Goal: Communication & Community: Answer question/provide support

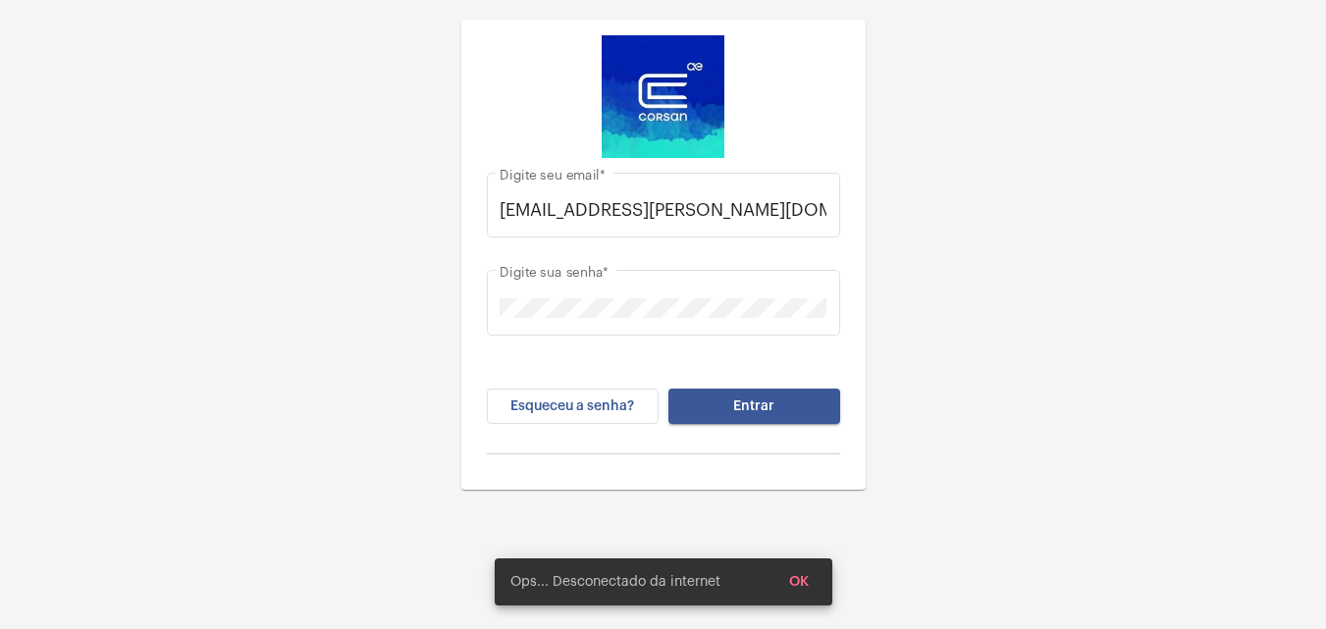
click at [769, 411] on span "Entrar" at bounding box center [753, 407] width 41 height 14
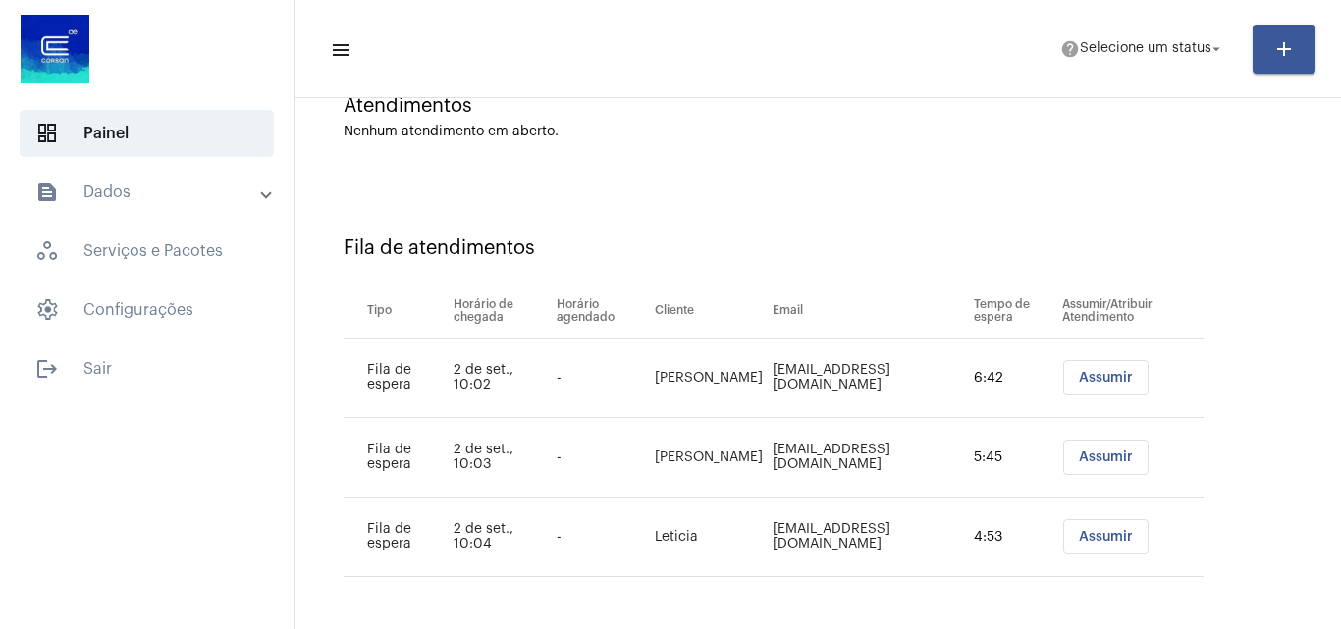
scroll to position [186, 0]
click at [1090, 379] on span "Assumir" at bounding box center [1106, 377] width 54 height 14
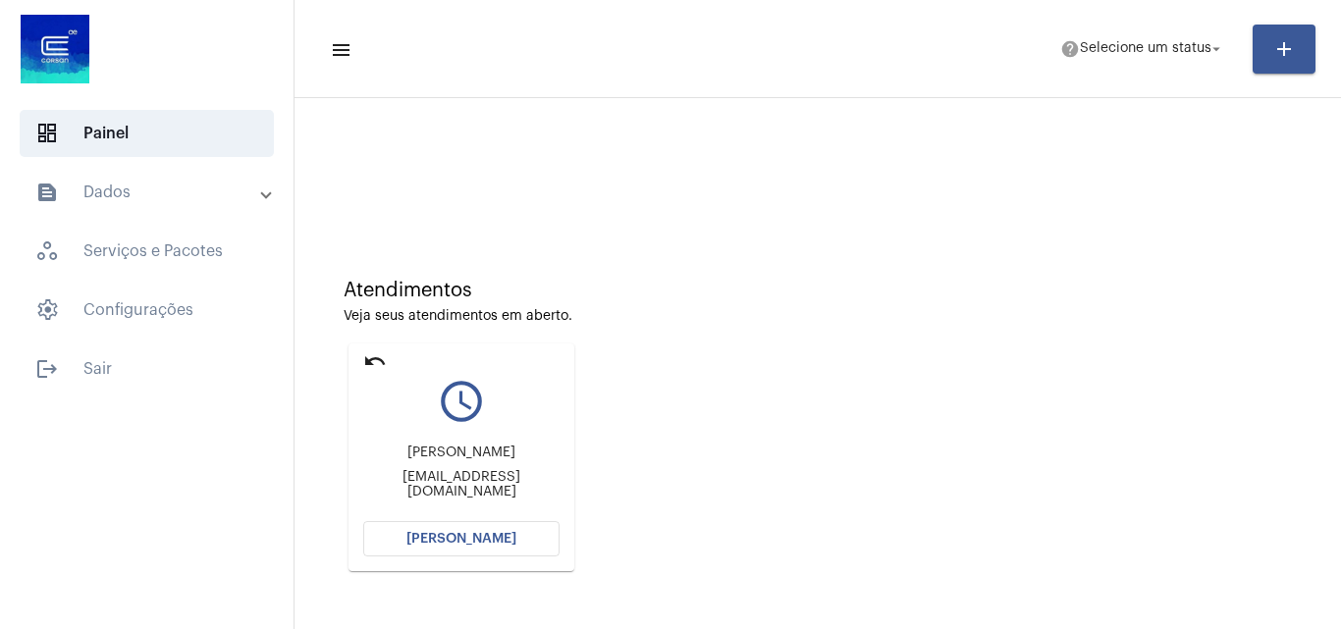
click at [487, 543] on span "[PERSON_NAME]" at bounding box center [461, 539] width 110 height 14
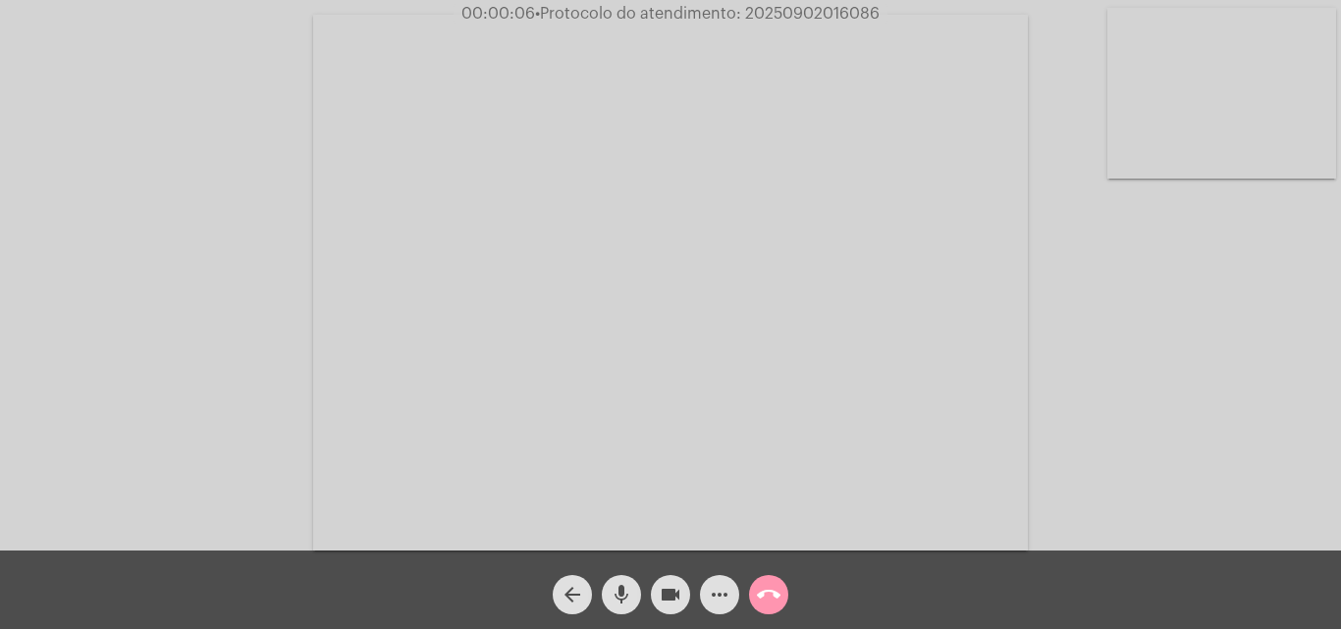
click at [620, 591] on mat-icon "mic" at bounding box center [622, 595] width 24 height 24
click at [1194, 373] on div "Acessando Câmera e Microfone..." at bounding box center [670, 280] width 1337 height 551
click at [625, 588] on mat-icon "mic_off" at bounding box center [622, 595] width 24 height 24
click at [722, 596] on mat-icon "more_horiz" at bounding box center [720, 595] width 24 height 24
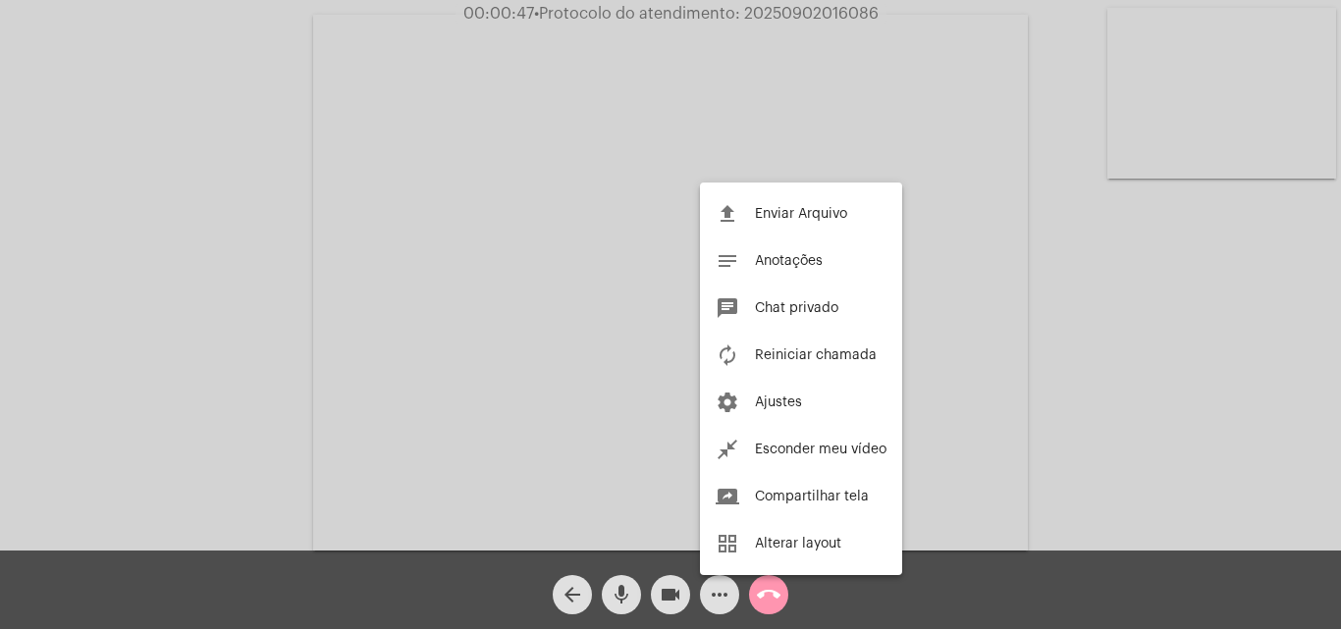
click at [286, 199] on div at bounding box center [670, 314] width 1341 height 629
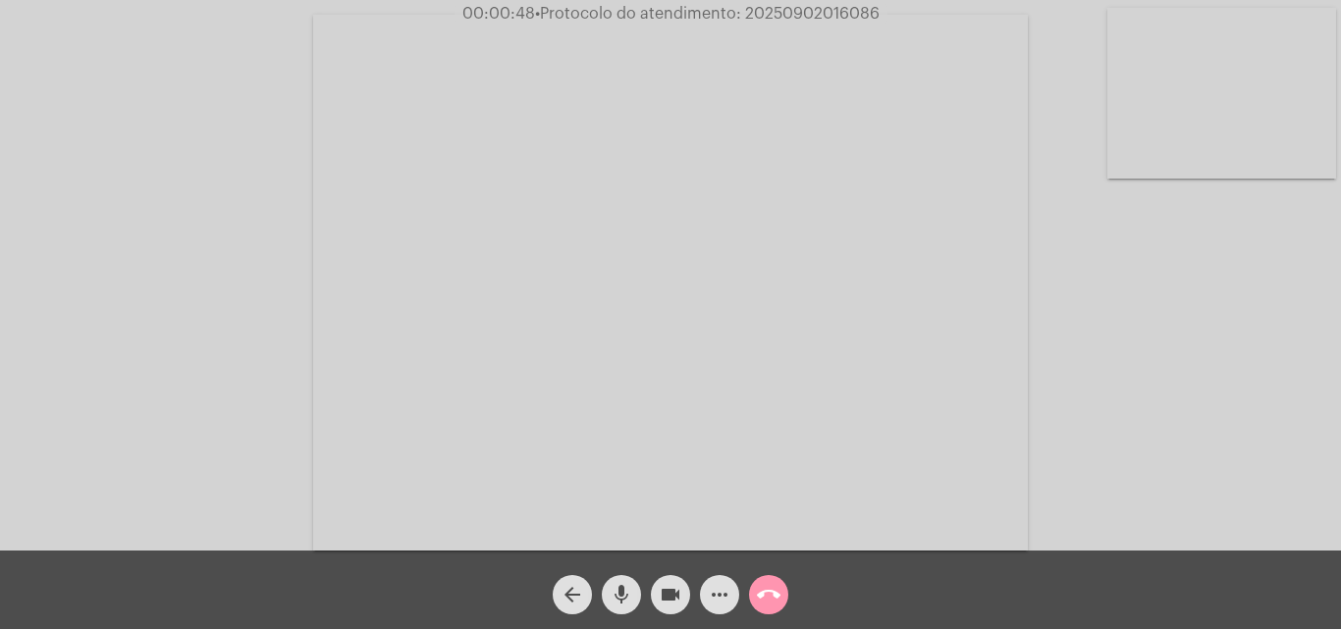
click at [613, 602] on mat-icon "mic" at bounding box center [622, 595] width 24 height 24
click at [619, 596] on mat-icon "mic_off" at bounding box center [622, 595] width 24 height 24
click at [630, 592] on mat-icon "mic" at bounding box center [622, 595] width 24 height 24
click at [625, 577] on span "mic_off" at bounding box center [622, 594] width 24 height 39
click at [606, 594] on button "mic" at bounding box center [621, 594] width 39 height 39
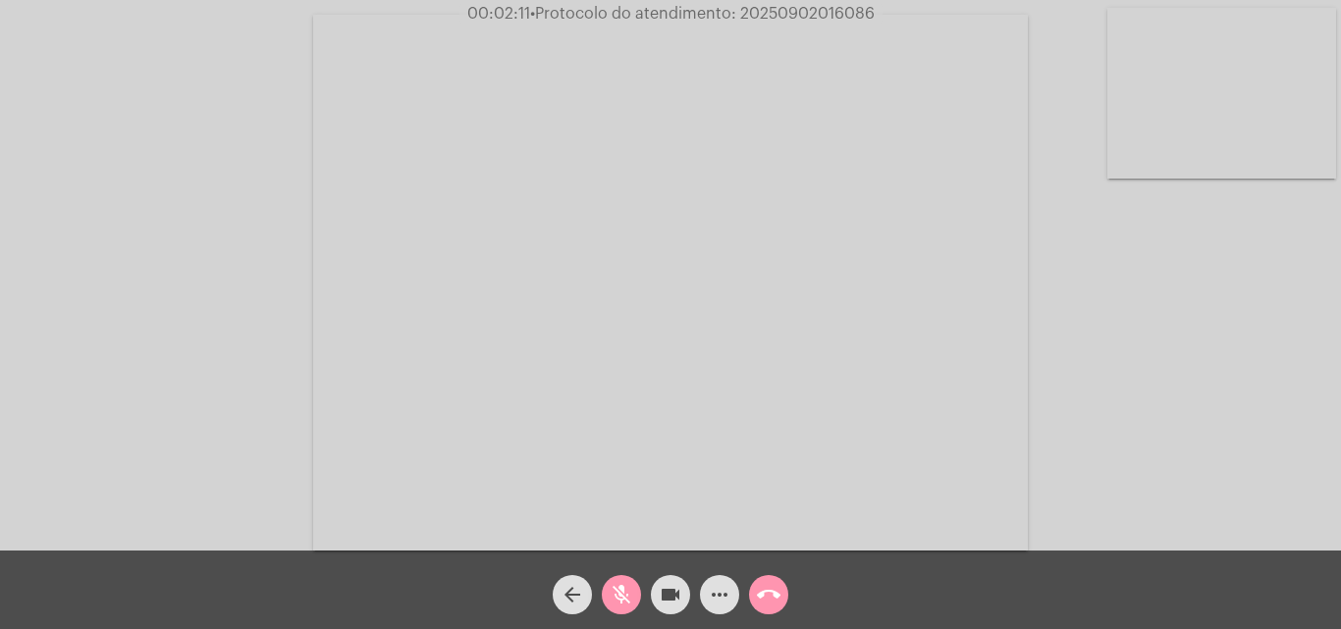
click at [618, 599] on mat-icon "mic_off" at bounding box center [622, 595] width 24 height 24
click at [620, 591] on mat-icon "mic" at bounding box center [622, 595] width 24 height 24
click at [616, 589] on mat-icon "mic_off" at bounding box center [622, 595] width 24 height 24
click at [712, 602] on mat-icon "more_horiz" at bounding box center [720, 595] width 24 height 24
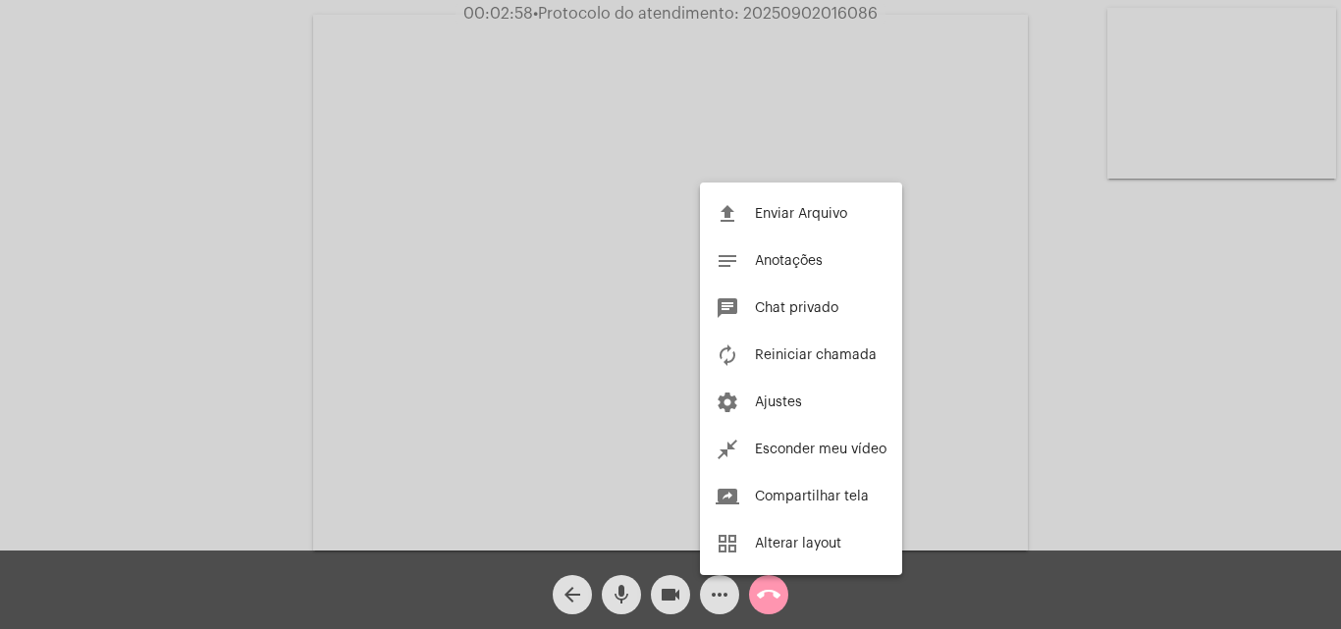
click at [332, 271] on div at bounding box center [670, 314] width 1341 height 629
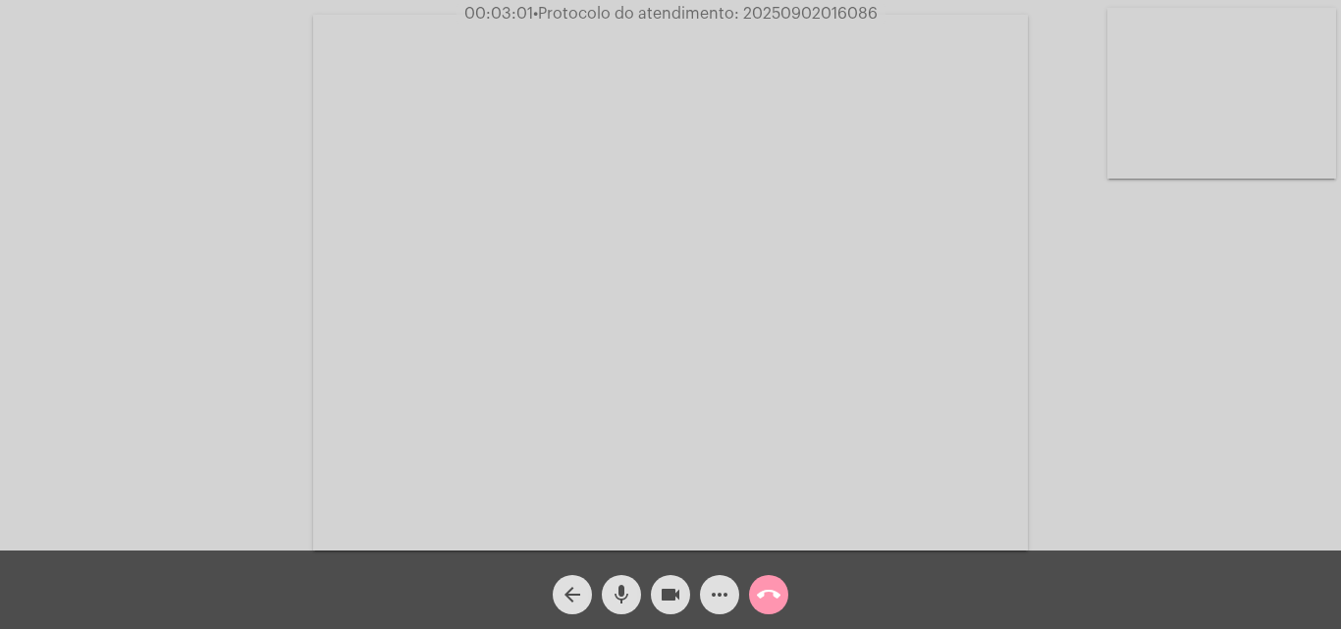
click at [618, 596] on mat-icon "mic" at bounding box center [622, 595] width 24 height 24
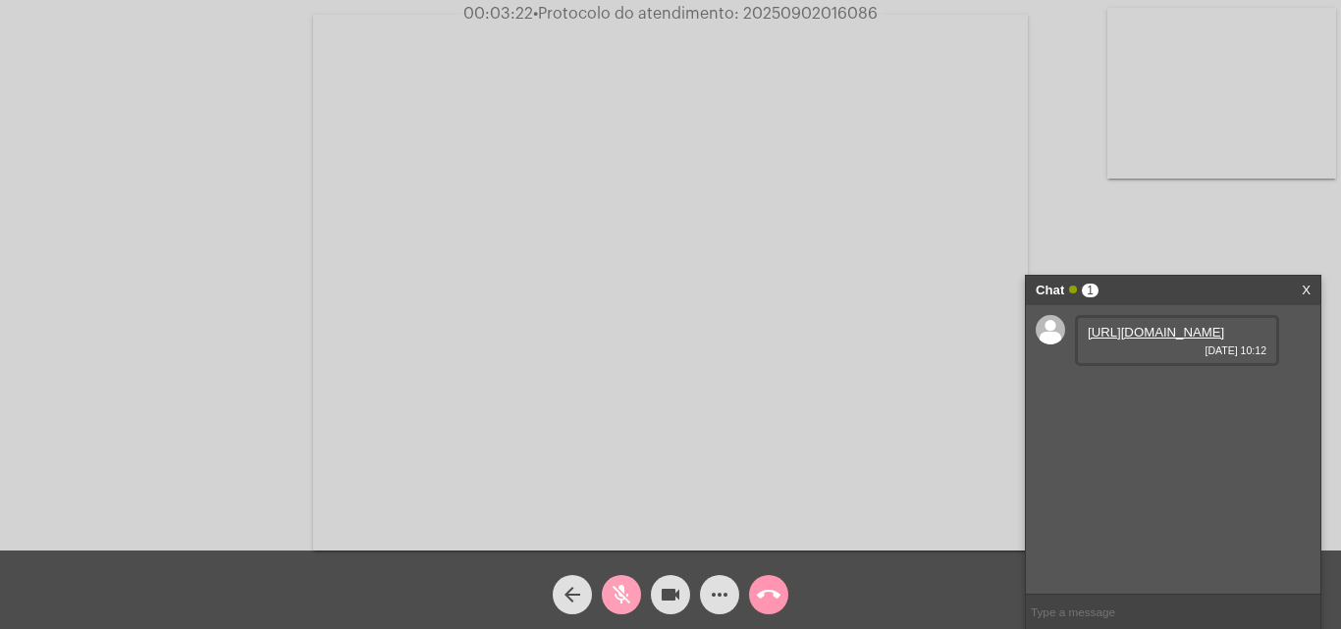
click at [621, 601] on mat-icon "mic_off" at bounding box center [622, 595] width 24 height 24
click at [1134, 340] on link "https://neft-transfer-bucket.s3.amazonaws.com/temp-efcdfe13-37e4-b8b4-8a4e-0f59…" at bounding box center [1156, 332] width 136 height 15
click at [612, 596] on mat-icon "mic" at bounding box center [622, 595] width 24 height 24
click at [627, 592] on mat-icon "mic_off" at bounding box center [622, 595] width 24 height 24
click at [629, 592] on mat-icon "mic" at bounding box center [622, 595] width 24 height 24
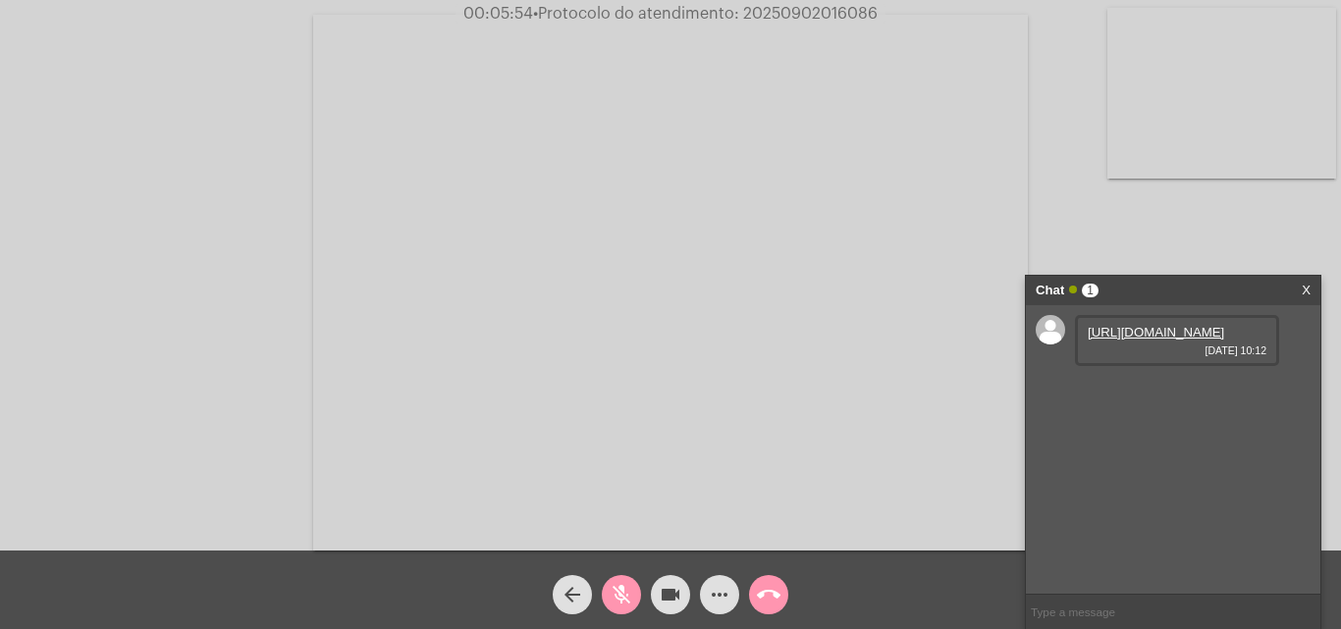
click at [622, 588] on mat-icon "mic_off" at bounding box center [622, 595] width 24 height 24
click at [630, 595] on mat-icon "mic" at bounding box center [622, 595] width 24 height 24
click at [620, 590] on mat-icon "mic_off" at bounding box center [622, 595] width 24 height 24
click at [614, 584] on mat-icon "mic" at bounding box center [622, 595] width 24 height 24
click at [618, 596] on mat-icon "mic_off" at bounding box center [622, 595] width 24 height 24
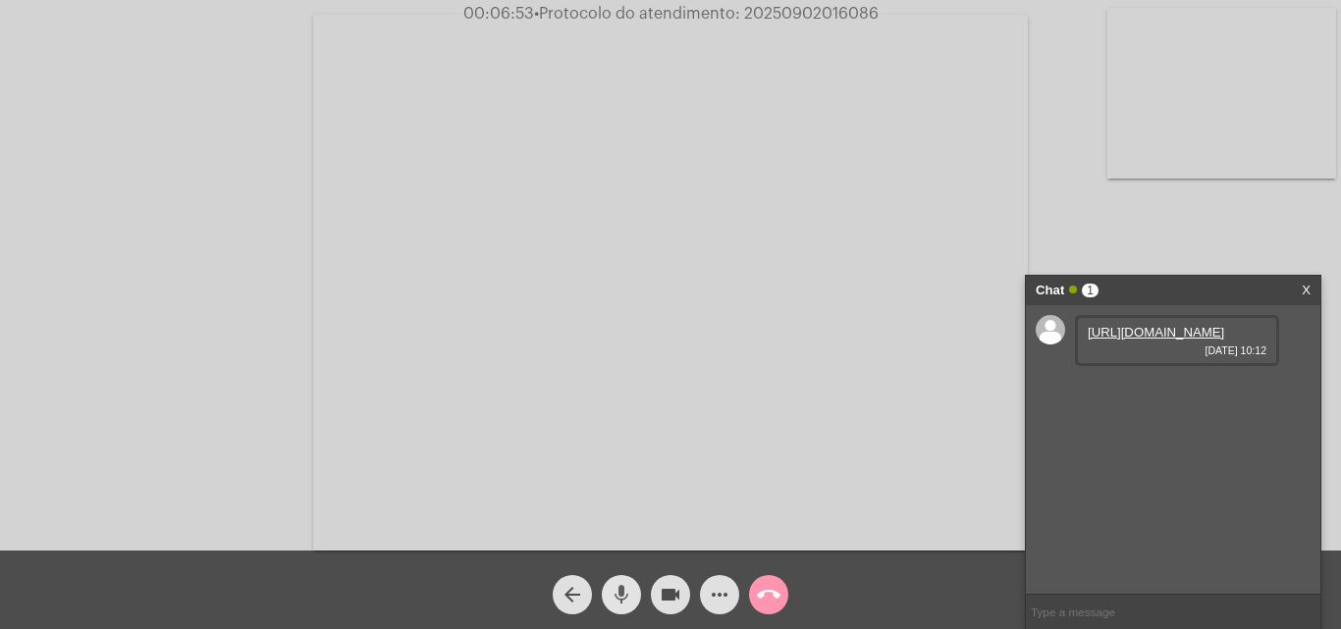
click at [625, 588] on mat-icon "mic" at bounding box center [622, 595] width 24 height 24
click at [618, 598] on mat-icon "mic_off" at bounding box center [622, 595] width 24 height 24
click at [617, 601] on mat-icon "mic" at bounding box center [622, 595] width 24 height 24
click at [621, 596] on mat-icon "mic_off" at bounding box center [622, 595] width 24 height 24
click at [623, 588] on mat-icon "mic" at bounding box center [622, 595] width 24 height 24
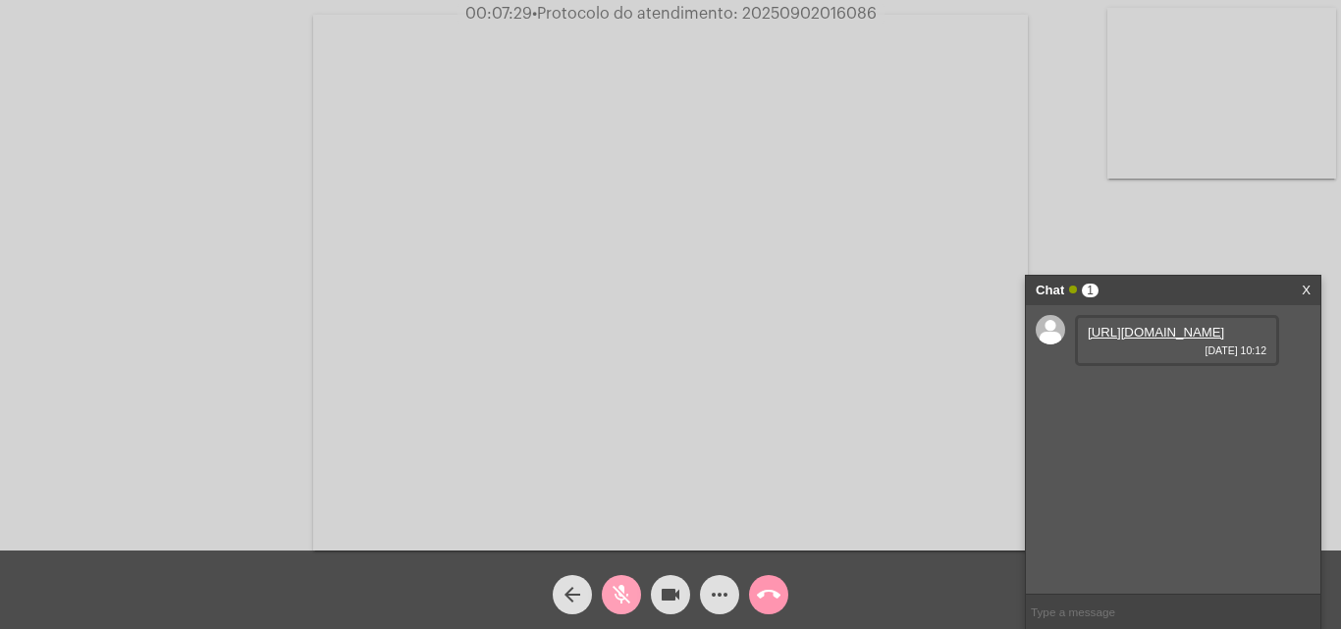
click at [621, 592] on mat-icon "mic_off" at bounding box center [622, 595] width 24 height 24
click at [620, 595] on mat-icon "mic" at bounding box center [622, 595] width 24 height 24
click at [620, 595] on mat-icon "mic_off" at bounding box center [622, 595] width 24 height 24
click at [617, 578] on span "mic" at bounding box center [622, 594] width 24 height 39
click at [618, 601] on mat-icon "mic_off" at bounding box center [622, 595] width 24 height 24
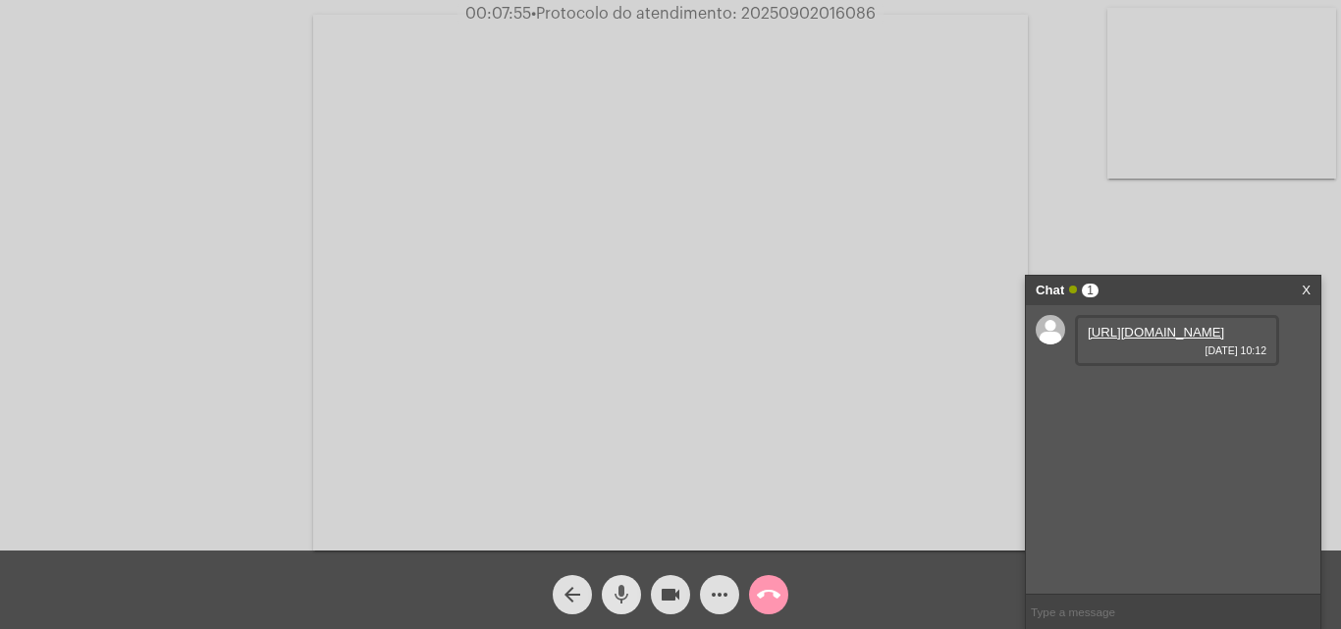
click at [622, 583] on mat-icon "mic" at bounding box center [622, 595] width 24 height 24
click at [610, 588] on mat-icon "mic_off" at bounding box center [622, 595] width 24 height 24
click at [712, 600] on mat-icon "more_horiz" at bounding box center [720, 595] width 24 height 24
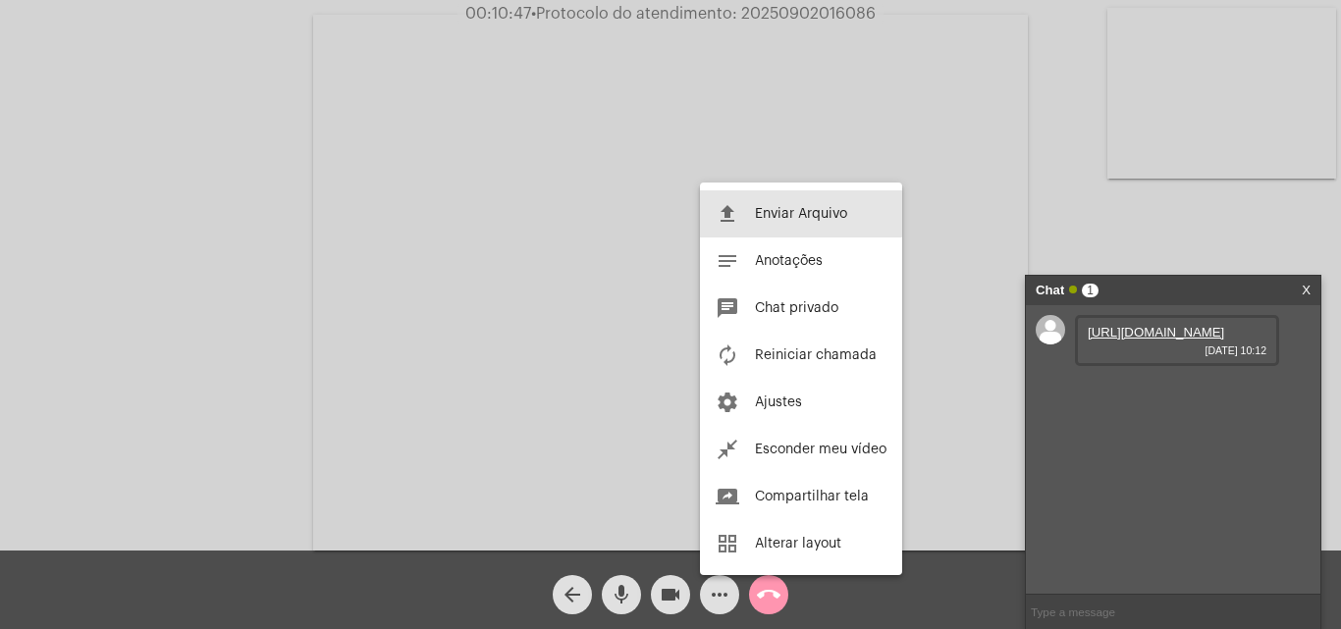
click at [785, 199] on button "file_upload Enviar Arquivo" at bounding box center [801, 213] width 202 height 47
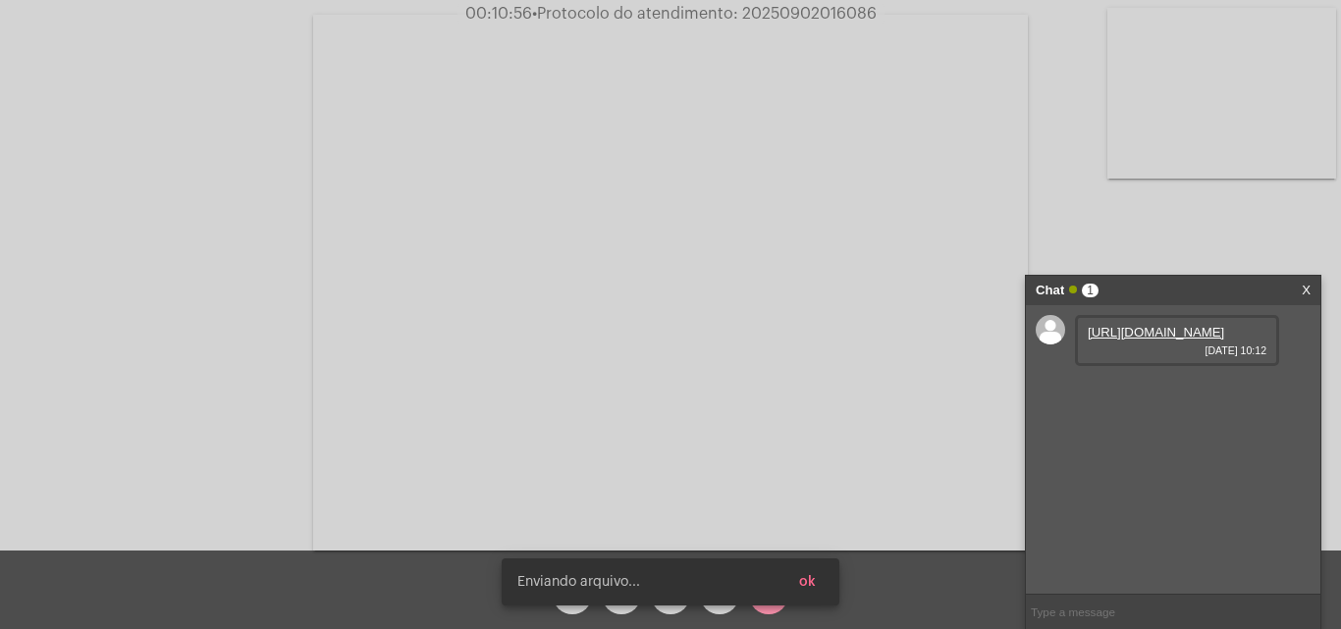
click at [814, 582] on span "ok" at bounding box center [807, 582] width 17 height 14
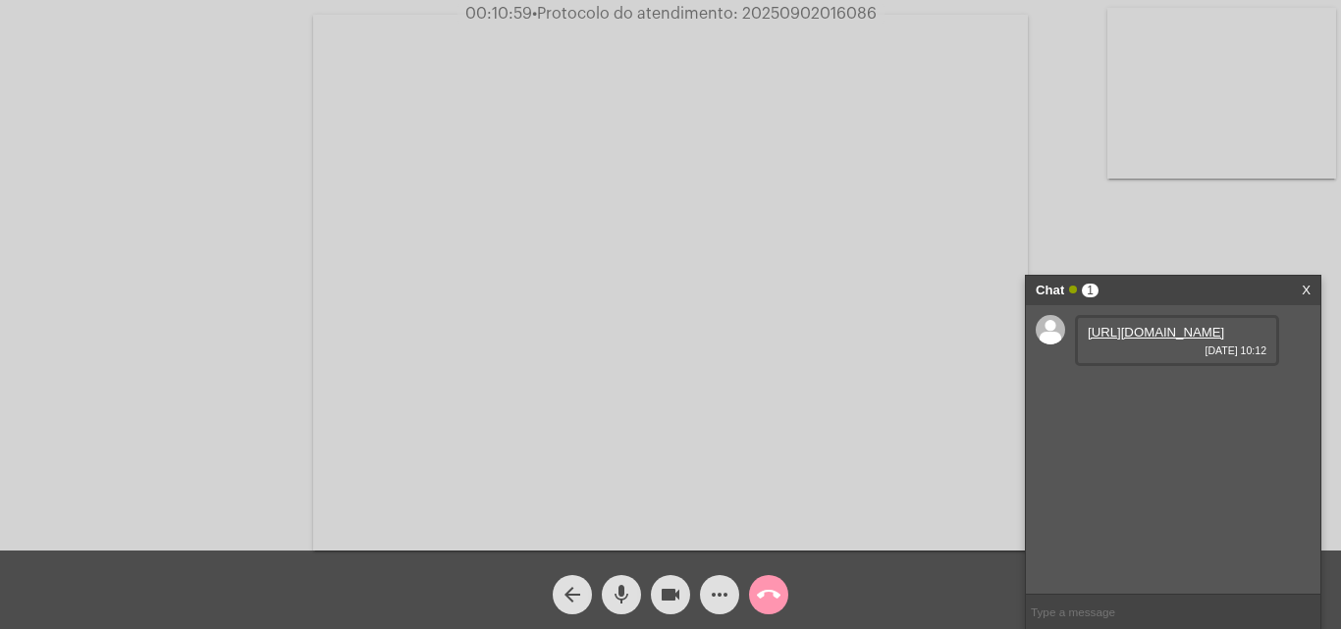
click at [707, 601] on button "more_horiz" at bounding box center [719, 594] width 39 height 39
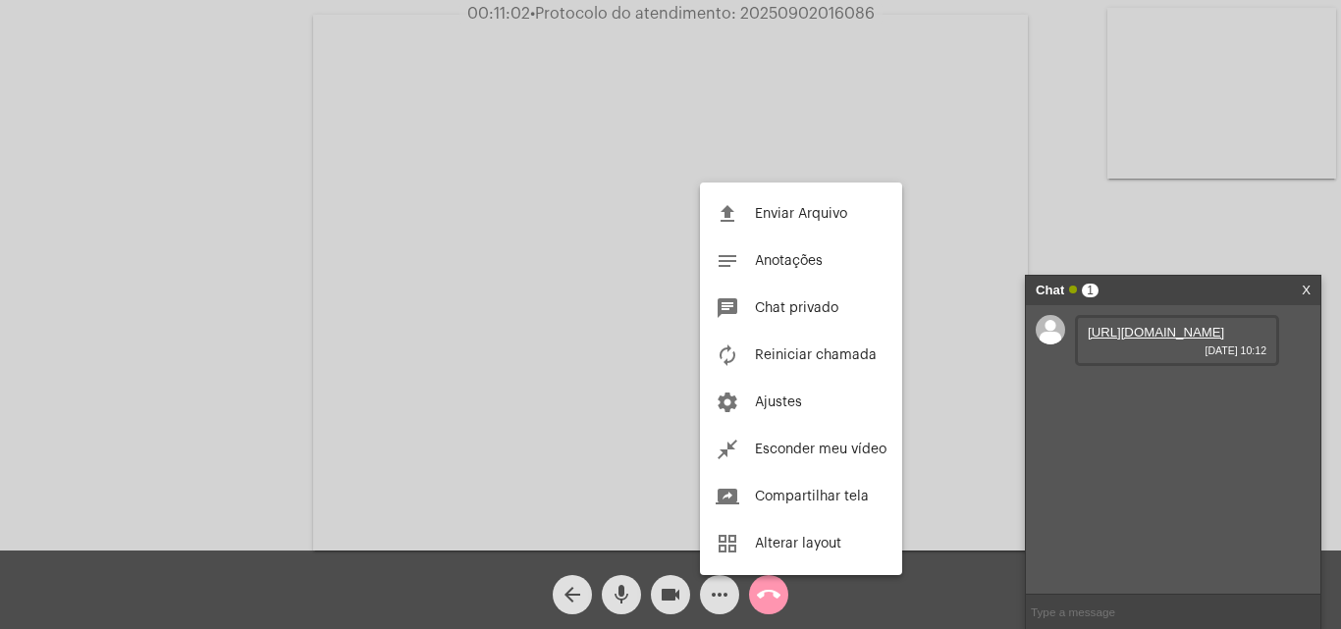
click at [776, 201] on button "file_upload Enviar Arquivo" at bounding box center [801, 213] width 202 height 47
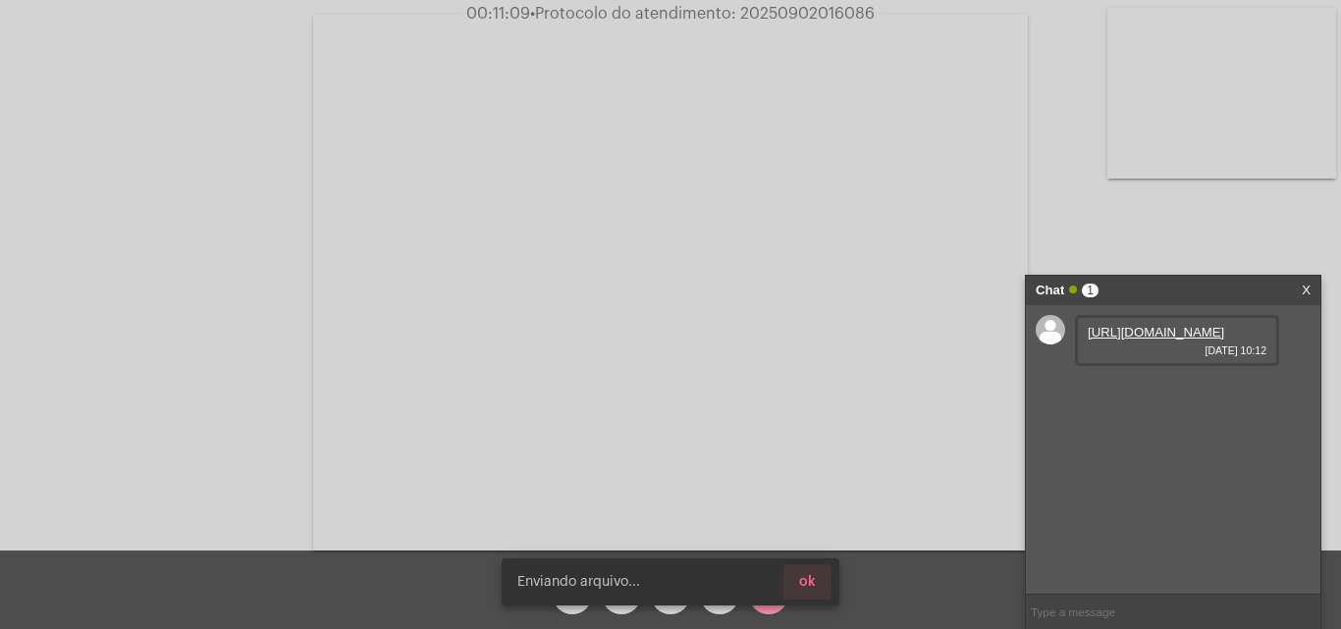
click at [828, 585] on button "ok" at bounding box center [807, 581] width 48 height 35
click at [813, 598] on button "ok" at bounding box center [807, 581] width 48 height 35
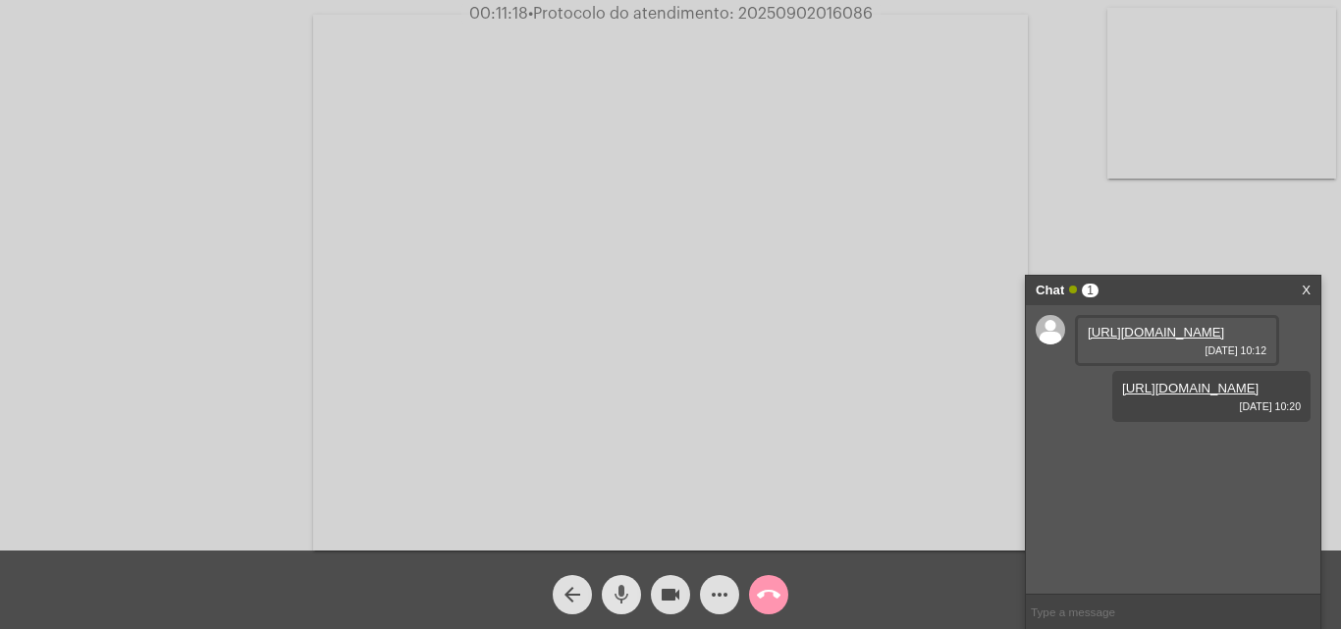
click at [628, 588] on mat-icon "mic" at bounding box center [622, 595] width 24 height 24
click at [619, 592] on mat-icon "mic_off" at bounding box center [622, 595] width 24 height 24
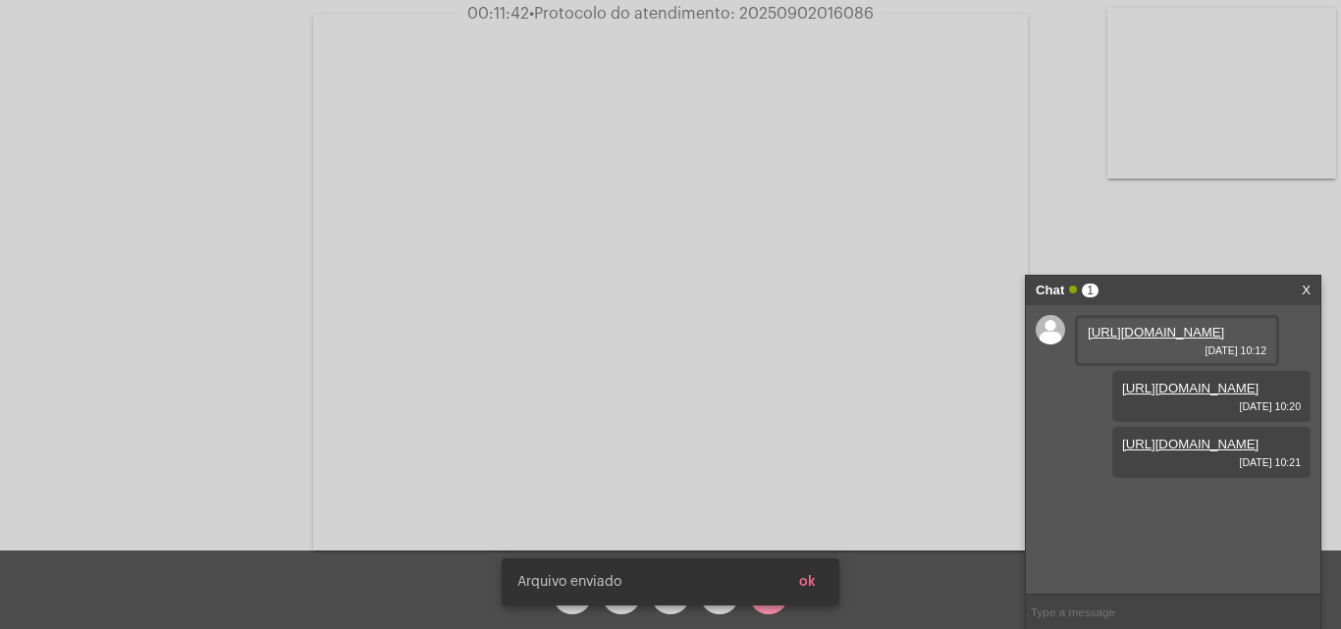
click at [814, 592] on div "Arquivo enviado ok" at bounding box center [670, 582] width 385 height 94
click at [821, 589] on div "Arquivo enviado ok" at bounding box center [670, 582] width 385 height 94
click at [800, 11] on span "• Protocolo do atendimento: 20250902016086" at bounding box center [703, 14] width 345 height 16
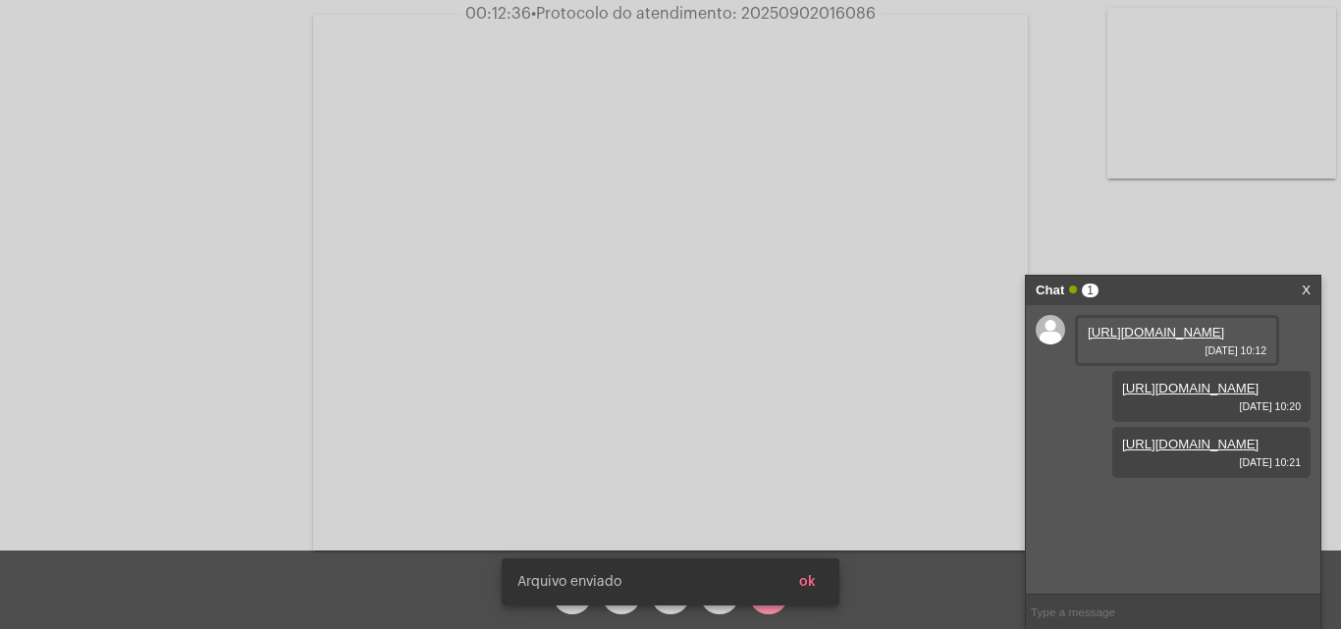
click at [811, 582] on div "Arquivo enviado ok" at bounding box center [670, 582] width 385 height 94
click at [820, 363] on video at bounding box center [670, 283] width 715 height 536
click at [315, 303] on video at bounding box center [340, 280] width 641 height 480
click at [815, 586] on div "Arquivo enviado ok" at bounding box center [670, 582] width 385 height 94
click at [809, 583] on div "Arquivo enviado ok" at bounding box center [670, 582] width 385 height 94
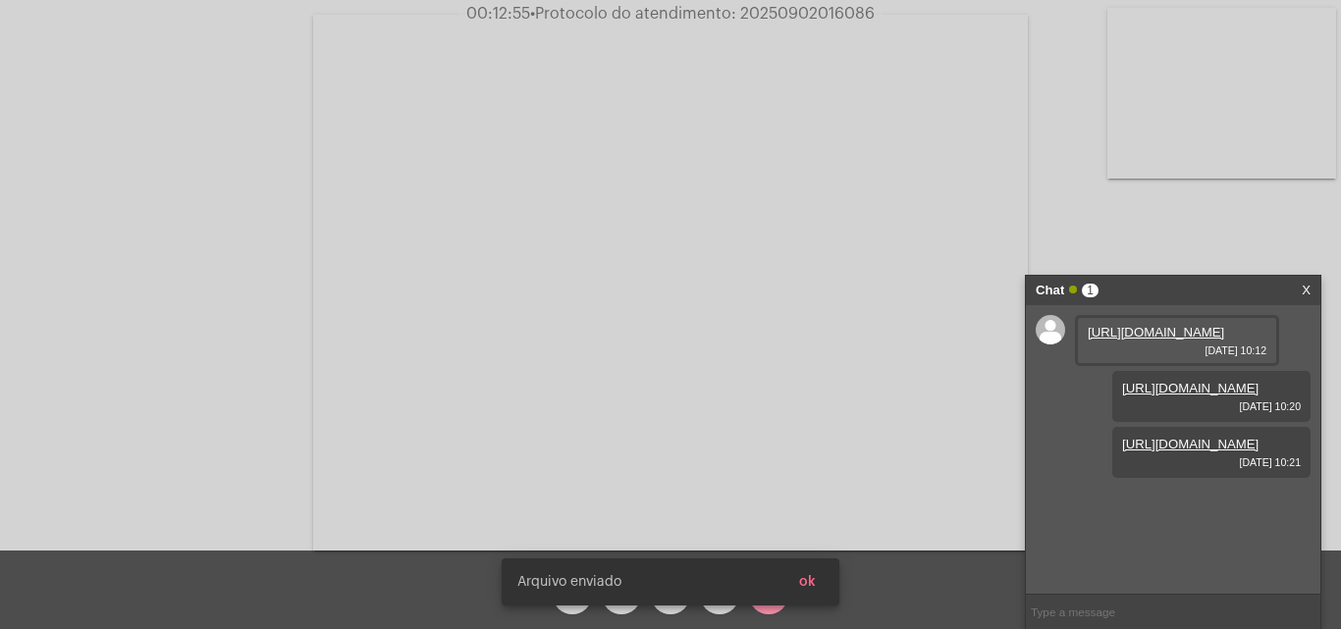
click at [812, 580] on div "Arquivo enviado ok" at bounding box center [670, 582] width 385 height 94
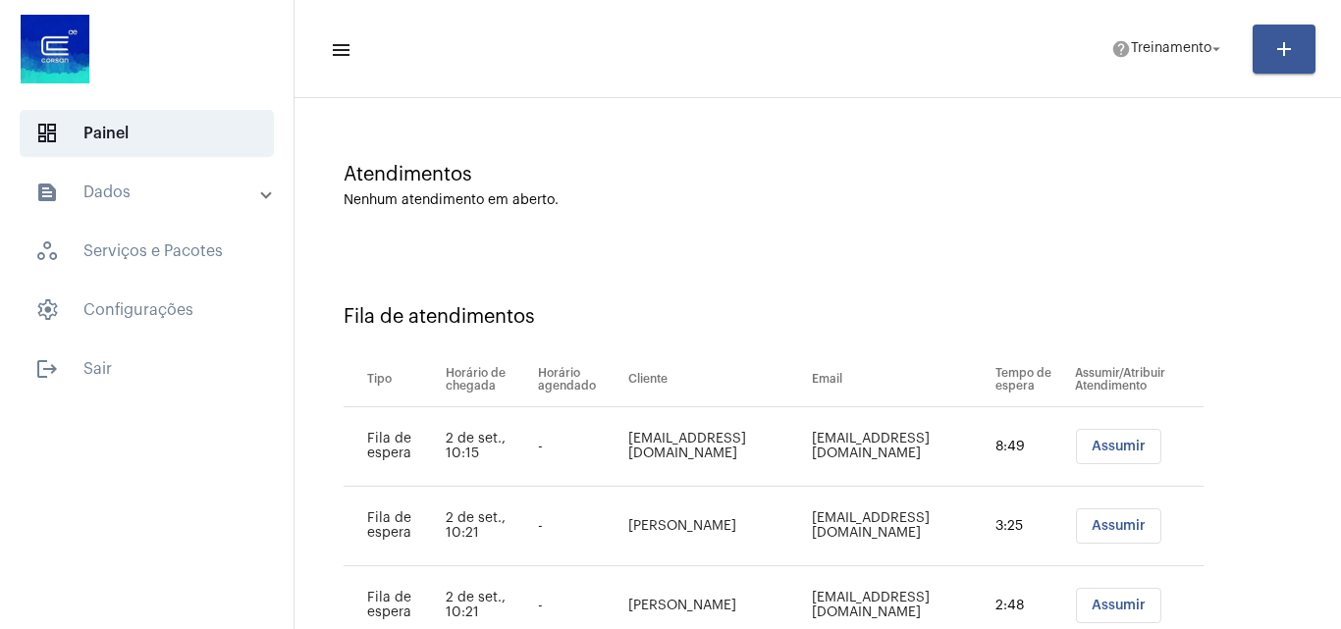
scroll to position [186, 0]
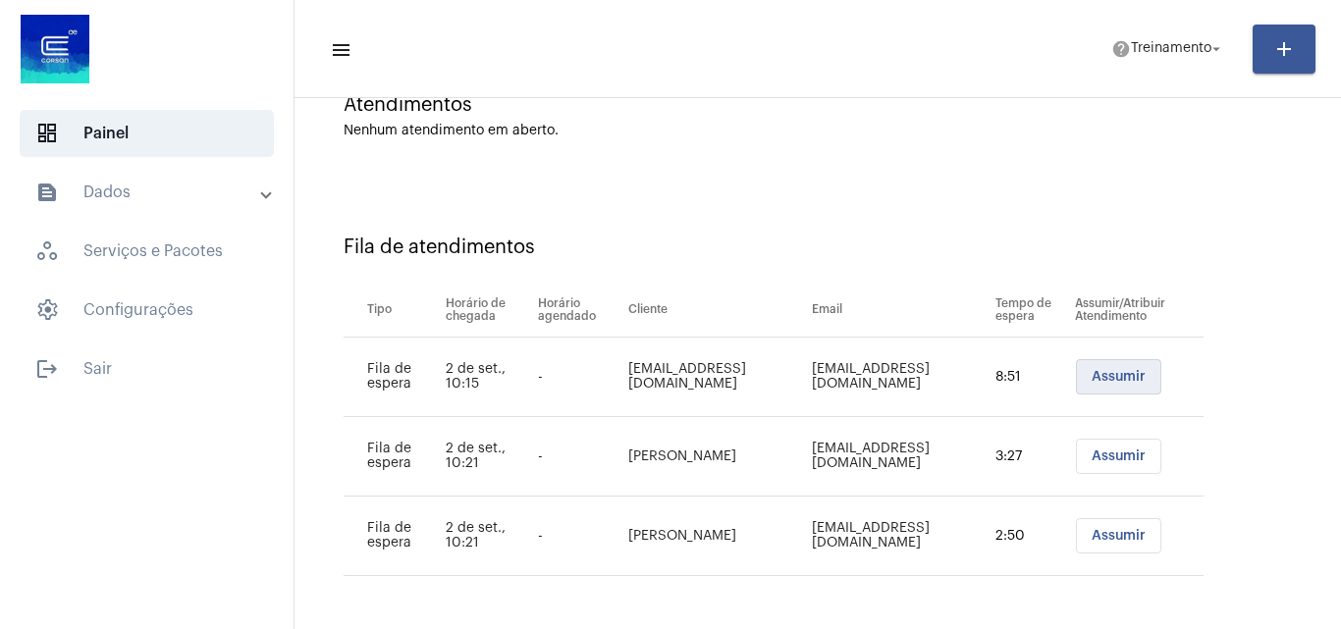
click at [1108, 373] on span "Assumir" at bounding box center [1119, 377] width 54 height 14
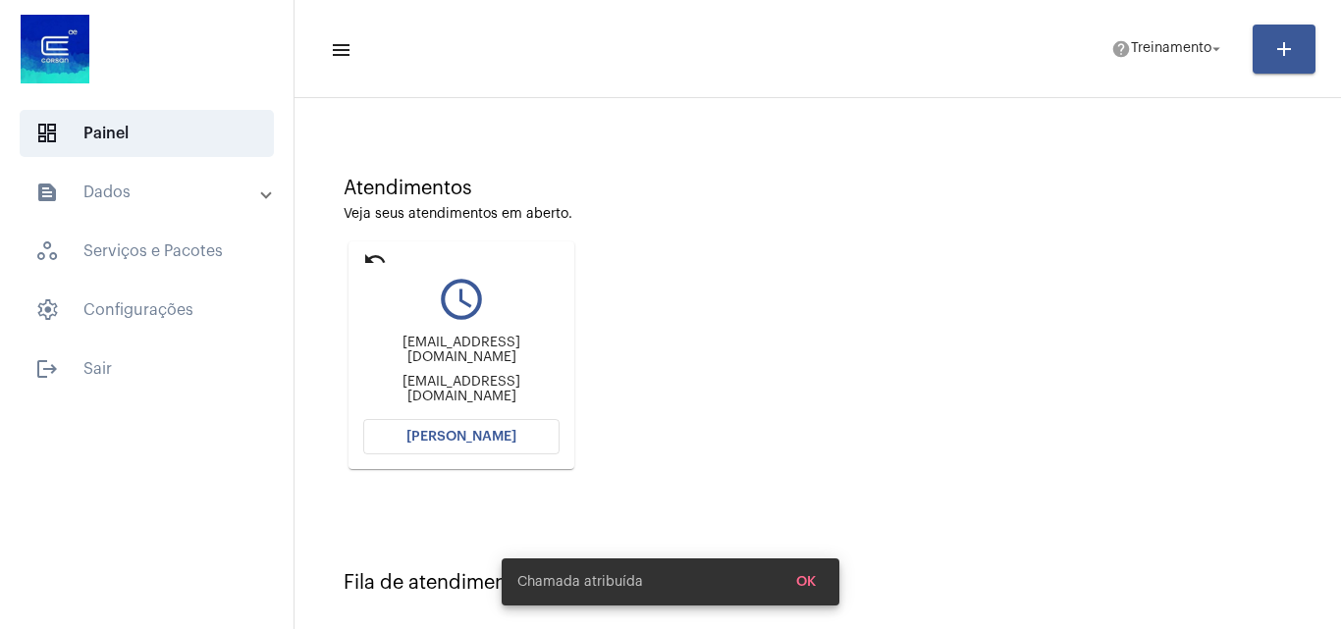
scroll to position [196, 0]
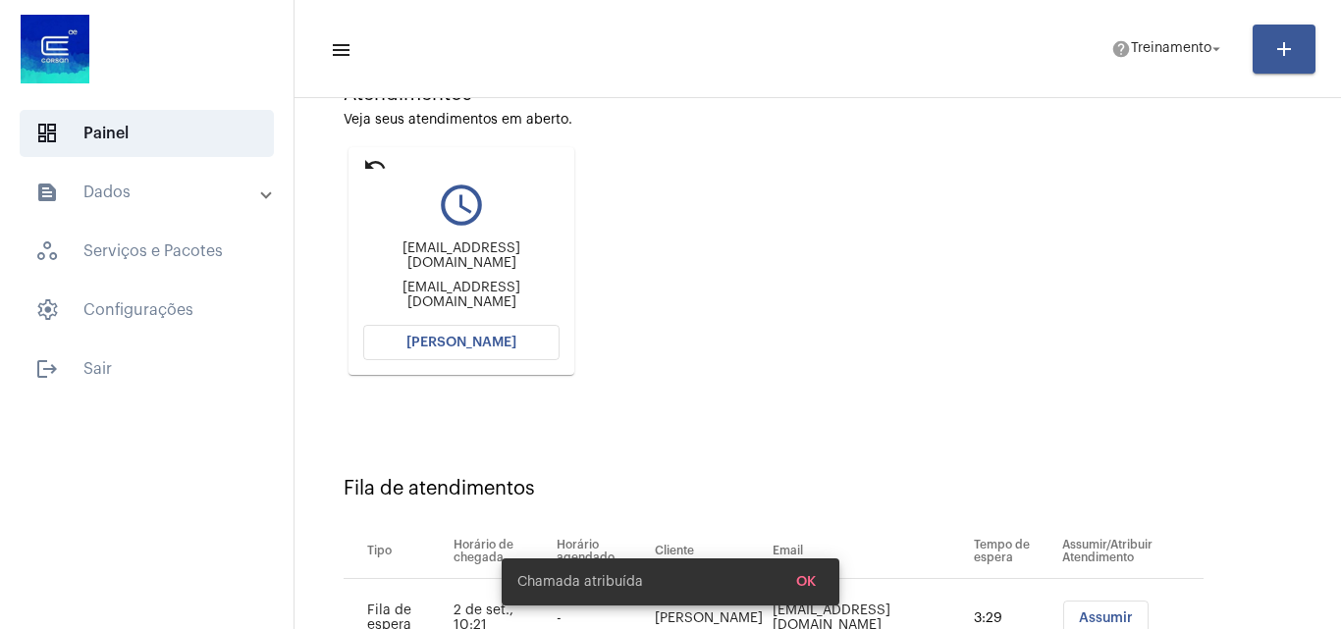
click at [455, 349] on button "[PERSON_NAME]" at bounding box center [461, 342] width 196 height 35
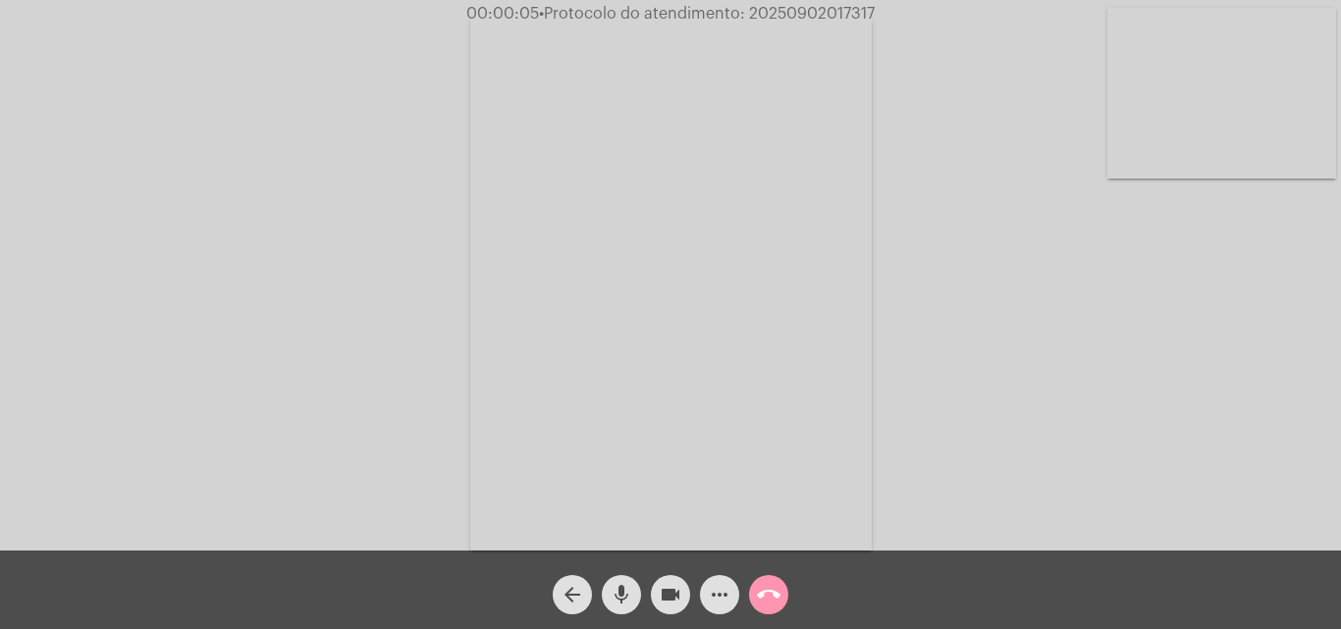
click at [623, 598] on mat-icon "mic" at bounding box center [622, 595] width 24 height 24
click at [629, 580] on span "mic_off" at bounding box center [622, 594] width 24 height 39
click at [623, 587] on mat-icon "mic" at bounding box center [622, 595] width 24 height 24
click at [624, 590] on mat-icon "mic_off" at bounding box center [622, 595] width 24 height 24
click at [623, 596] on mat-icon "mic" at bounding box center [622, 595] width 24 height 24
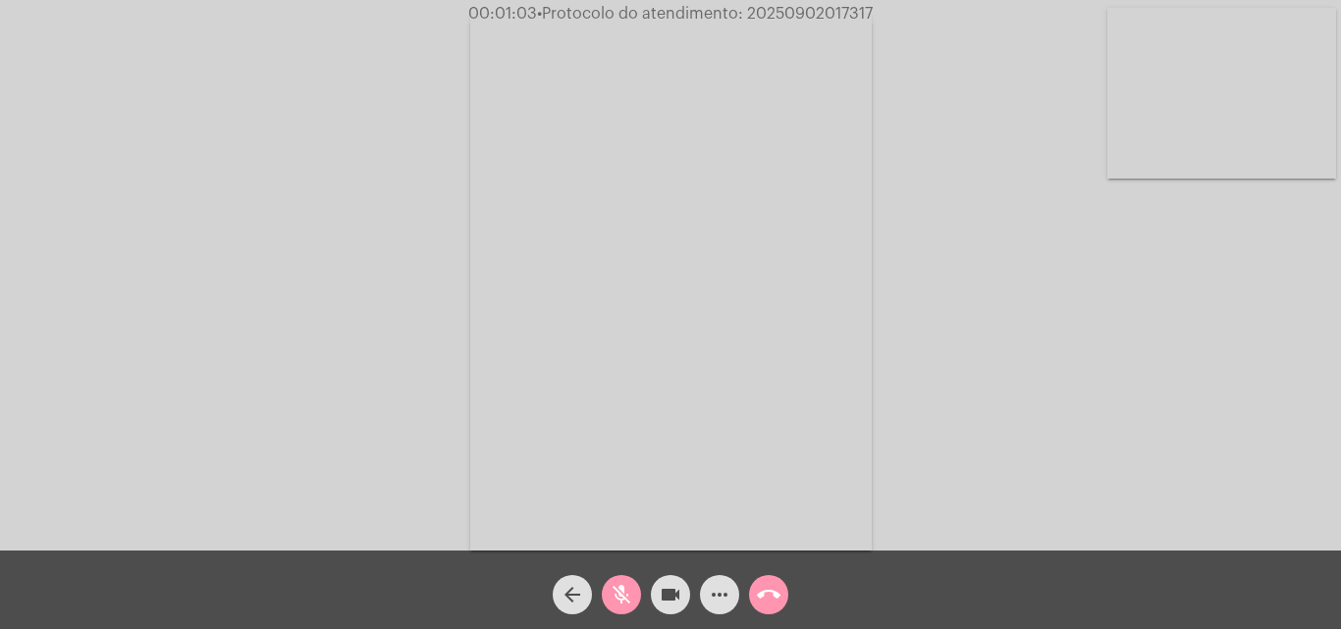
click at [618, 597] on mat-icon "mic_off" at bounding box center [622, 595] width 24 height 24
click at [617, 579] on span "mic" at bounding box center [622, 594] width 24 height 39
click at [618, 597] on mat-icon "mic_off" at bounding box center [622, 595] width 24 height 24
click at [629, 596] on mat-icon "mic" at bounding box center [622, 595] width 24 height 24
click at [624, 587] on mat-icon "mic_off" at bounding box center [622, 595] width 24 height 24
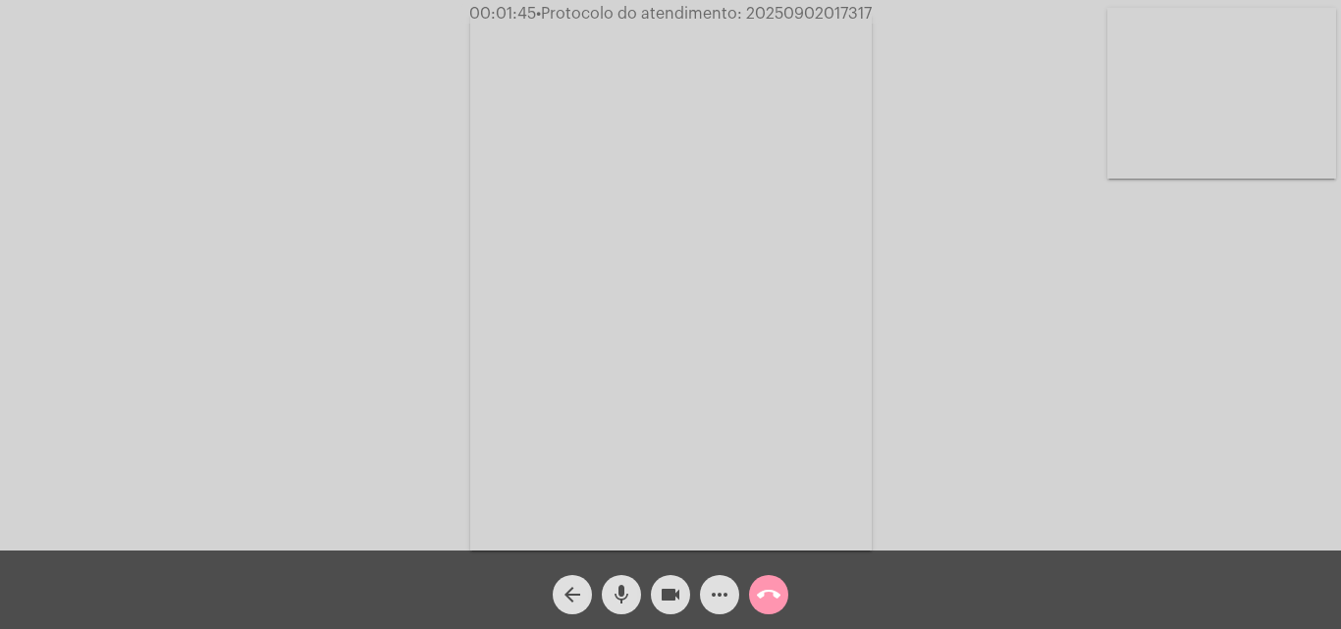
click at [620, 593] on mat-icon "mic" at bounding box center [622, 595] width 24 height 24
click at [622, 594] on mat-icon "mic_off" at bounding box center [622, 595] width 24 height 24
click at [617, 591] on mat-icon "mic" at bounding box center [622, 595] width 24 height 24
click at [619, 591] on mat-icon "mic_off" at bounding box center [622, 595] width 24 height 24
click at [616, 593] on mat-icon "mic" at bounding box center [622, 595] width 24 height 24
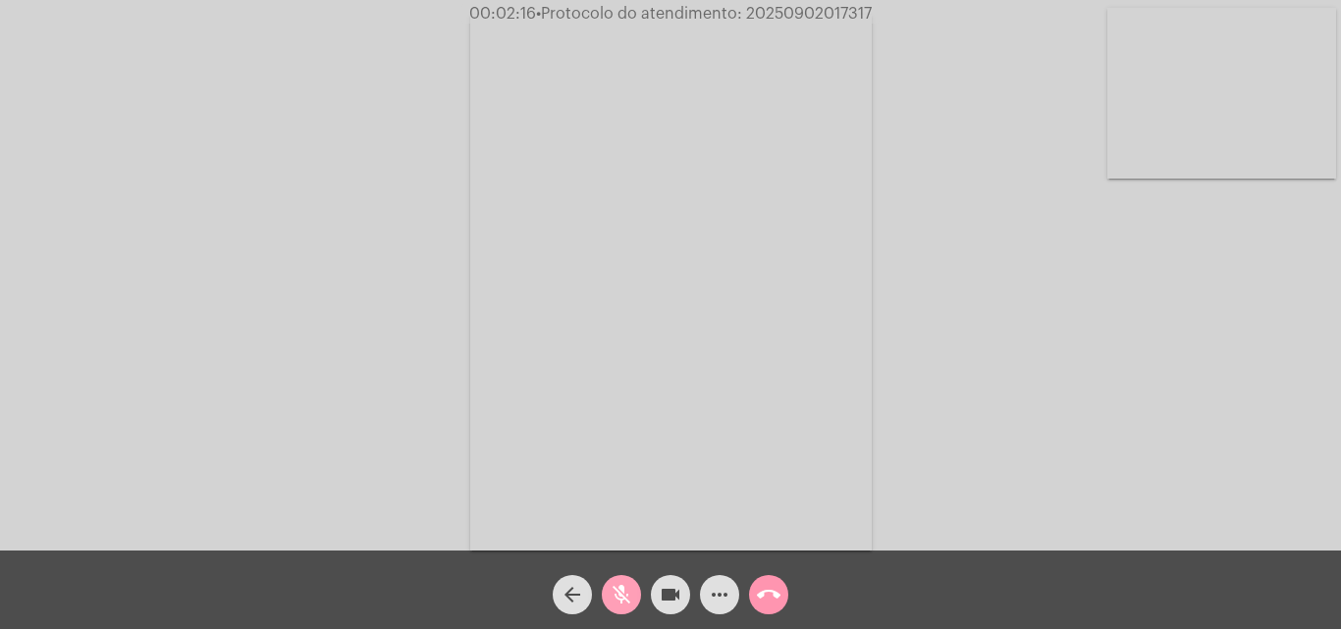
click at [618, 588] on mat-icon "mic_off" at bounding box center [622, 595] width 24 height 24
click at [618, 589] on mat-icon "mic" at bounding box center [622, 595] width 24 height 24
click at [620, 591] on mat-icon "mic_off" at bounding box center [622, 595] width 24 height 24
click at [613, 587] on mat-icon "mic" at bounding box center [622, 595] width 24 height 24
click at [617, 589] on mat-icon "mic_off" at bounding box center [622, 595] width 24 height 24
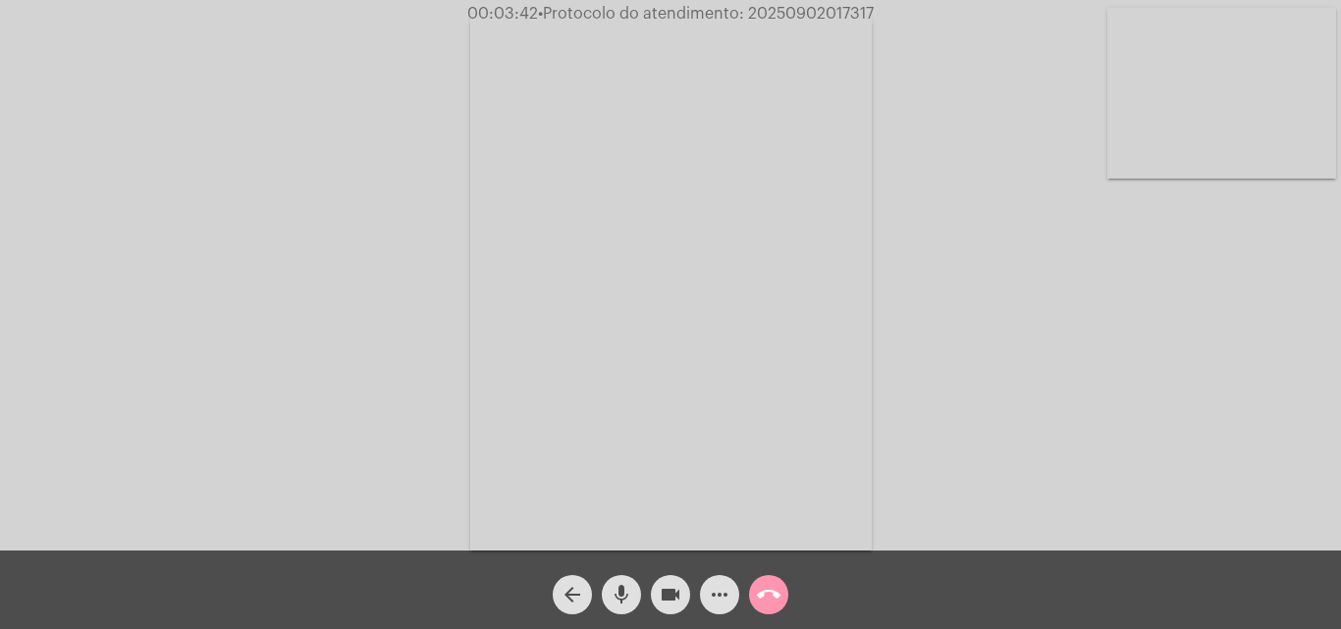
click at [714, 596] on mat-icon "more_horiz" at bounding box center [720, 595] width 24 height 24
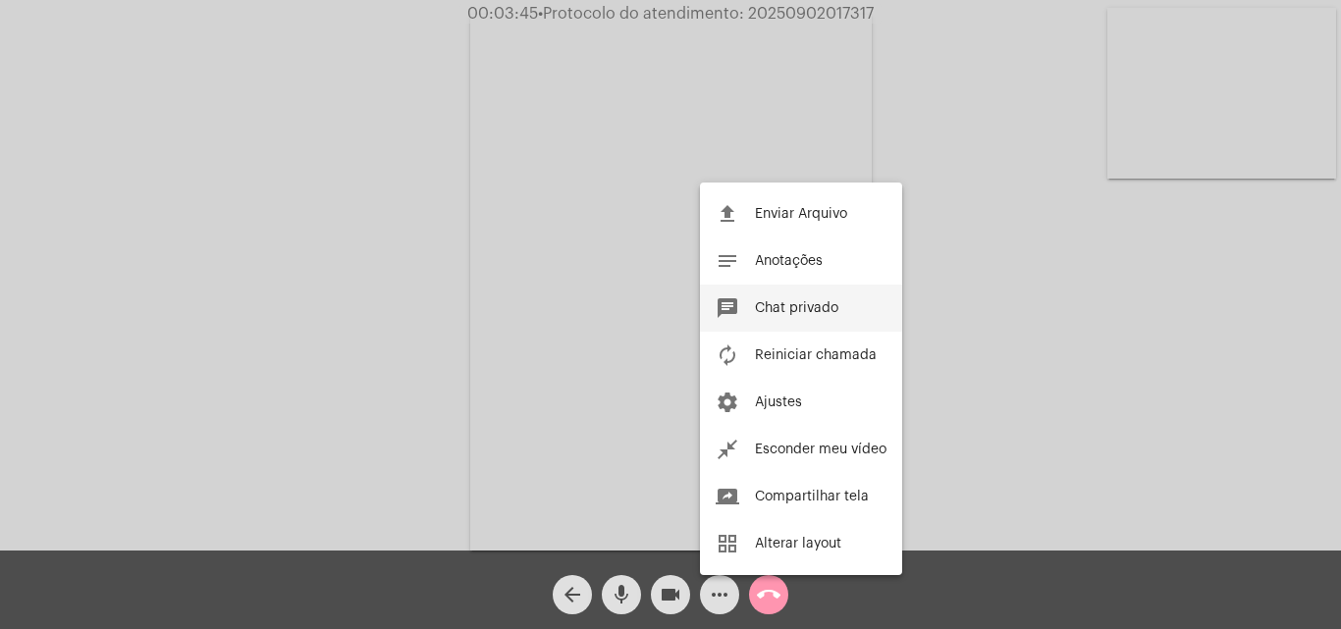
click at [777, 308] on span "Chat privado" at bounding box center [796, 308] width 83 height 14
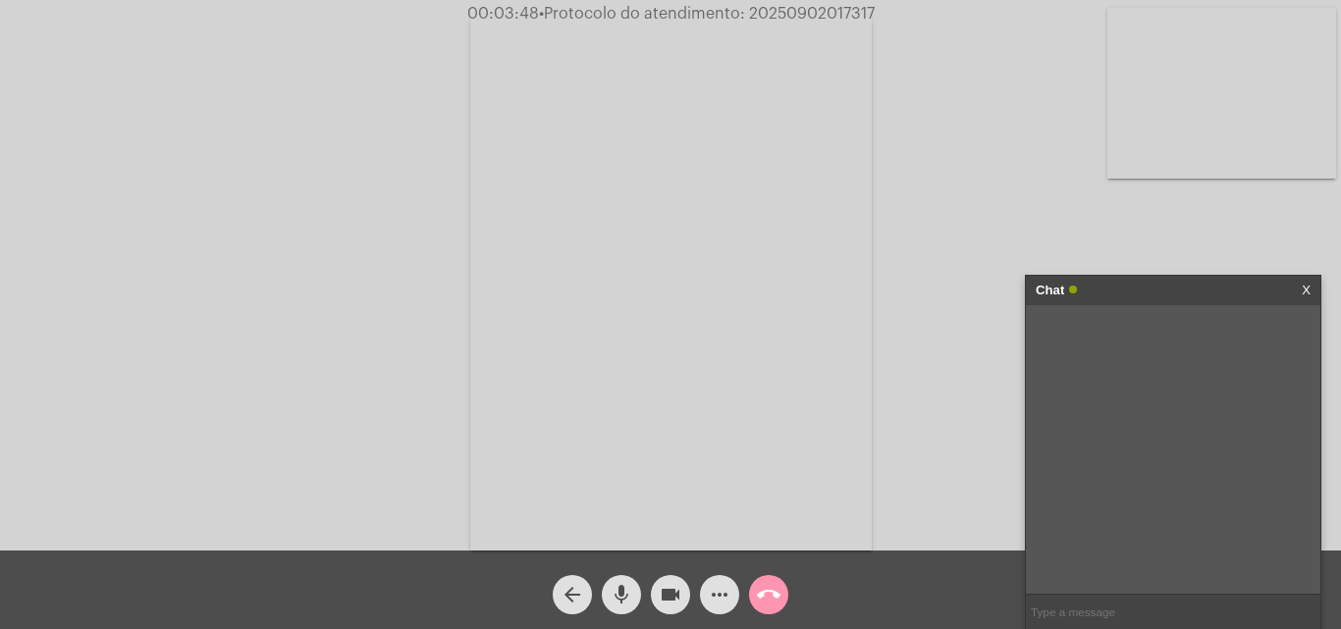
paste input "[EMAIL_ADDRESS][DOMAIN_NAME]"
type input "[EMAIL_ADDRESS][DOMAIN_NAME]"
click at [787, 18] on span "• Protocolo do atendimento: 20250902017317" at bounding box center [705, 14] width 336 height 16
click at [756, 596] on button "call_end" at bounding box center [768, 594] width 39 height 39
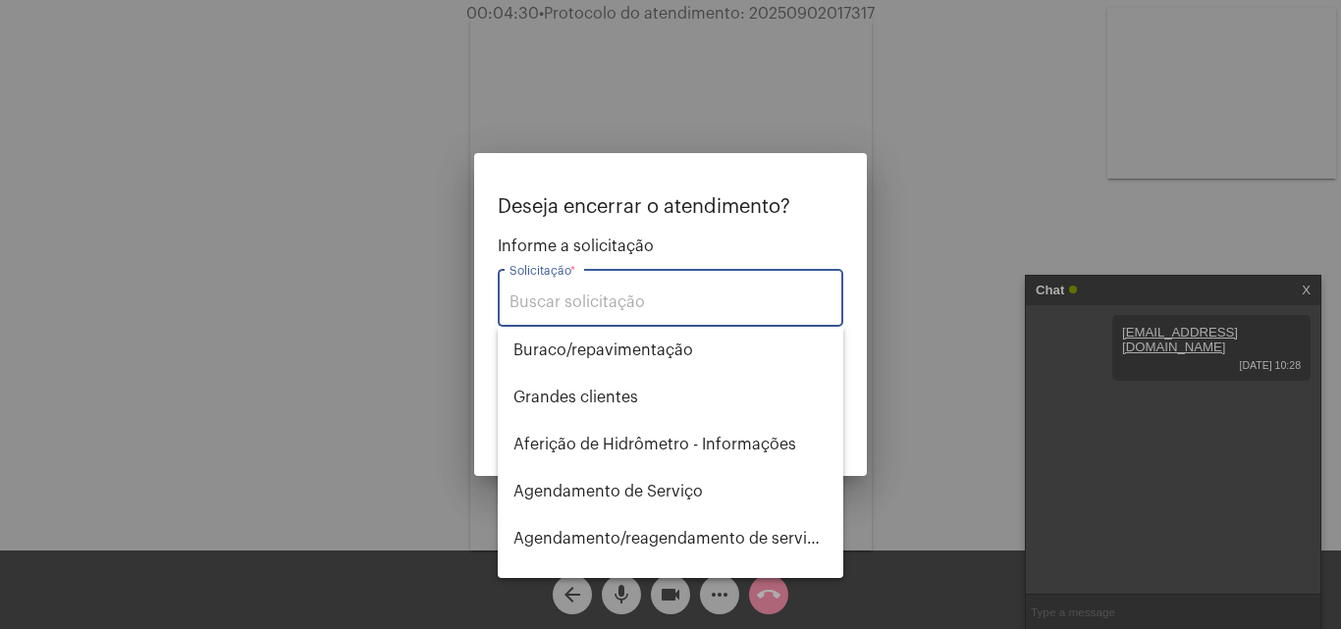
type input "t"
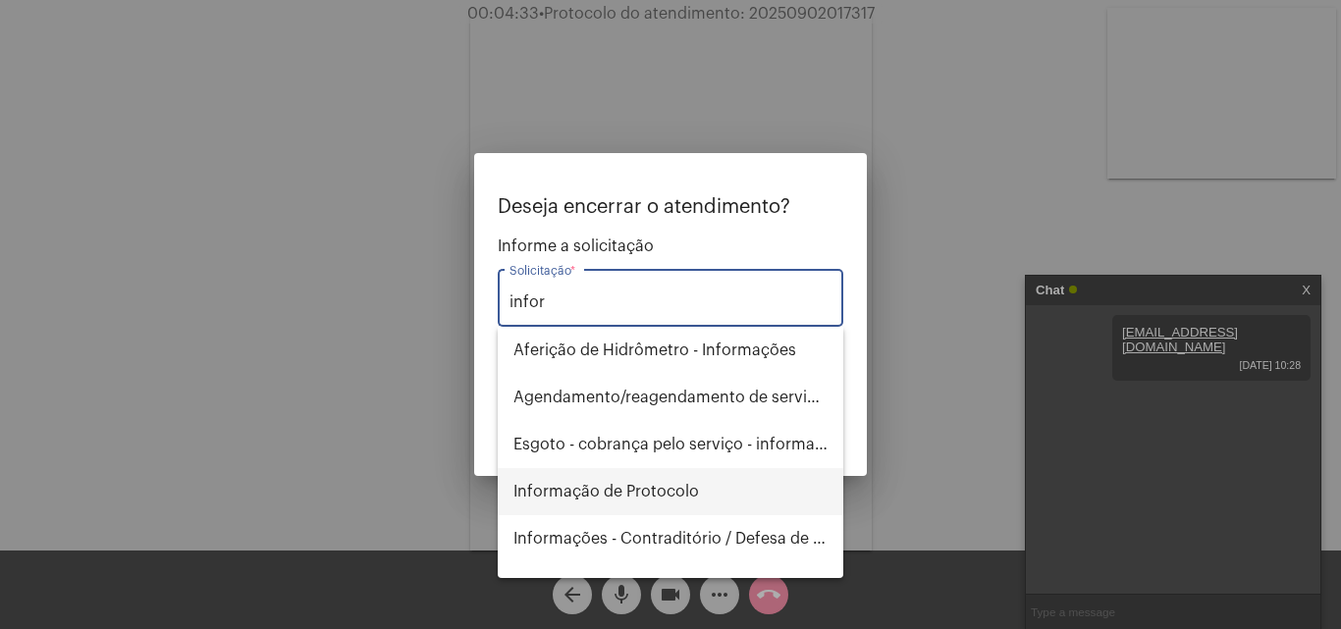
click at [612, 492] on span "Informação de Protocolo" at bounding box center [670, 491] width 314 height 47
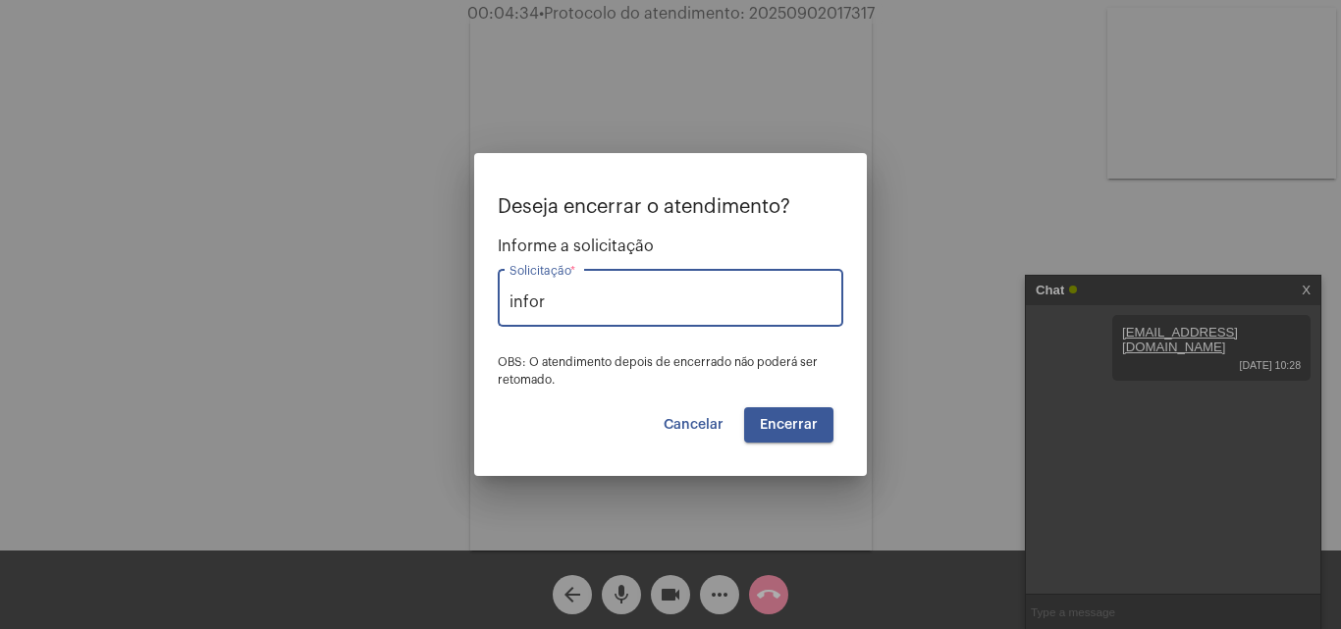
type input "Informação de Protocolo"
click at [782, 428] on span "Encerrar" at bounding box center [789, 425] width 58 height 14
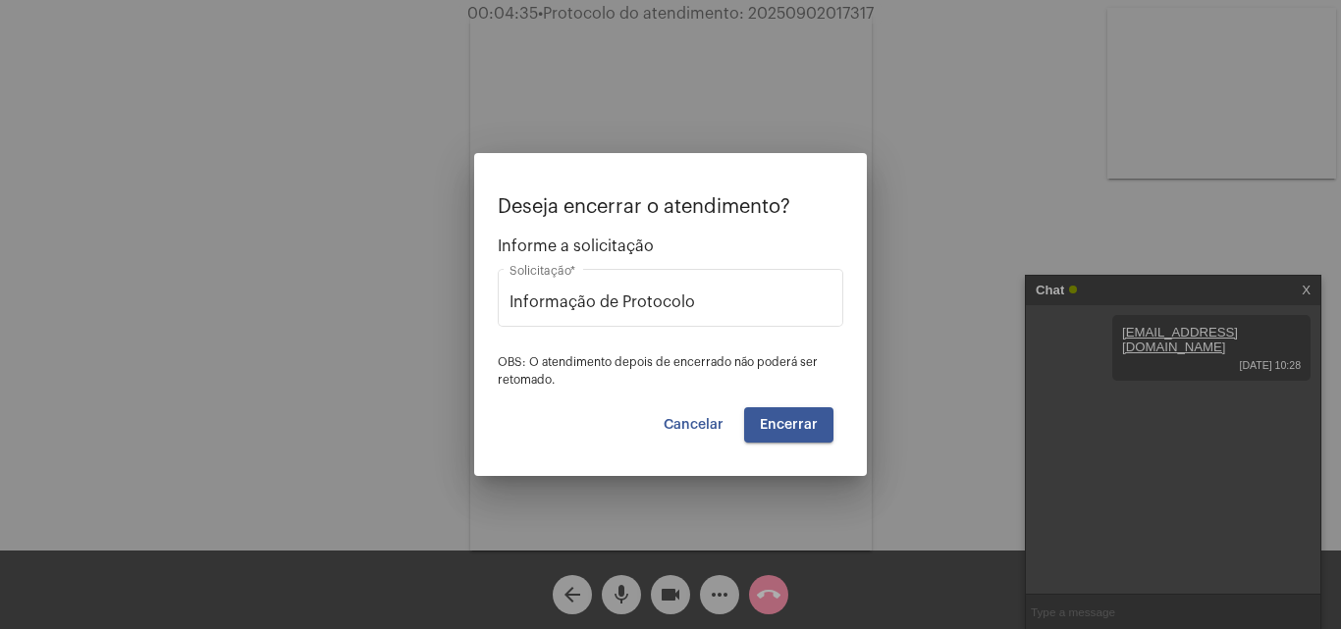
drag, startPoint x: 782, startPoint y: 428, endPoint x: 710, endPoint y: 414, distance: 73.9
click at [781, 418] on span "Encerrar" at bounding box center [789, 425] width 58 height 14
click at [710, 414] on button "Cancelar" at bounding box center [693, 424] width 91 height 35
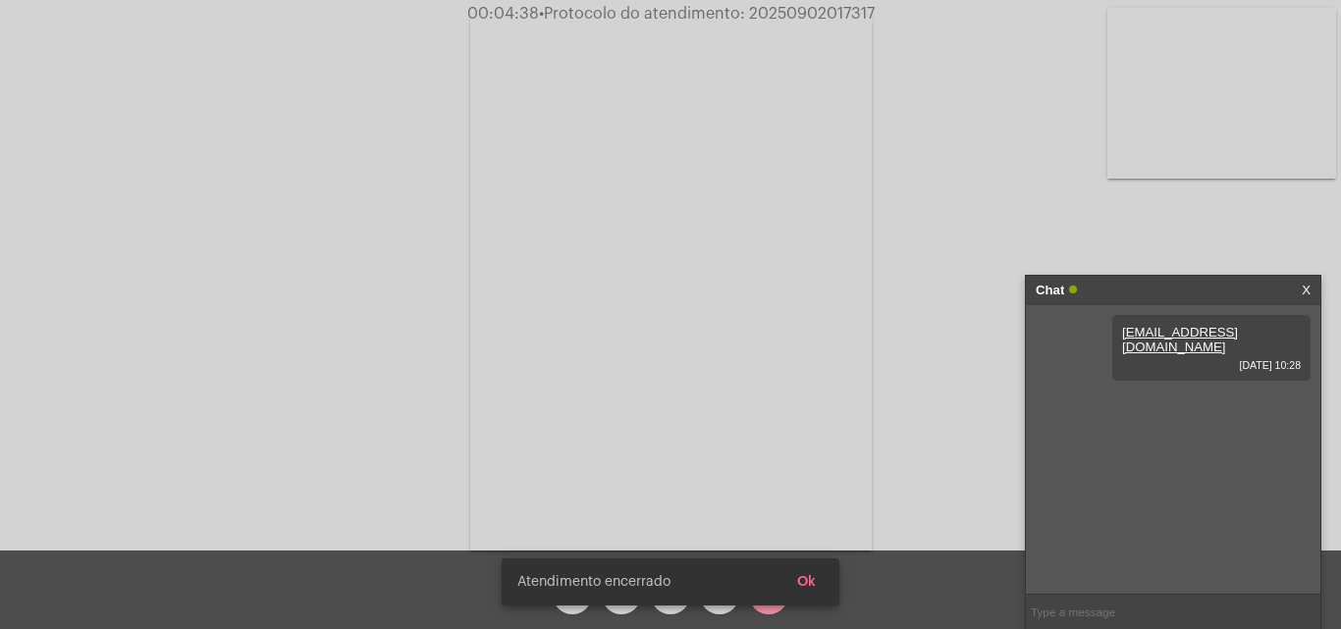
click at [810, 583] on span "Ok" at bounding box center [806, 582] width 19 height 14
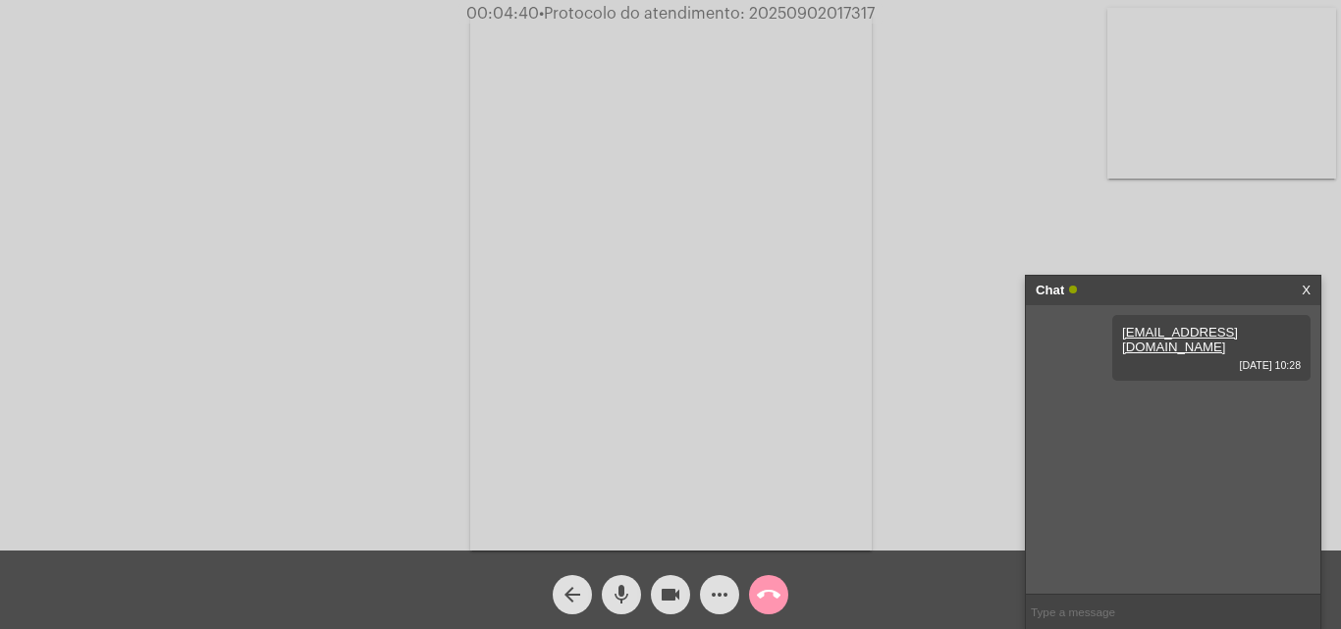
click at [571, 597] on mat-icon "arrow_back" at bounding box center [572, 595] width 24 height 24
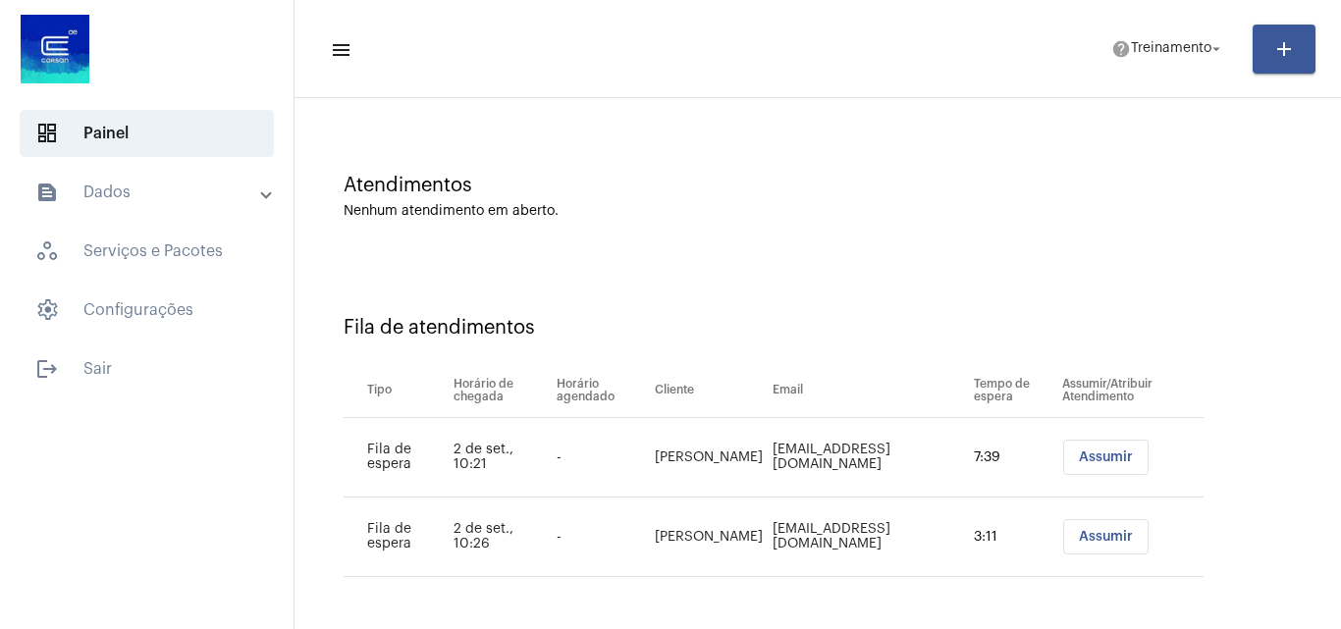
scroll to position [106, 0]
click at [1093, 455] on span "Assumir" at bounding box center [1106, 457] width 54 height 14
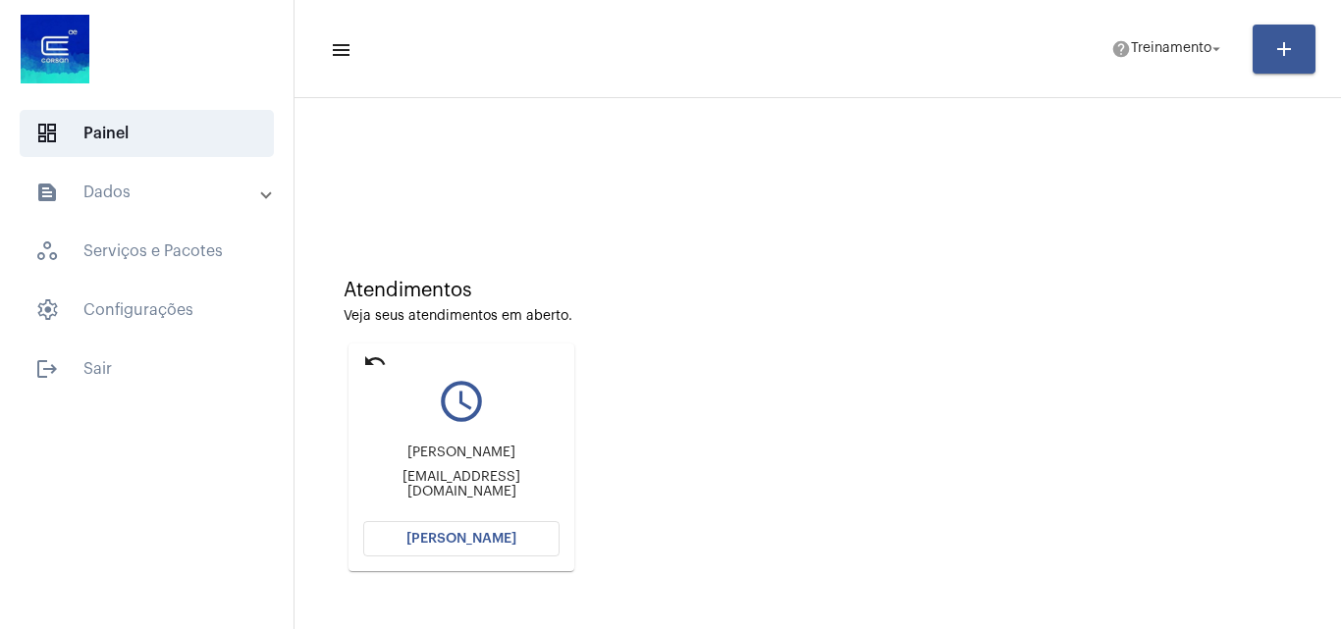
scroll to position [196, 0]
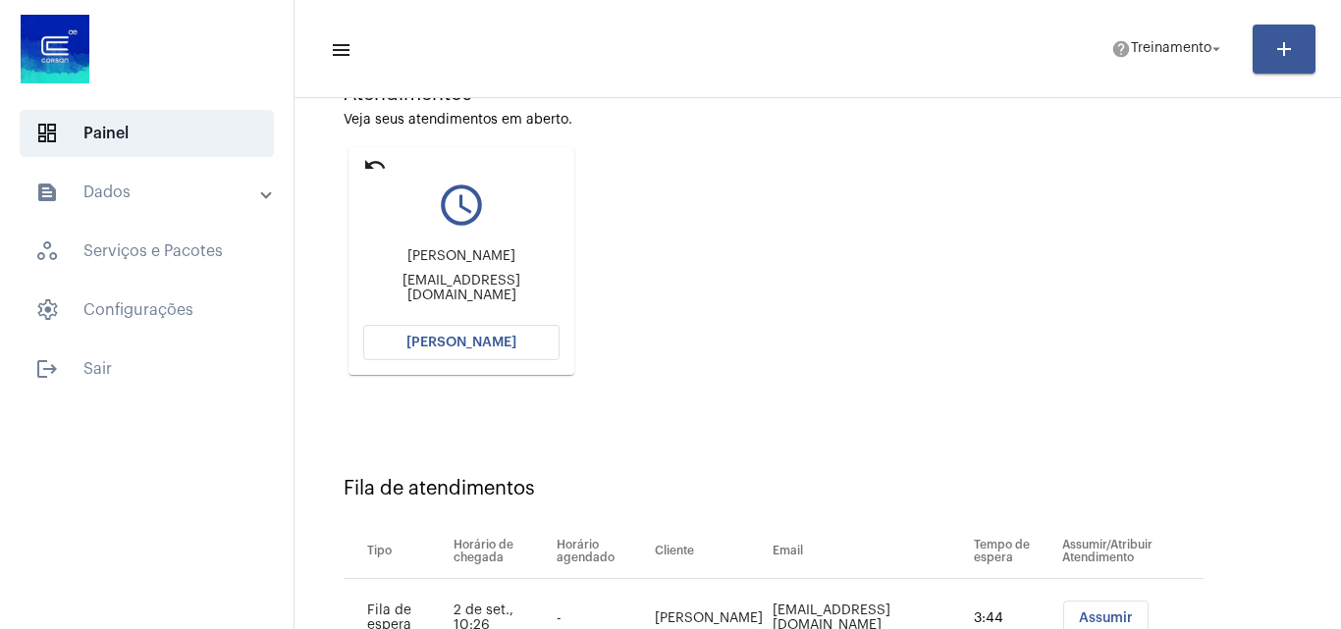
click at [464, 345] on span "[PERSON_NAME]" at bounding box center [461, 343] width 110 height 14
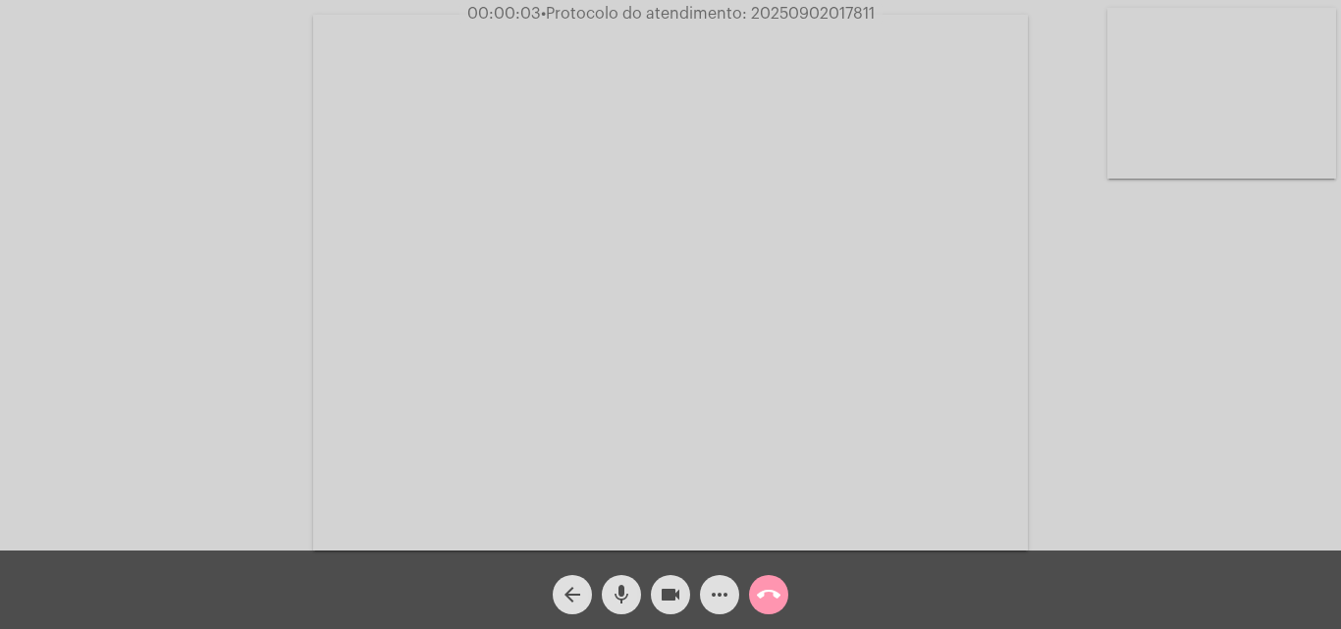
click at [619, 597] on mat-icon "mic" at bounding box center [622, 595] width 24 height 24
click at [619, 594] on mat-icon "mic_off" at bounding box center [622, 595] width 24 height 24
click at [618, 597] on mat-icon "mic" at bounding box center [622, 595] width 24 height 24
click at [612, 585] on mat-icon "mic_off" at bounding box center [622, 595] width 24 height 24
click at [617, 586] on mat-icon "mic" at bounding box center [622, 595] width 24 height 24
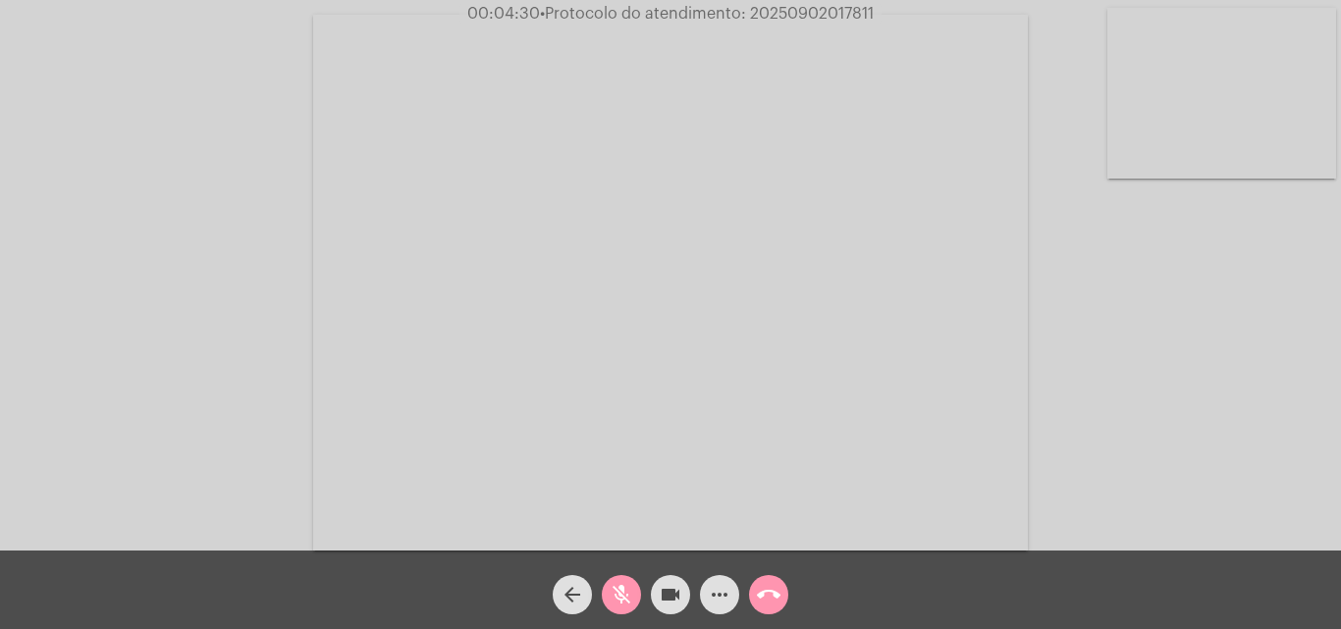
click at [620, 587] on mat-icon "mic_off" at bounding box center [622, 595] width 24 height 24
click at [708, 591] on mat-icon "more_horiz" at bounding box center [720, 595] width 24 height 24
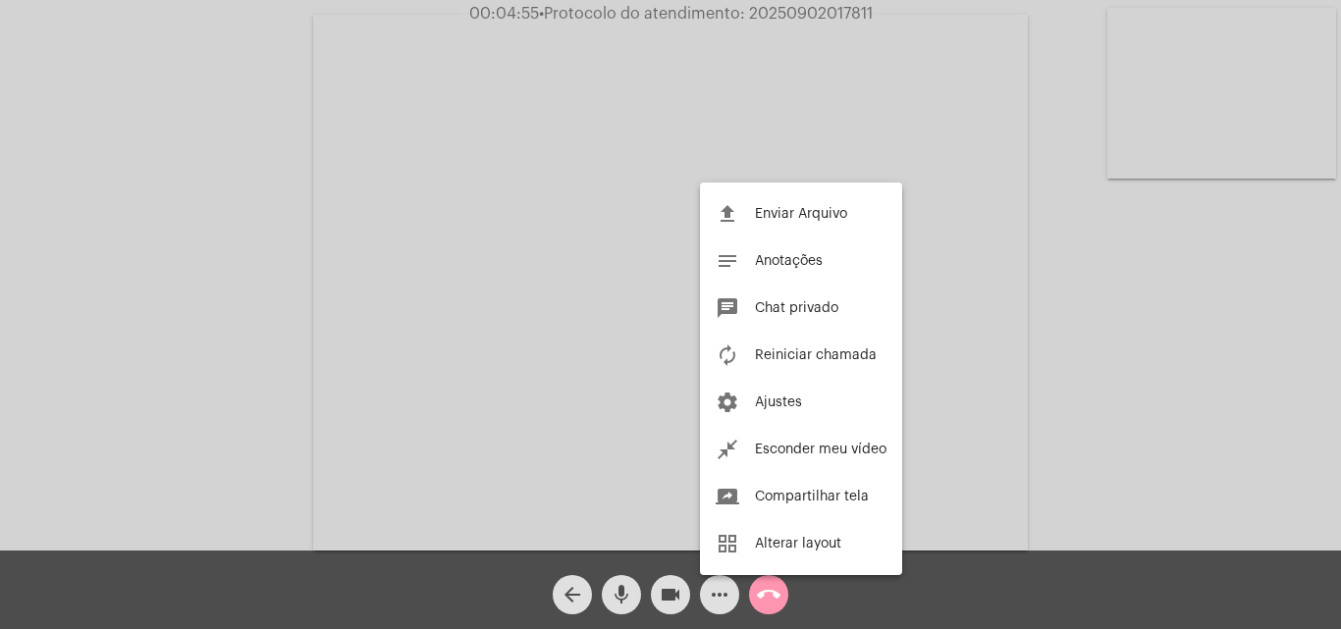
click at [310, 255] on div at bounding box center [670, 314] width 1341 height 629
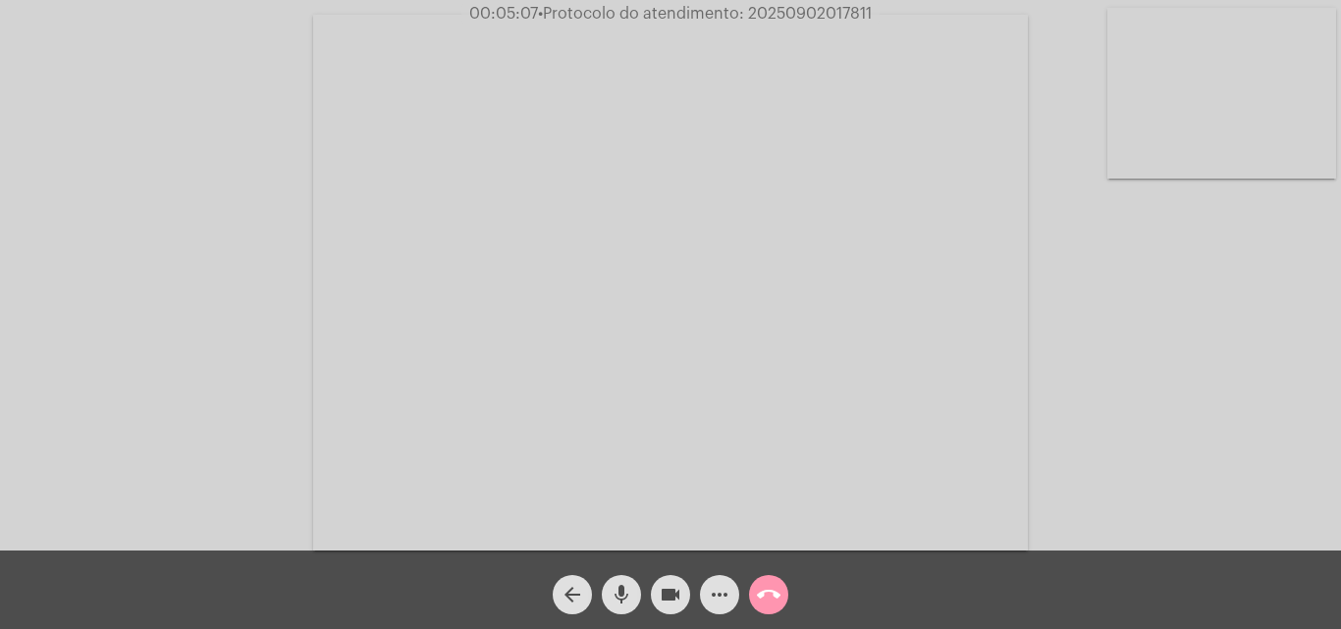
click at [623, 591] on mat-icon "mic" at bounding box center [622, 595] width 24 height 24
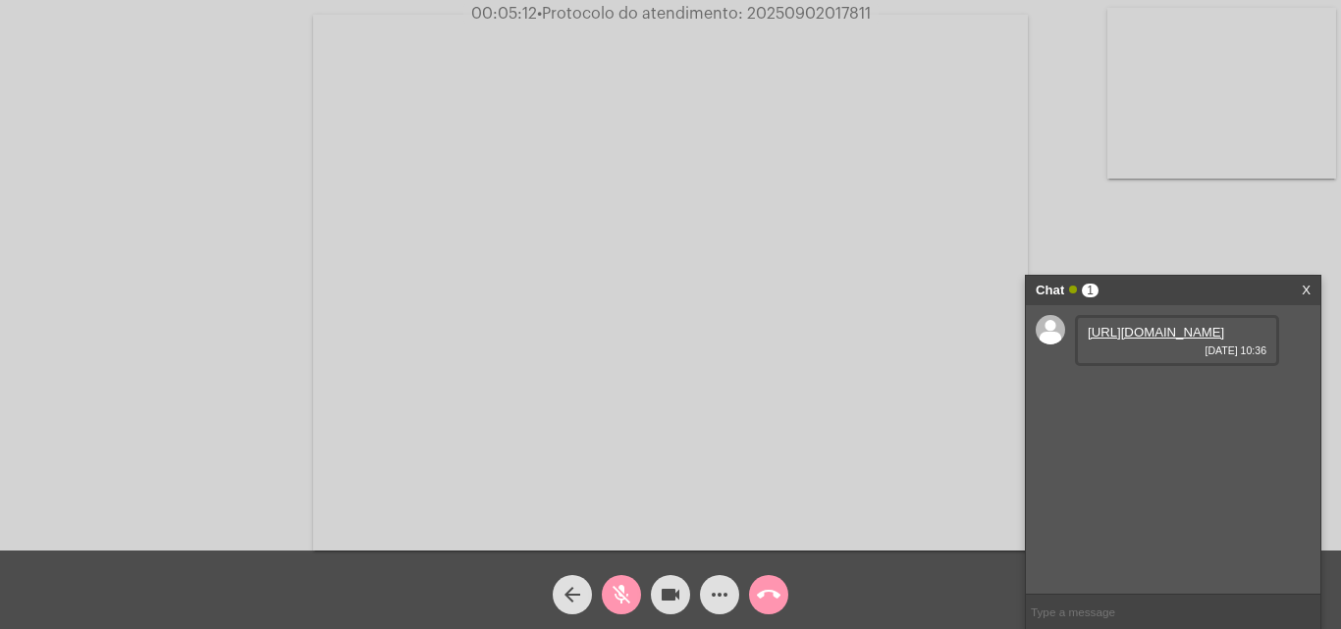
click at [616, 588] on mat-icon "mic_off" at bounding box center [622, 595] width 24 height 24
click at [1126, 340] on link "[URL][DOMAIN_NAME]" at bounding box center [1156, 332] width 136 height 15
click at [1140, 215] on div "Acessando Câmera e Microfone..." at bounding box center [670, 280] width 1337 height 551
click at [713, 602] on mat-icon "more_horiz" at bounding box center [720, 595] width 24 height 24
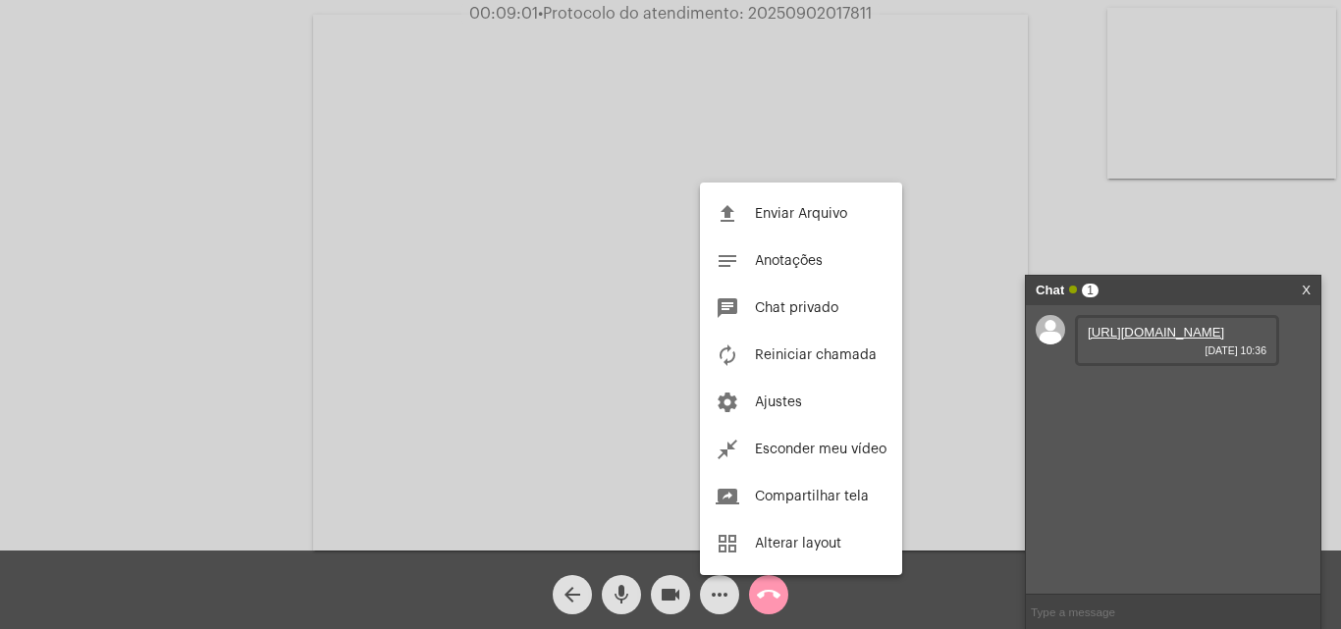
click at [254, 193] on div at bounding box center [670, 314] width 1341 height 629
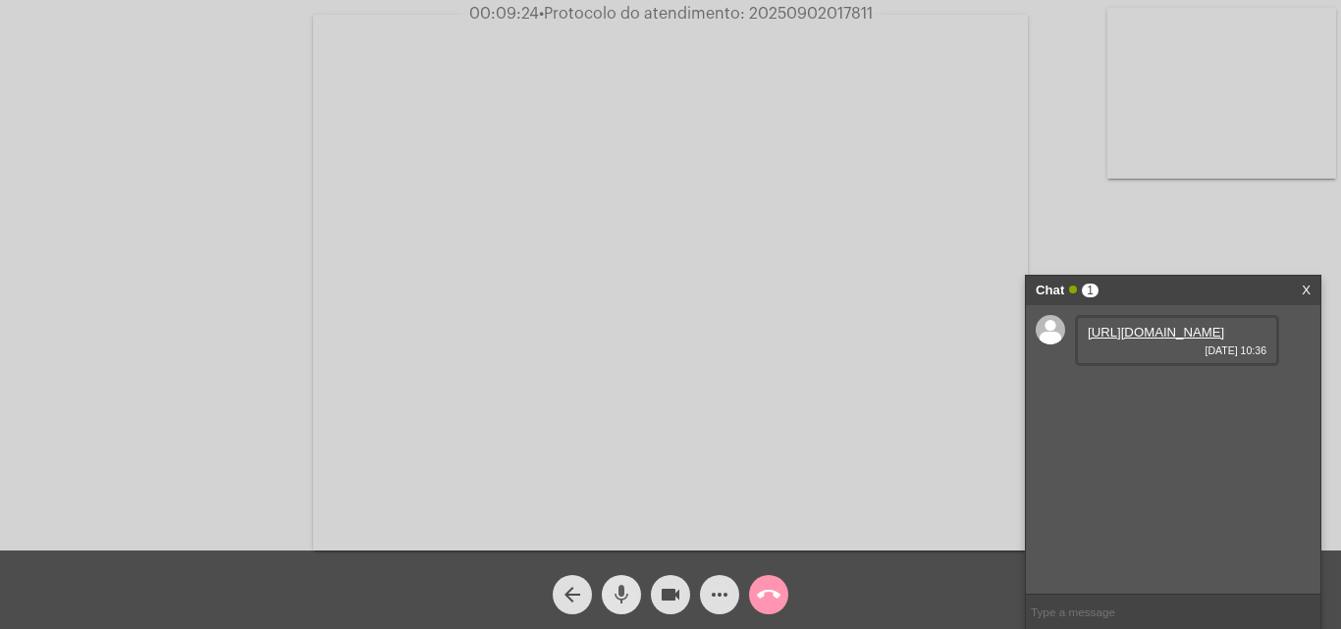
click at [619, 588] on mat-icon "mic" at bounding box center [622, 595] width 24 height 24
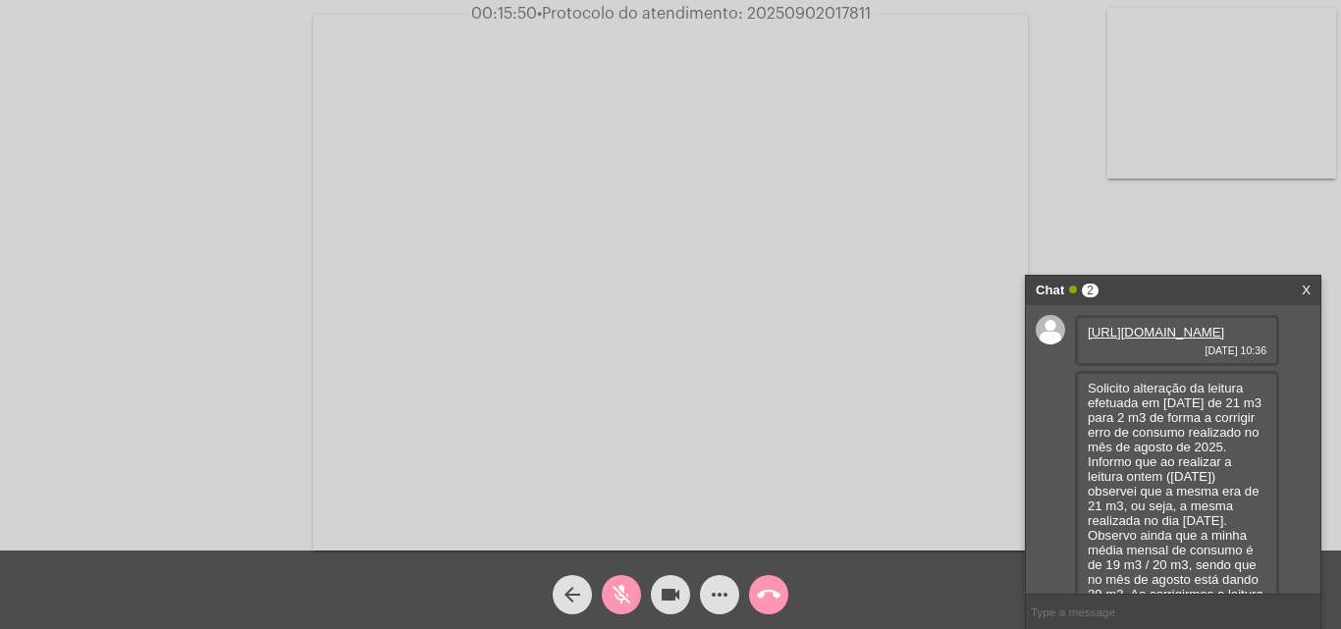
scroll to position [93, 0]
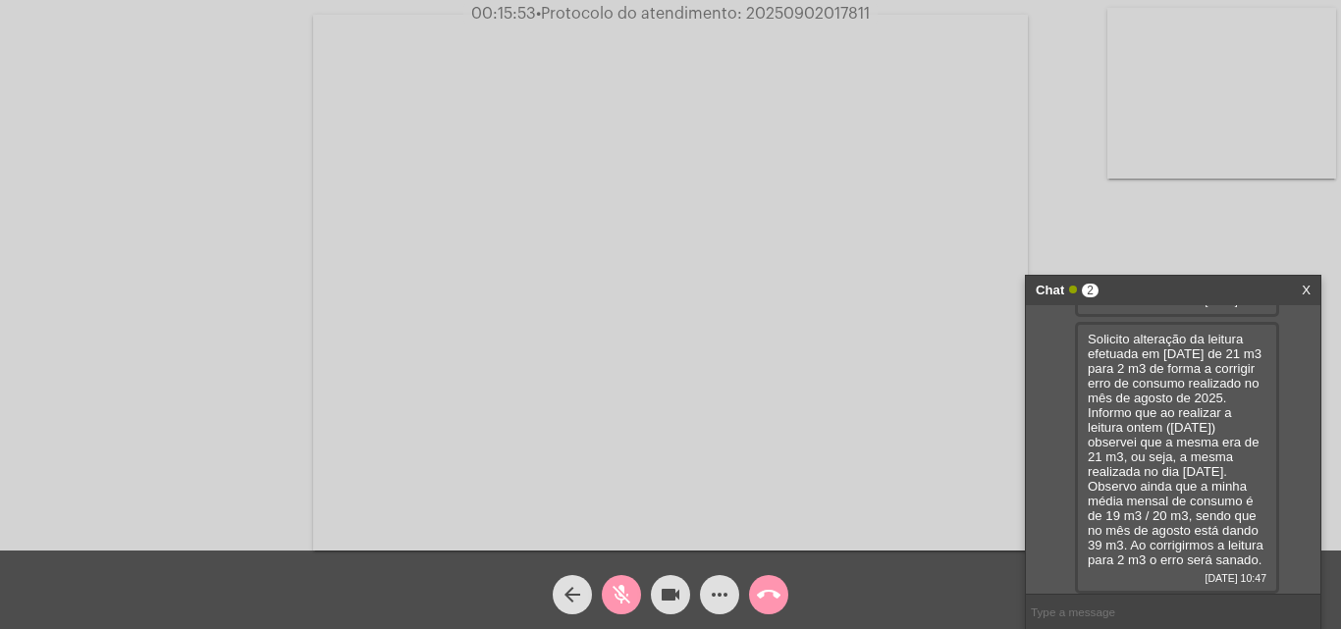
drag, startPoint x: 1086, startPoint y: 333, endPoint x: 1265, endPoint y: 563, distance: 292.4
click at [1270, 579] on div "Solicito alteração da leitura efetuada em [DATE] de 21 m3 para 2 m3 de forma a …" at bounding box center [1177, 458] width 204 height 272
copy div "Solicito alteração da leitura efetuada em [DATE] de 21 m3 para 2 m3 de forma a …"
click at [634, 593] on button "mic_off" at bounding box center [621, 594] width 39 height 39
click at [788, 8] on span "• Protocolo do atendimento: 20250902017811" at bounding box center [705, 14] width 334 height 16
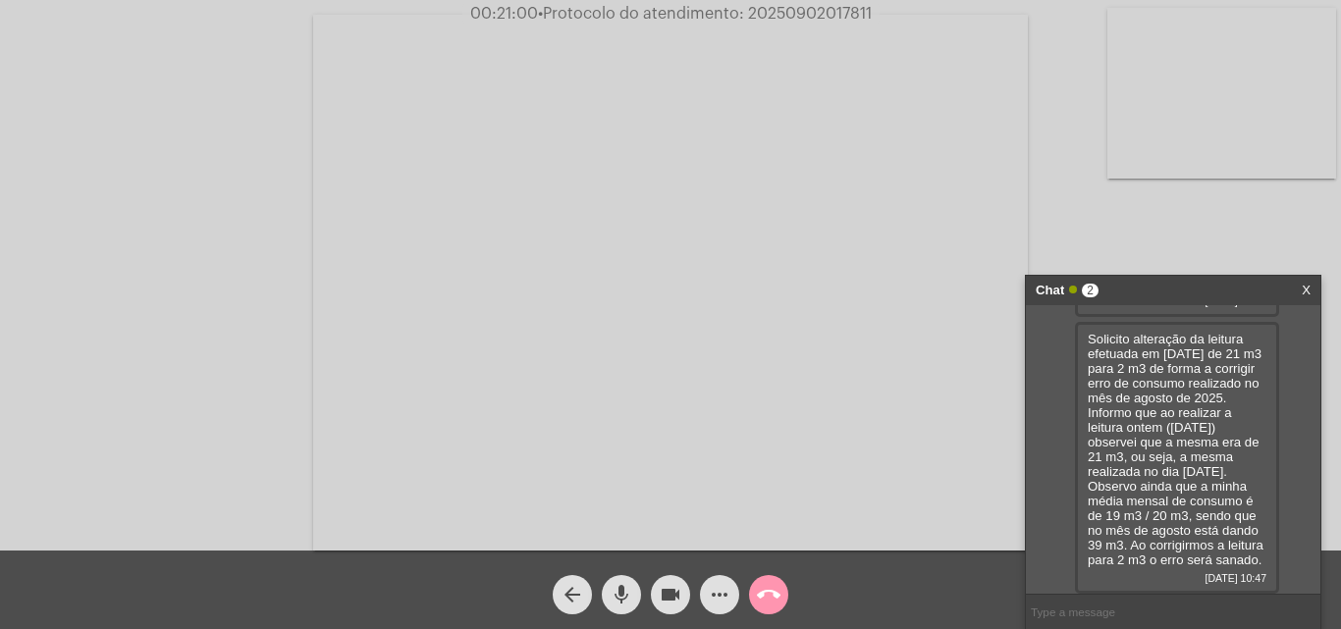
click at [788, 8] on span "• Protocolo do atendimento: 20250902017811" at bounding box center [705, 14] width 334 height 16
copy div "Solicito alteração da leitura efetuada em [DATE] de 21 m3 para 2 m3 de forma a …"
click at [613, 593] on mat-icon "mic" at bounding box center [622, 595] width 24 height 24
click at [631, 587] on mat-icon "mic_off" at bounding box center [622, 595] width 24 height 24
drag, startPoint x: 1081, startPoint y: 614, endPoint x: 779, endPoint y: 280, distance: 450.4
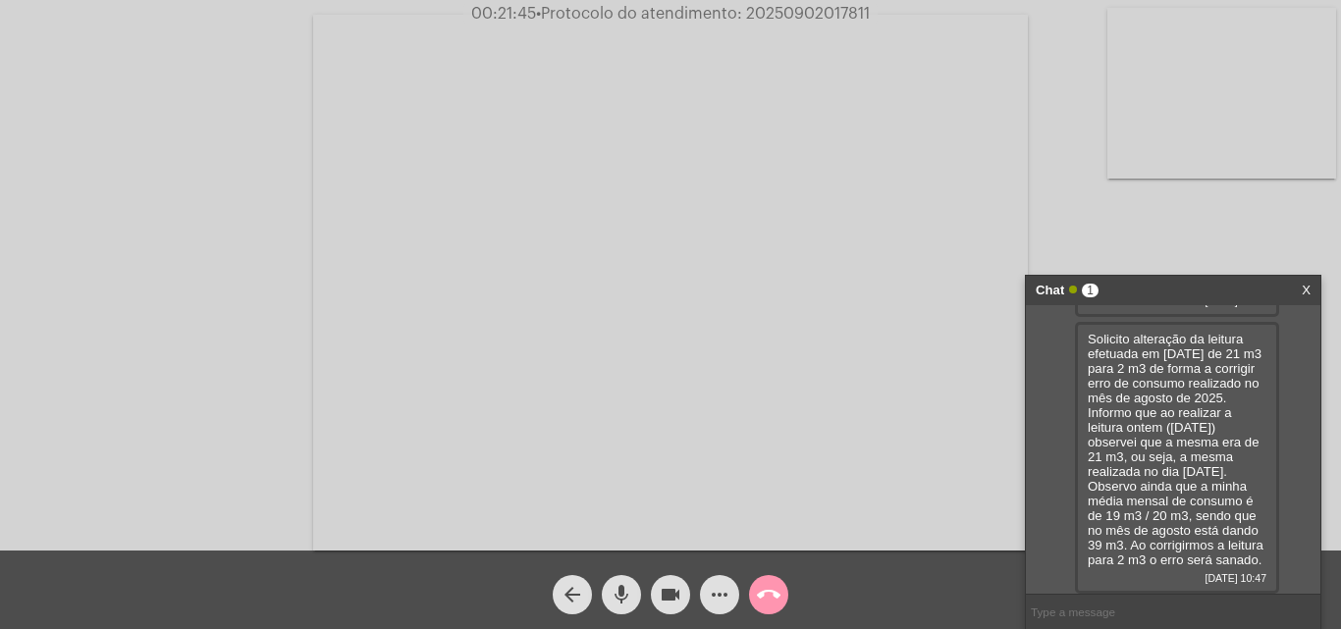
click at [196, 203] on div "Acessando Câmera e Microfone..." at bounding box center [670, 280] width 1337 height 551
click at [772, 587] on mat-icon "call_end" at bounding box center [769, 595] width 24 height 24
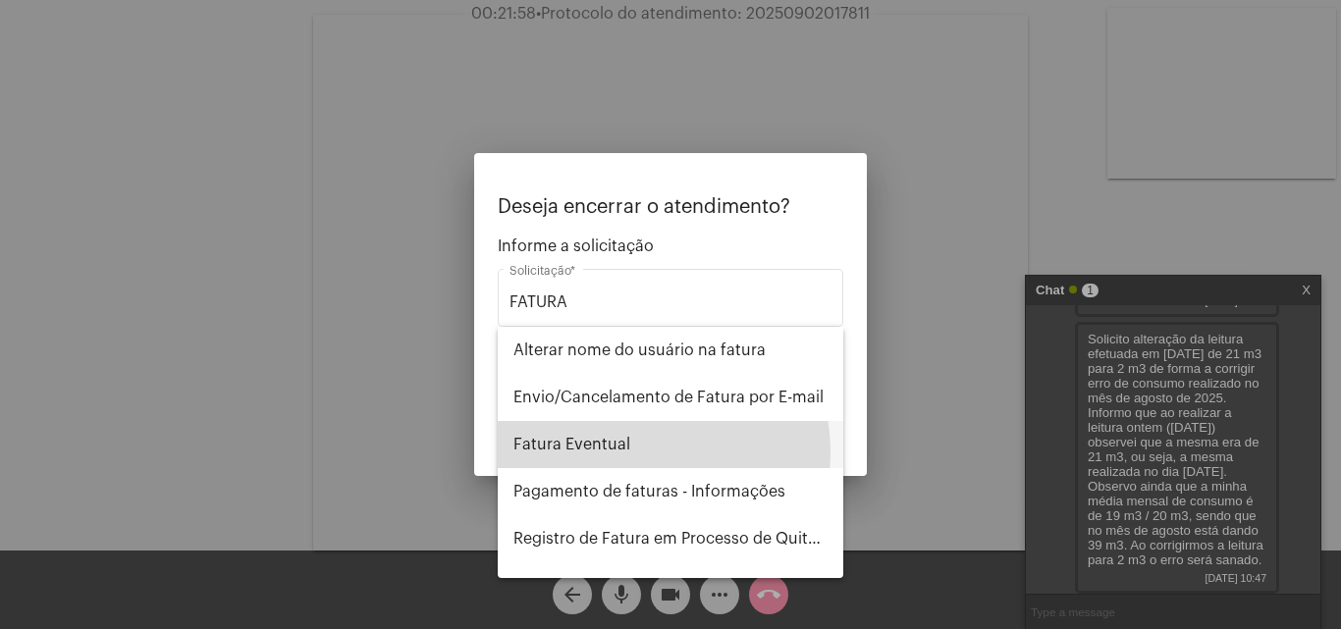
click at [630, 453] on span "Fatura Eventual" at bounding box center [670, 444] width 314 height 47
type input "Fatura Eventual"
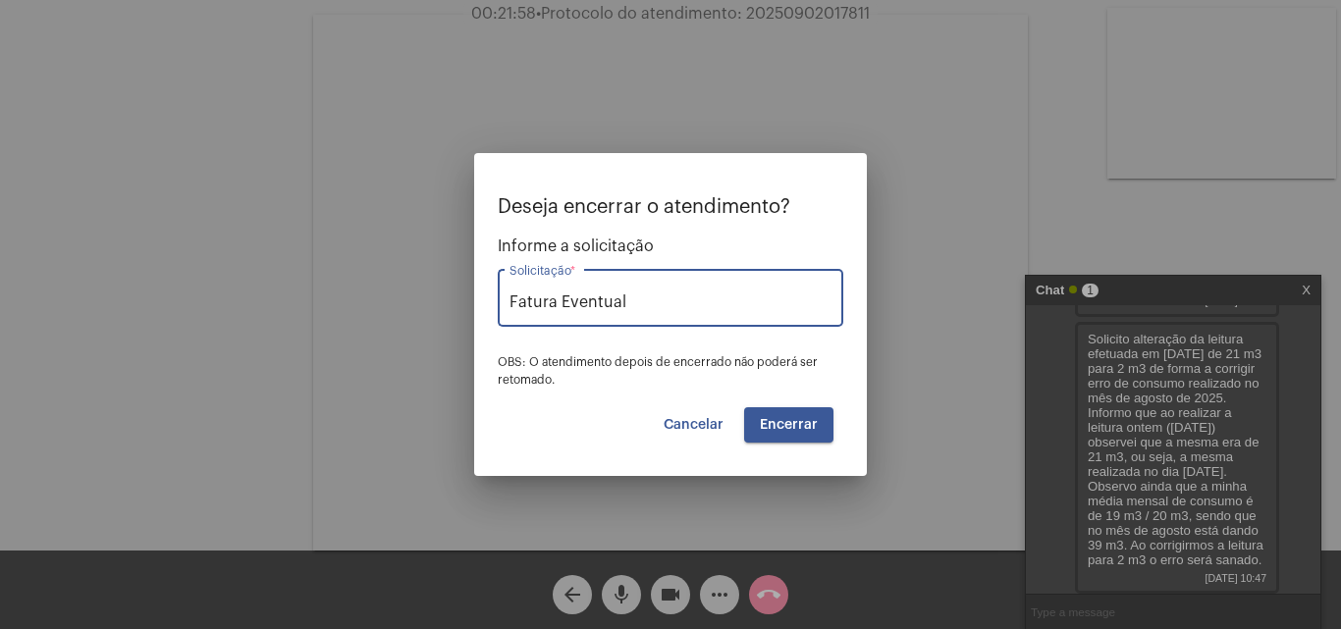
click at [780, 423] on span "Encerrar" at bounding box center [789, 425] width 58 height 14
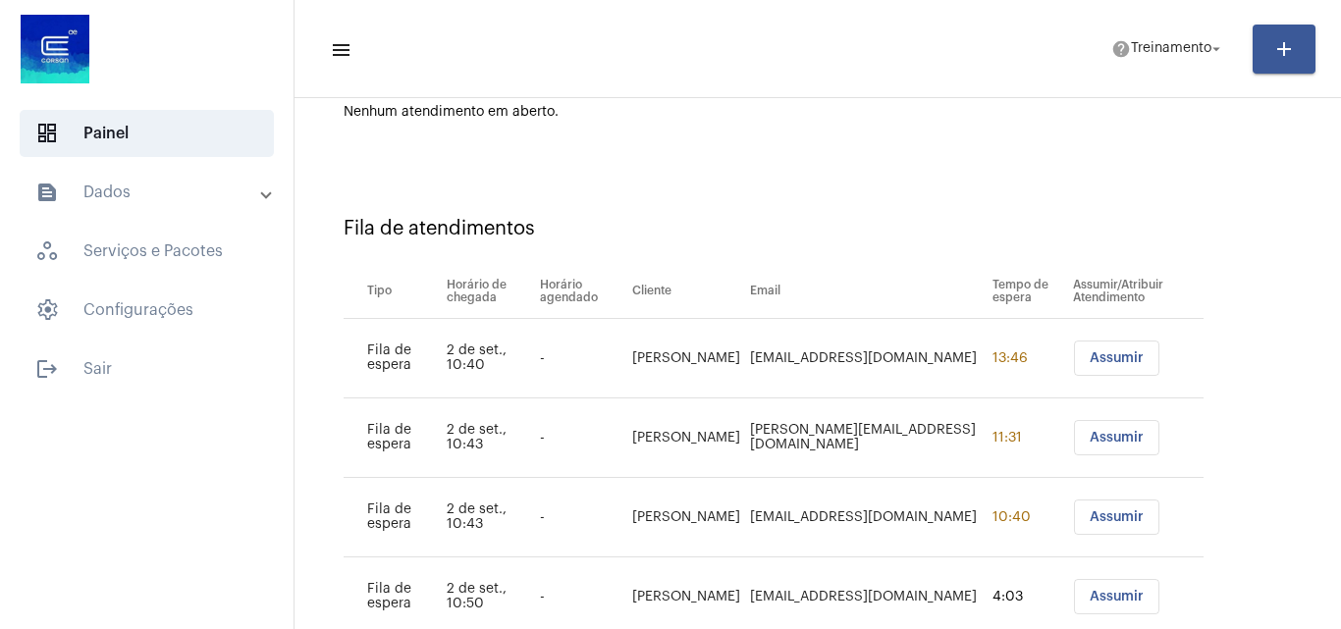
scroll to position [265, 0]
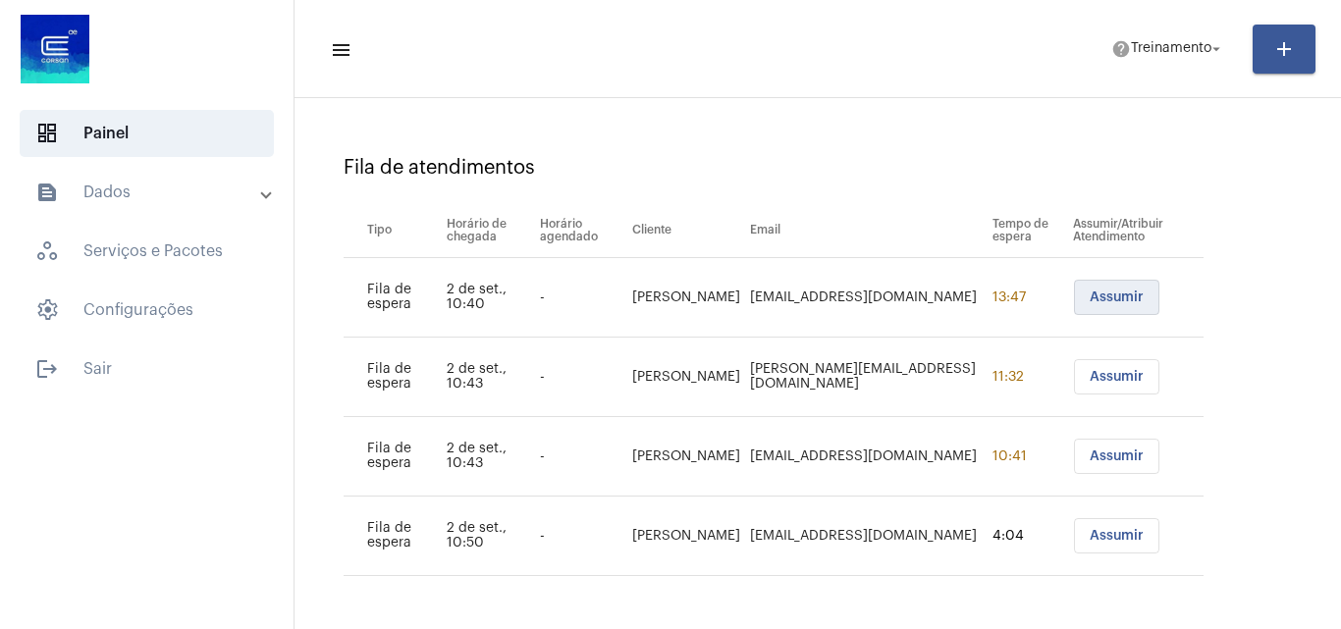
click at [1112, 291] on span "Assumir" at bounding box center [1117, 298] width 54 height 14
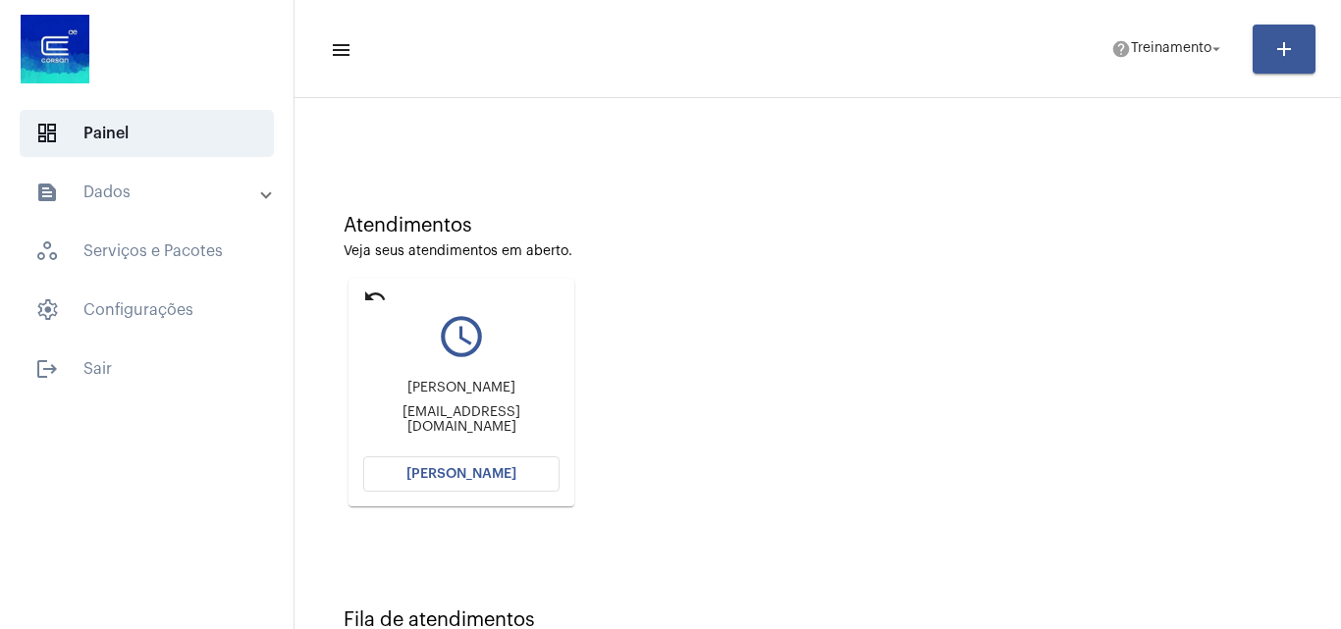
scroll to position [196, 0]
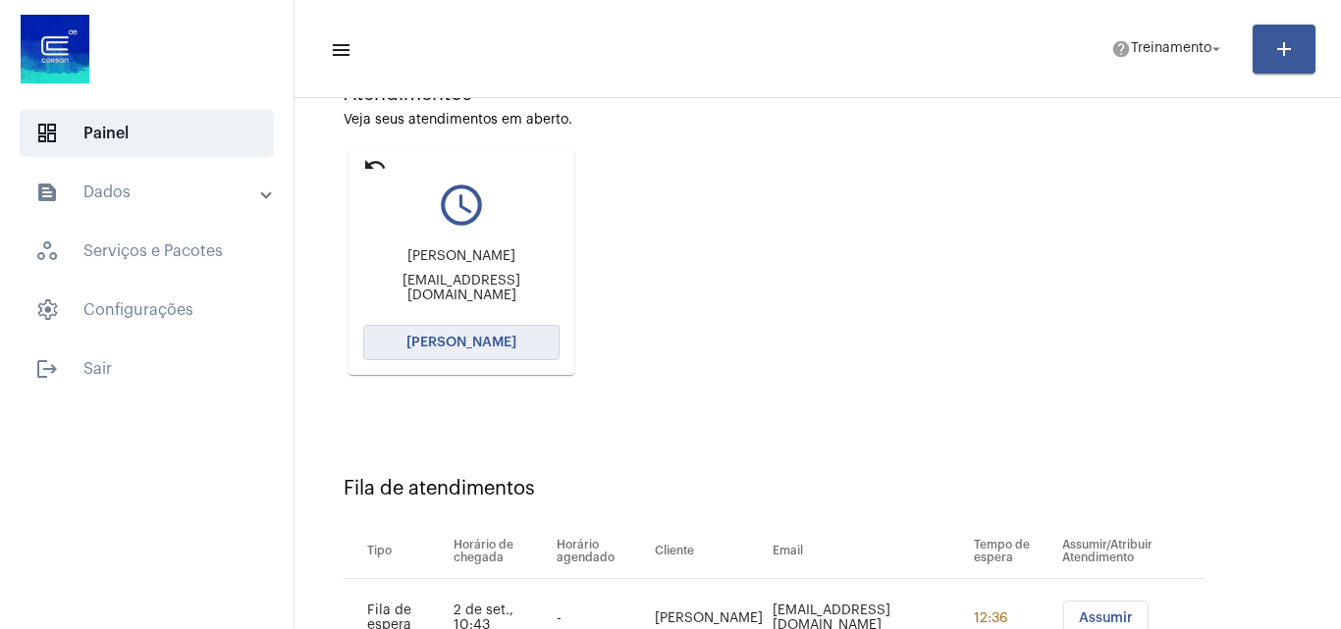
click at [473, 332] on button "[PERSON_NAME]" at bounding box center [461, 342] width 196 height 35
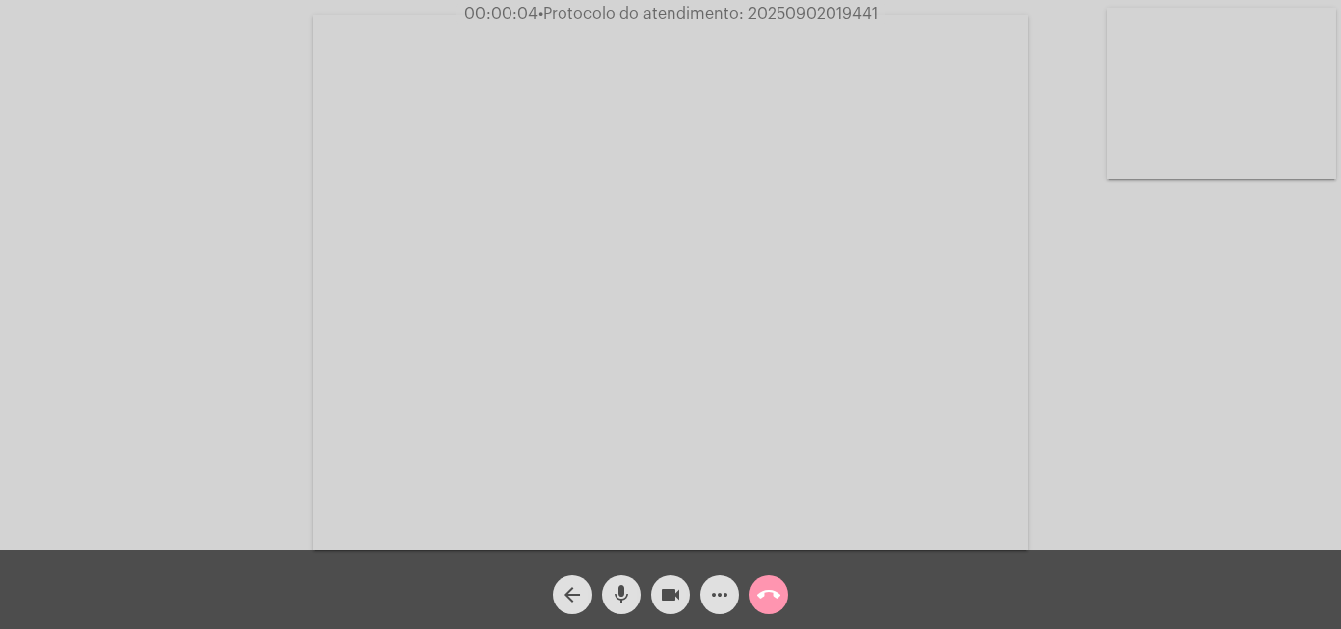
click at [616, 585] on mat-icon "mic" at bounding box center [622, 595] width 24 height 24
click at [623, 585] on mat-icon "mic_off" at bounding box center [622, 595] width 24 height 24
click at [715, 599] on mat-icon "more_horiz" at bounding box center [720, 595] width 24 height 24
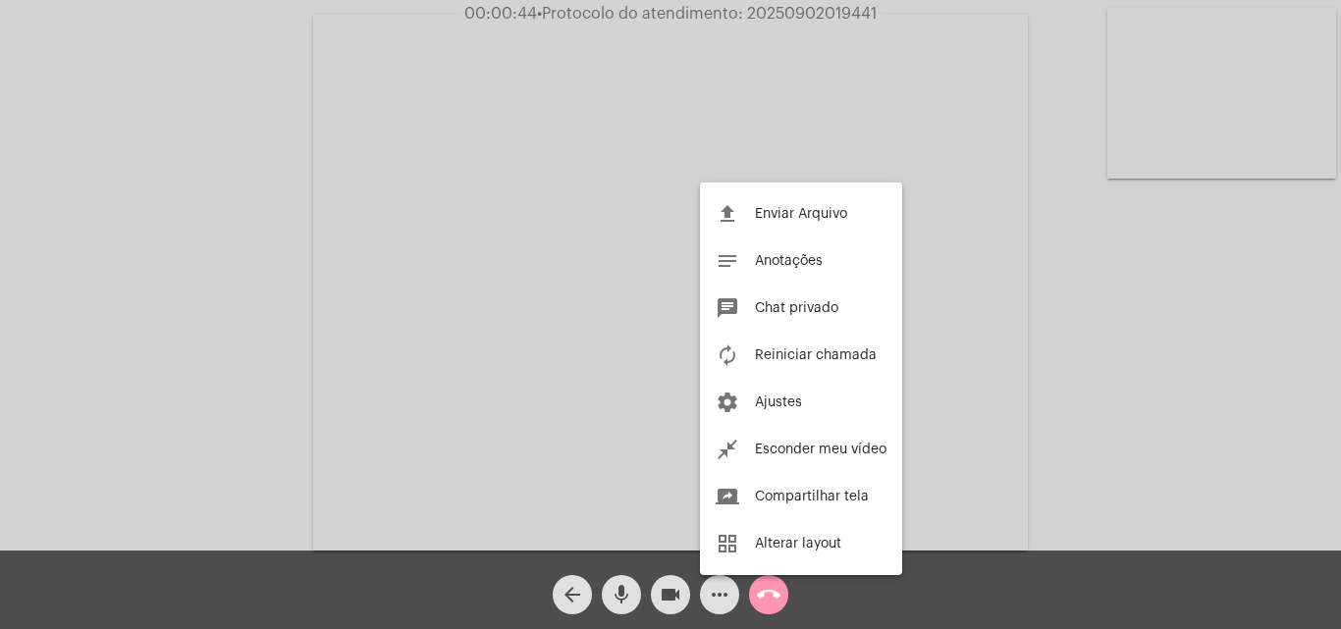
click at [231, 302] on div at bounding box center [670, 314] width 1341 height 629
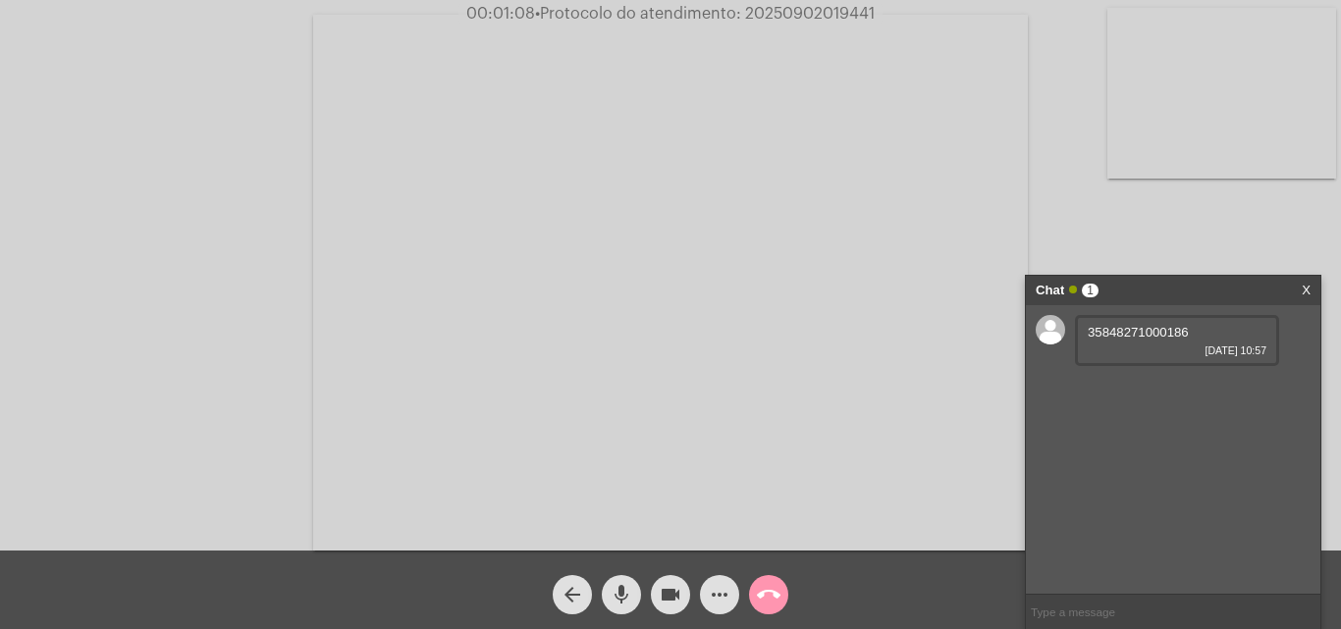
drag, startPoint x: 1089, startPoint y: 332, endPoint x: 1196, endPoint y: 332, distance: 107.0
click at [1196, 332] on div "35848271000186 [DATE] 10:57" at bounding box center [1177, 340] width 204 height 51
click at [625, 587] on mat-icon "mic" at bounding box center [622, 595] width 24 height 24
click at [627, 594] on mat-icon "mic_off" at bounding box center [622, 595] width 24 height 24
click at [622, 582] on span "mic" at bounding box center [622, 594] width 24 height 39
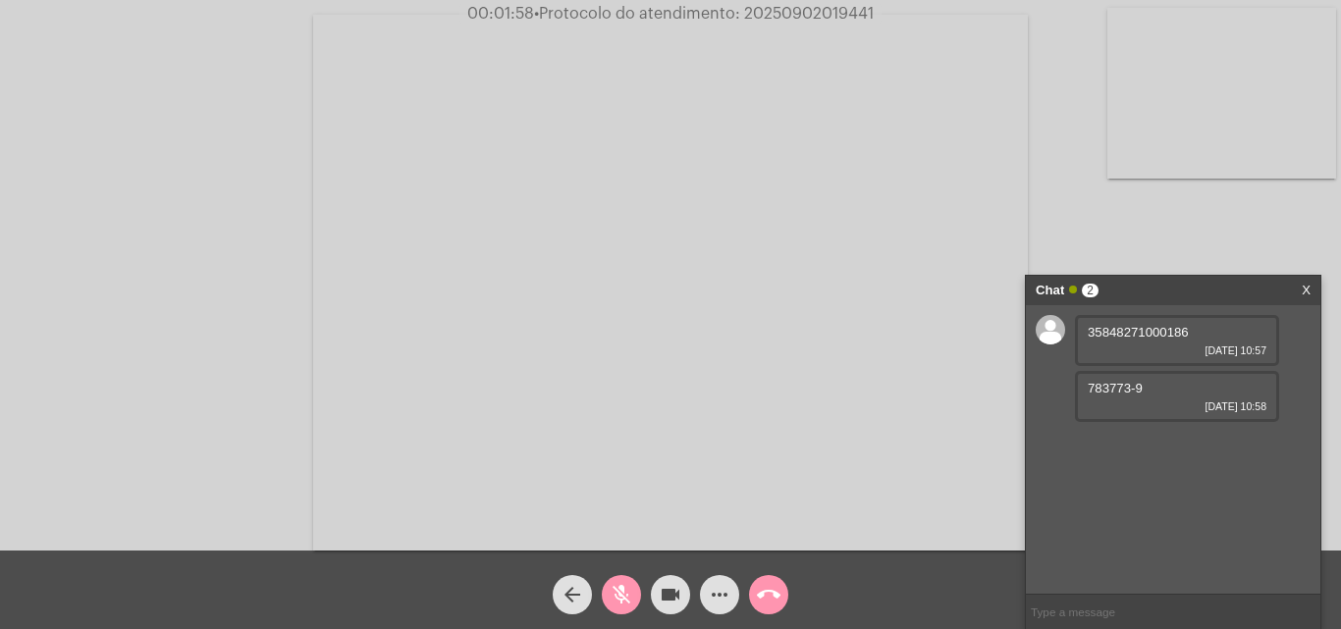
click at [612, 593] on mat-icon "mic_off" at bounding box center [622, 595] width 24 height 24
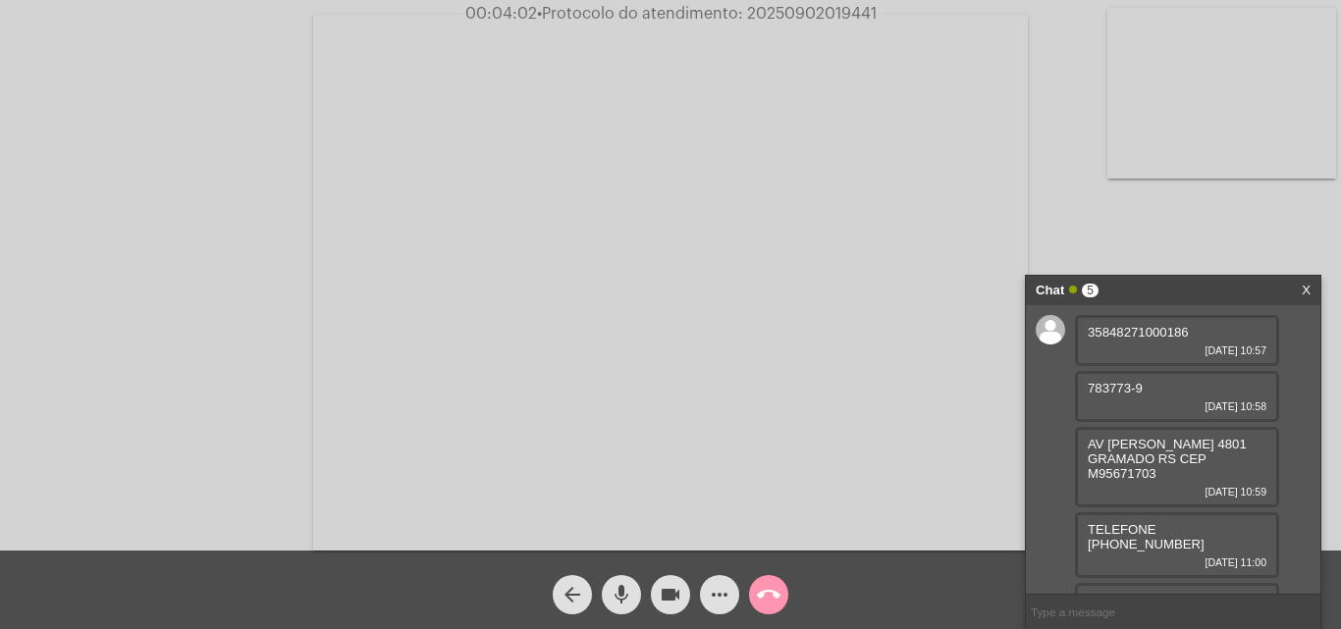
click at [624, 593] on mat-icon "mic" at bounding box center [622, 595] width 24 height 24
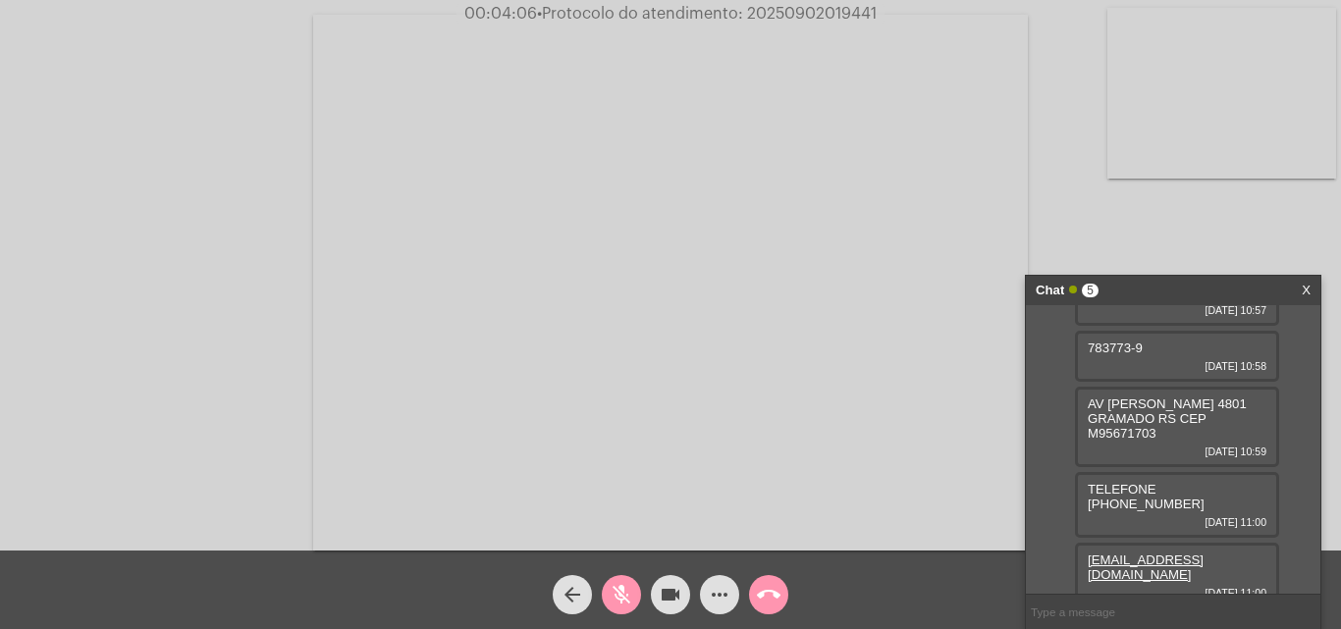
scroll to position [39, 0]
click at [1191, 485] on span "TELEFONE [PHONE_NUMBER]" at bounding box center [1146, 497] width 117 height 29
drag, startPoint x: 1101, startPoint y: 402, endPoint x: 1235, endPoint y: 431, distance: 136.5
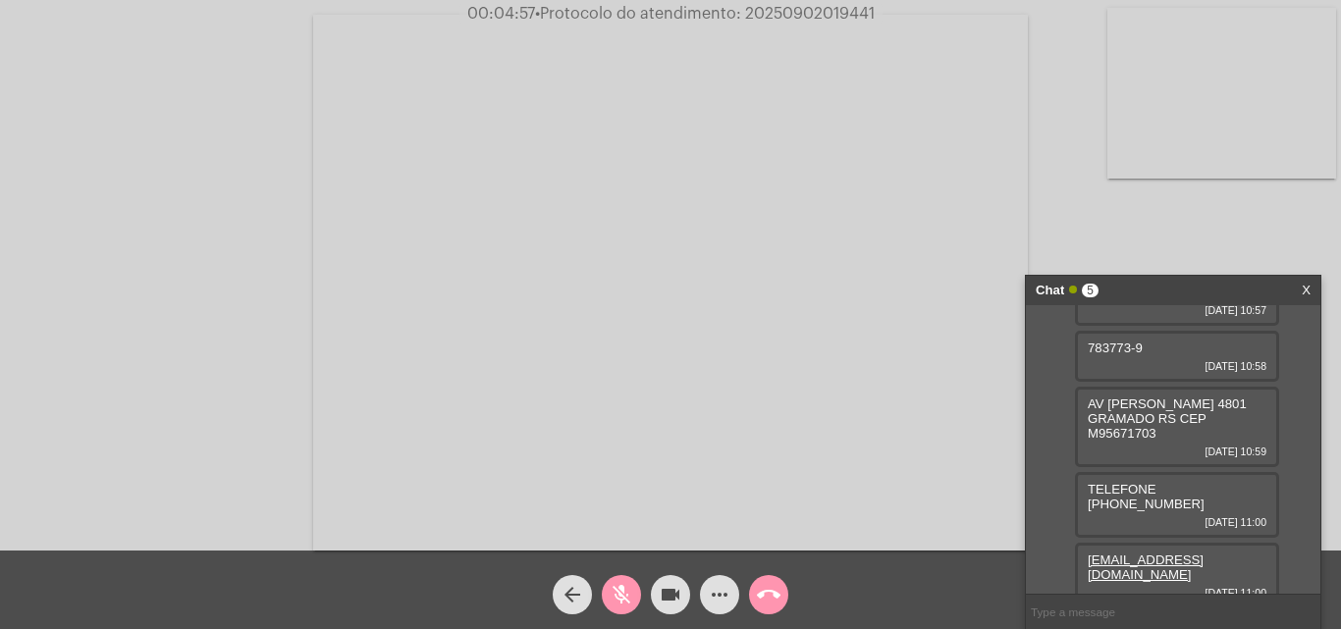
click at [1235, 431] on div "AV [PERSON_NAME] 4801 GRAMADO RS CEP M95671703 [DATE] 10:59" at bounding box center [1177, 427] width 204 height 80
click at [623, 590] on mat-icon "mic_off" at bounding box center [622, 595] width 24 height 24
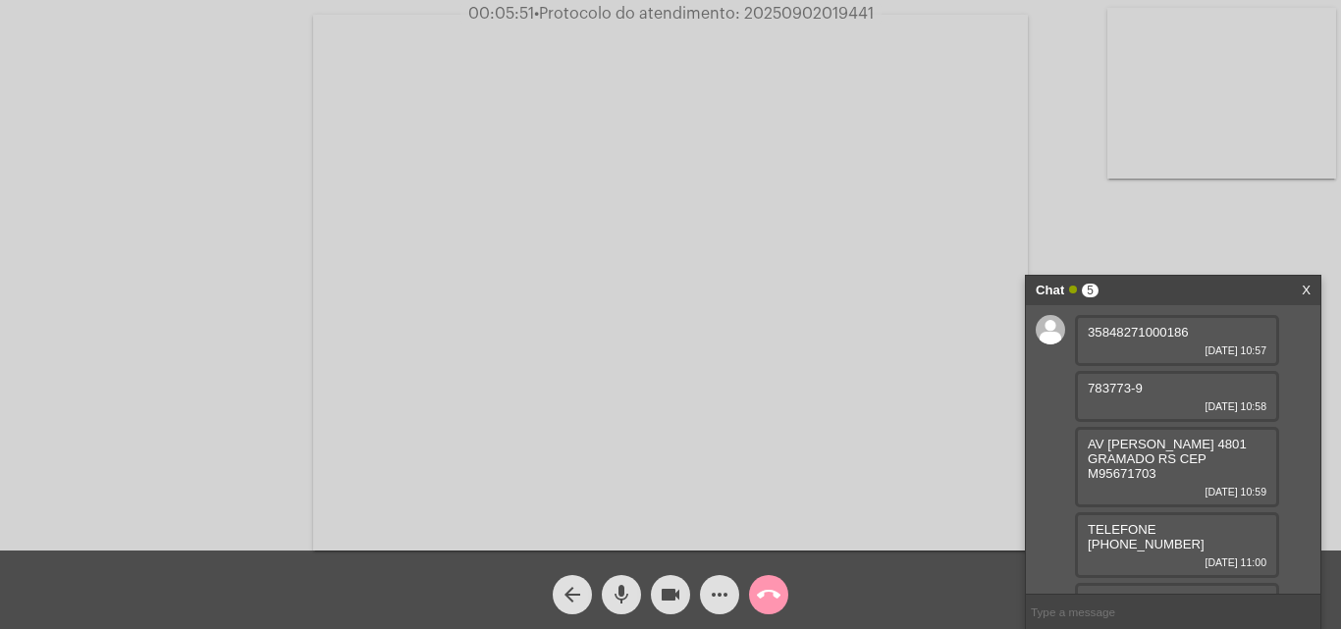
click at [1090, 613] on input "text" at bounding box center [1173, 612] width 294 height 34
click at [1100, 385] on span "783773-9" at bounding box center [1115, 388] width 55 height 15
click at [1106, 386] on span "783773-9" at bounding box center [1115, 388] width 55 height 15
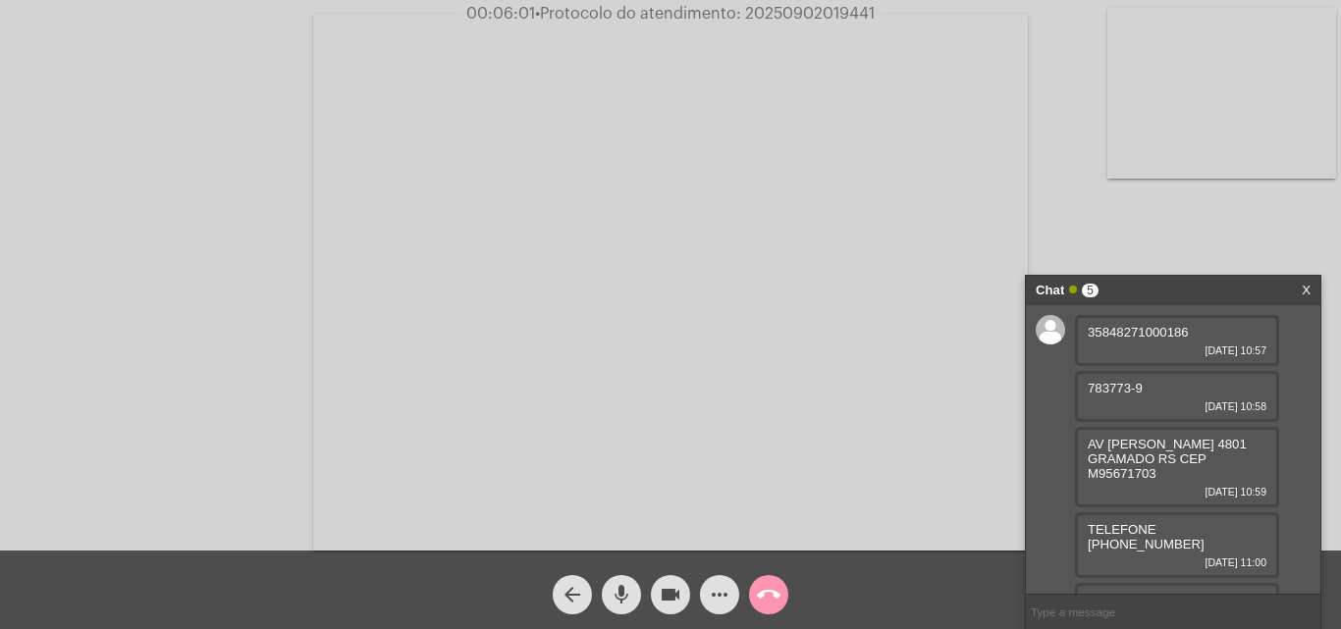
drag, startPoint x: 1087, startPoint y: 383, endPoint x: 1129, endPoint y: 391, distance: 42.9
click at [1128, 391] on div "783773-9 [DATE] 10:58" at bounding box center [1177, 396] width 204 height 51
drag, startPoint x: 1069, startPoint y: 224, endPoint x: 1173, endPoint y: 417, distance: 219.6
click at [1069, 224] on div "Acessando Câmera e Microfone..." at bounding box center [670, 280] width 1337 height 551
drag, startPoint x: 1090, startPoint y: 535, endPoint x: 1256, endPoint y: 553, distance: 167.8
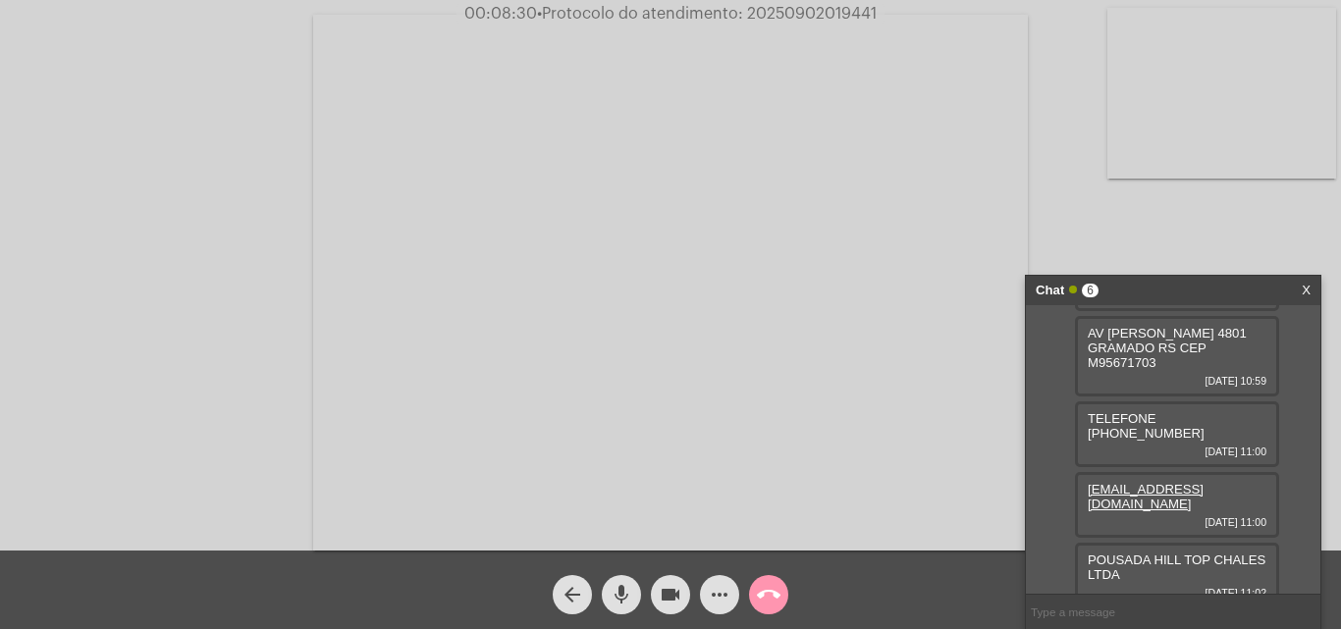
click at [1084, 613] on input "text" at bounding box center [1173, 612] width 294 height 34
click at [789, 4] on span "00:09:00 • Protocolo do atendimento: 20250902019441" at bounding box center [670, 14] width 429 height 20
click at [773, 23] on span "00:09:00 • Protocolo do atendimento: 20250902019441" at bounding box center [670, 14] width 429 height 20
click at [800, 9] on span "• Protocolo do atendimento: 20250902019441" at bounding box center [707, 14] width 340 height 16
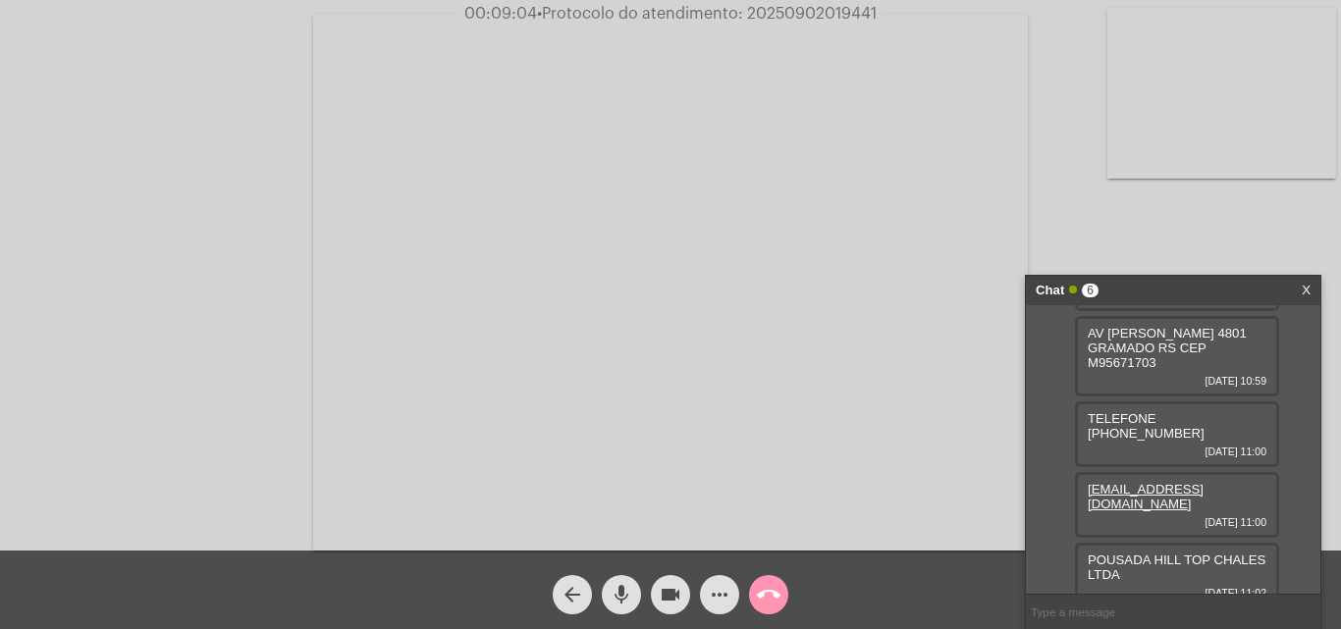
click at [800, 9] on span "• Protocolo do atendimento: 20250902019441" at bounding box center [707, 14] width 340 height 16
click at [628, 601] on mat-icon "mic" at bounding box center [622, 595] width 24 height 24
click at [627, 594] on mat-icon "mic_off" at bounding box center [622, 595] width 24 height 24
click at [1128, 259] on div "35848271000186 [DATE] 10:57" at bounding box center [1177, 233] width 204 height 51
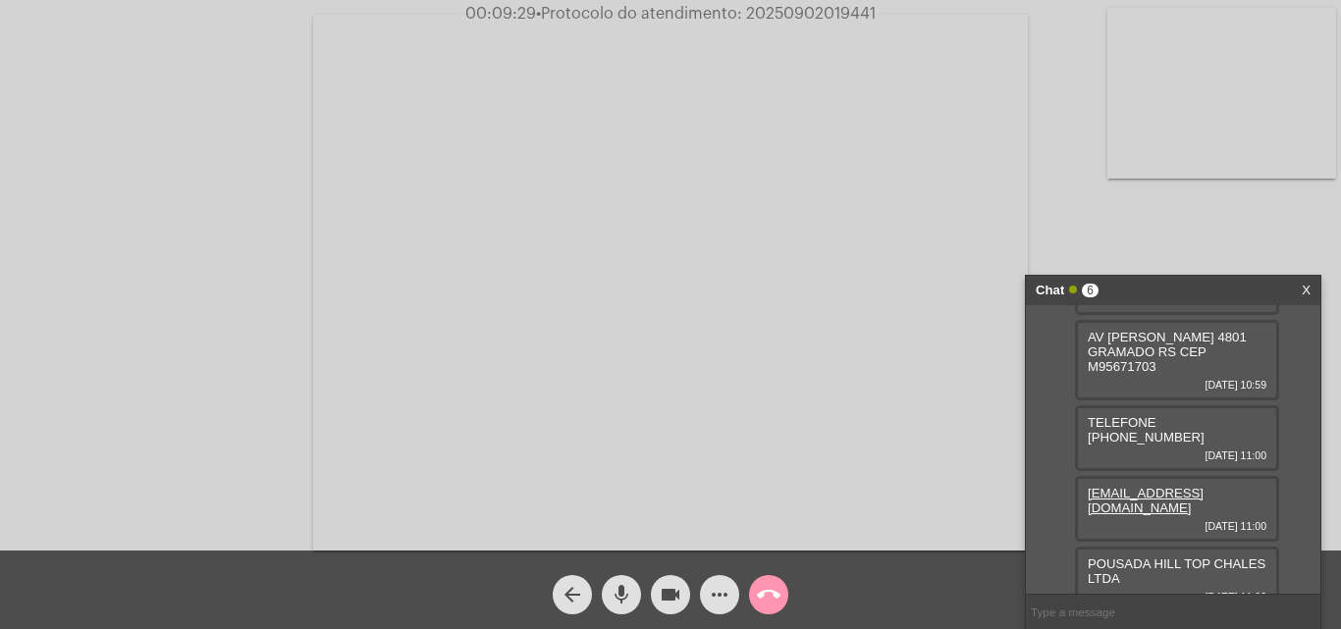
click at [1128, 259] on div "35848271000186 [DATE] 10:57" at bounding box center [1177, 233] width 204 height 51
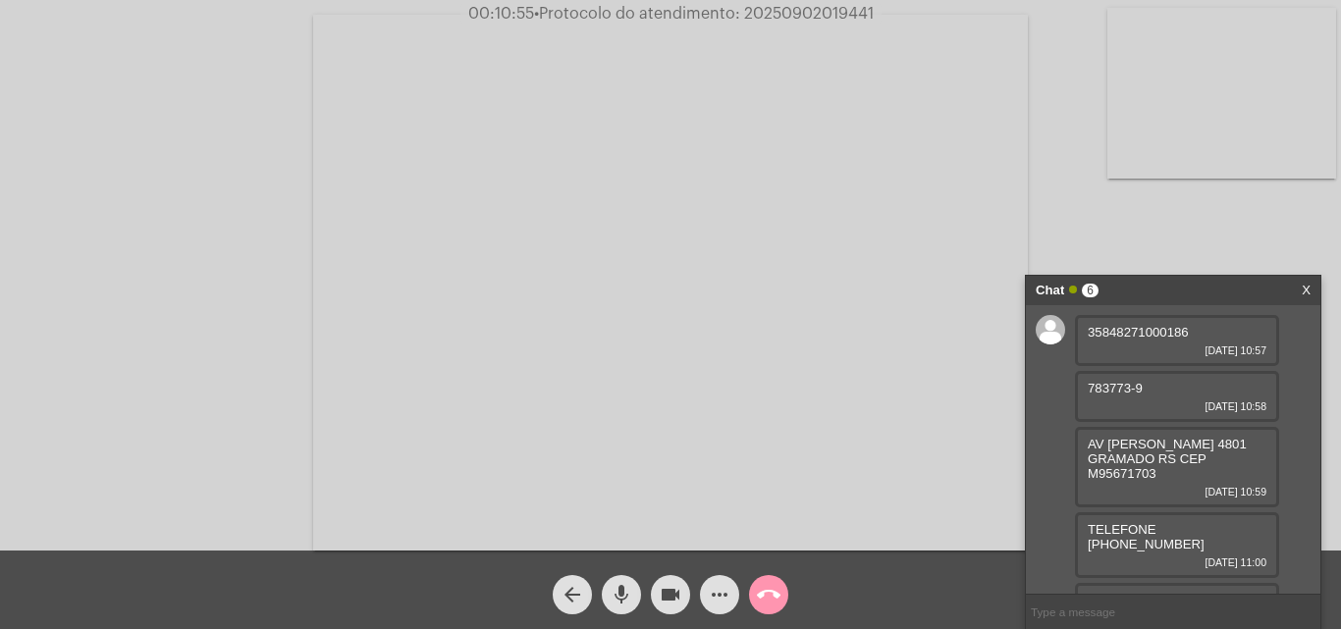
click at [719, 600] on mat-icon "more_horiz" at bounding box center [720, 595] width 24 height 24
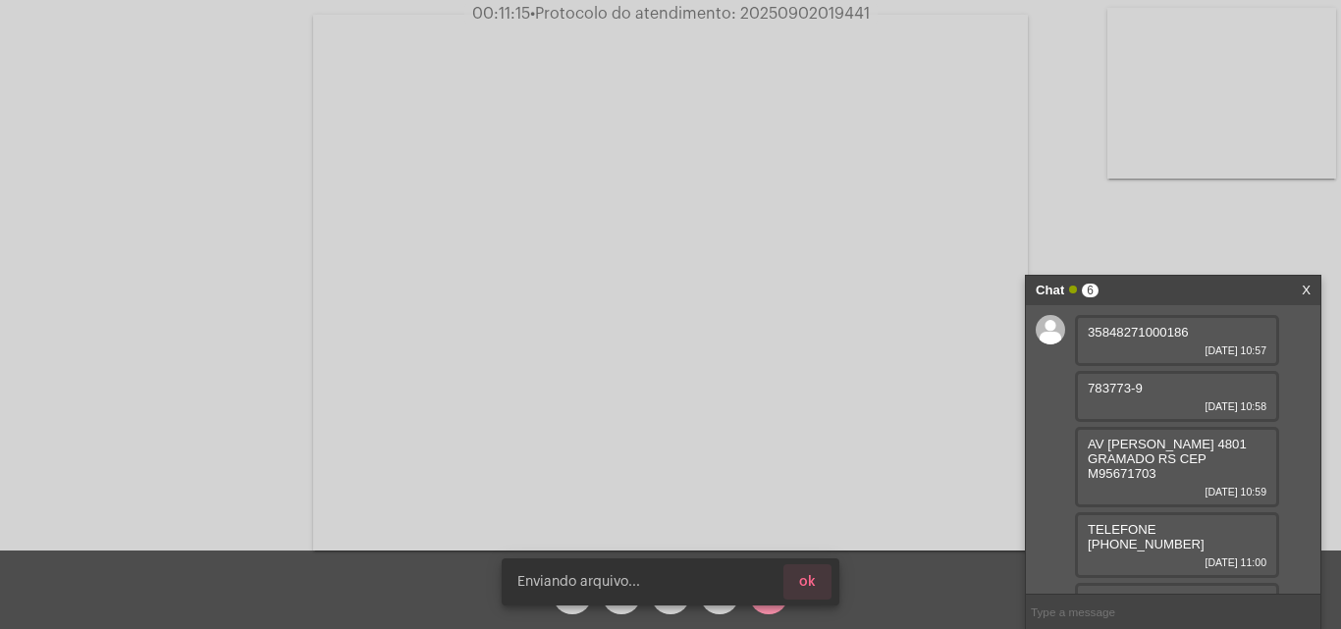
click at [820, 586] on button "ok" at bounding box center [807, 581] width 48 height 35
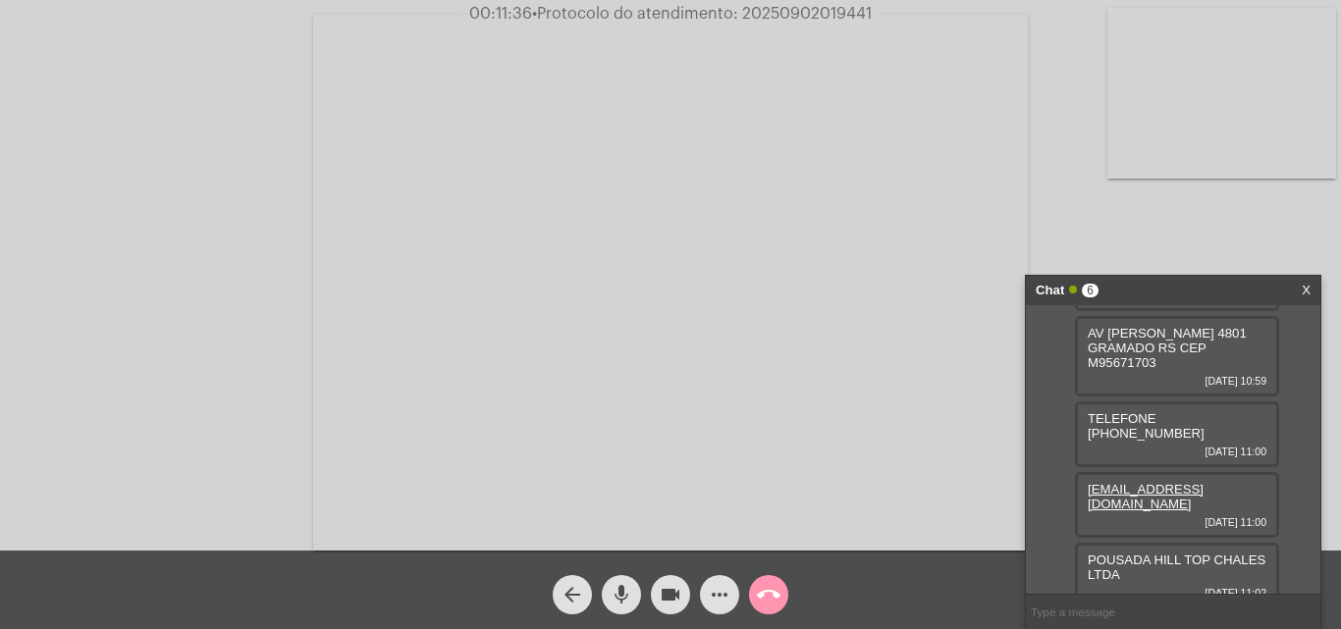
click at [709, 595] on mat-icon "more_horiz" at bounding box center [720, 595] width 24 height 24
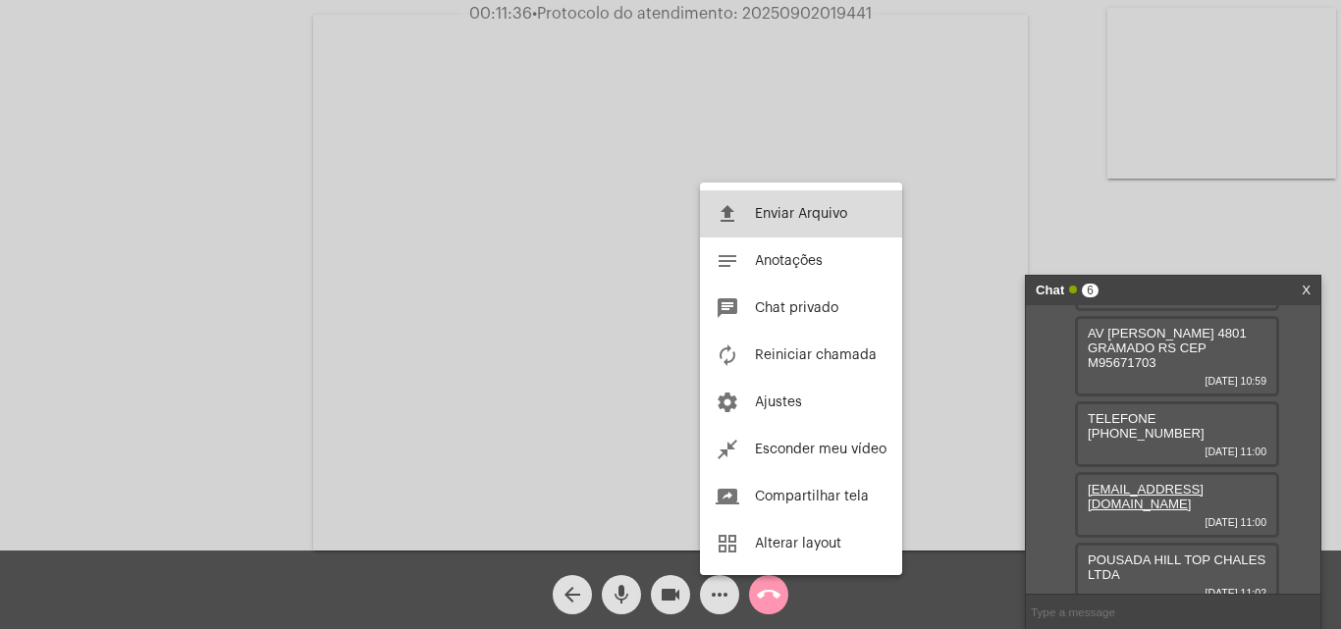
click at [775, 199] on button "file_upload Enviar Arquivo" at bounding box center [801, 213] width 202 height 47
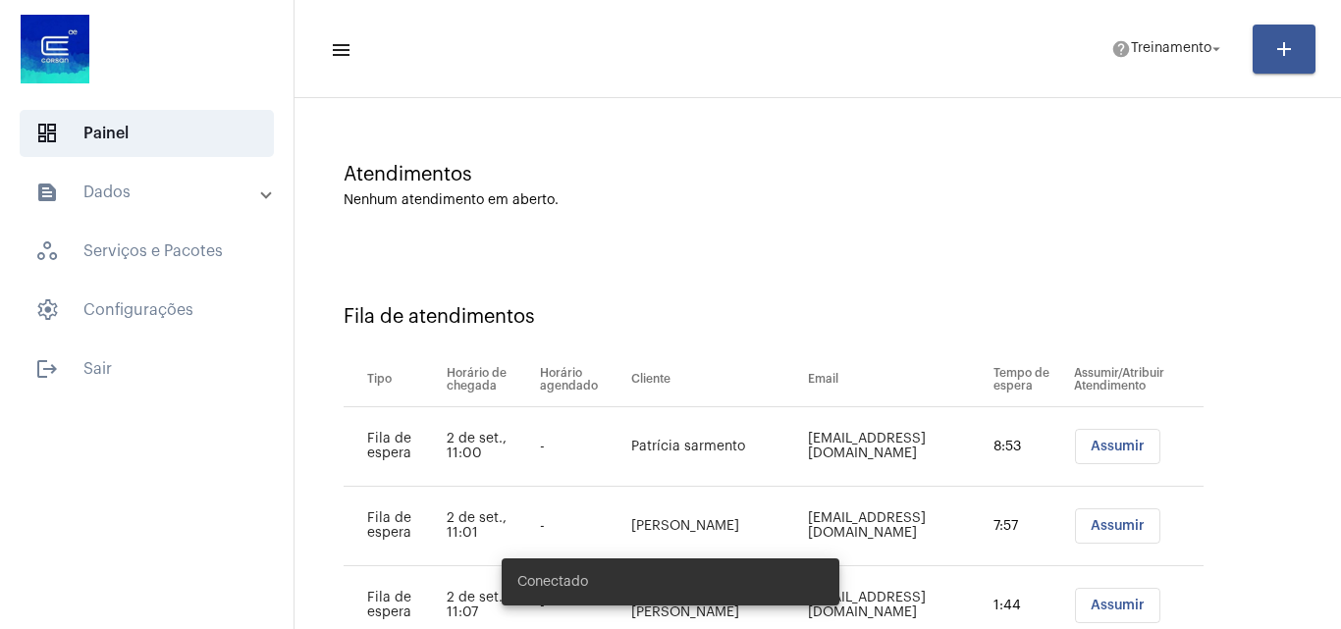
scroll to position [186, 0]
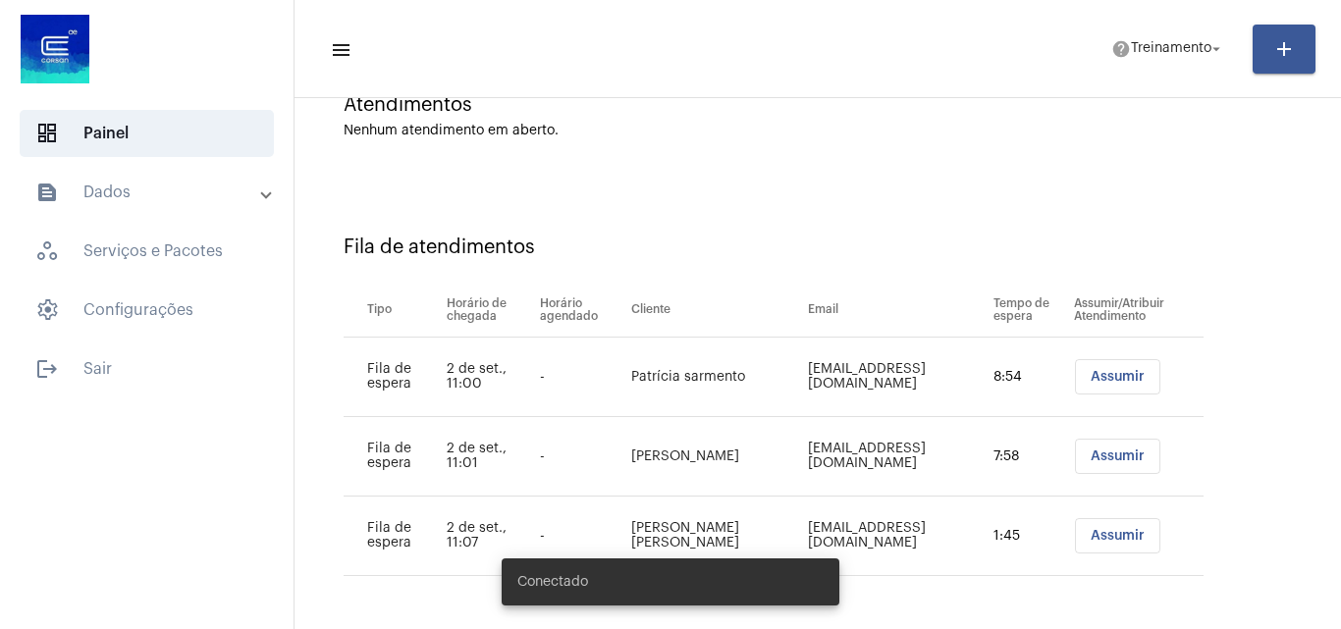
click at [1091, 376] on span "Assumir" at bounding box center [1118, 377] width 54 height 14
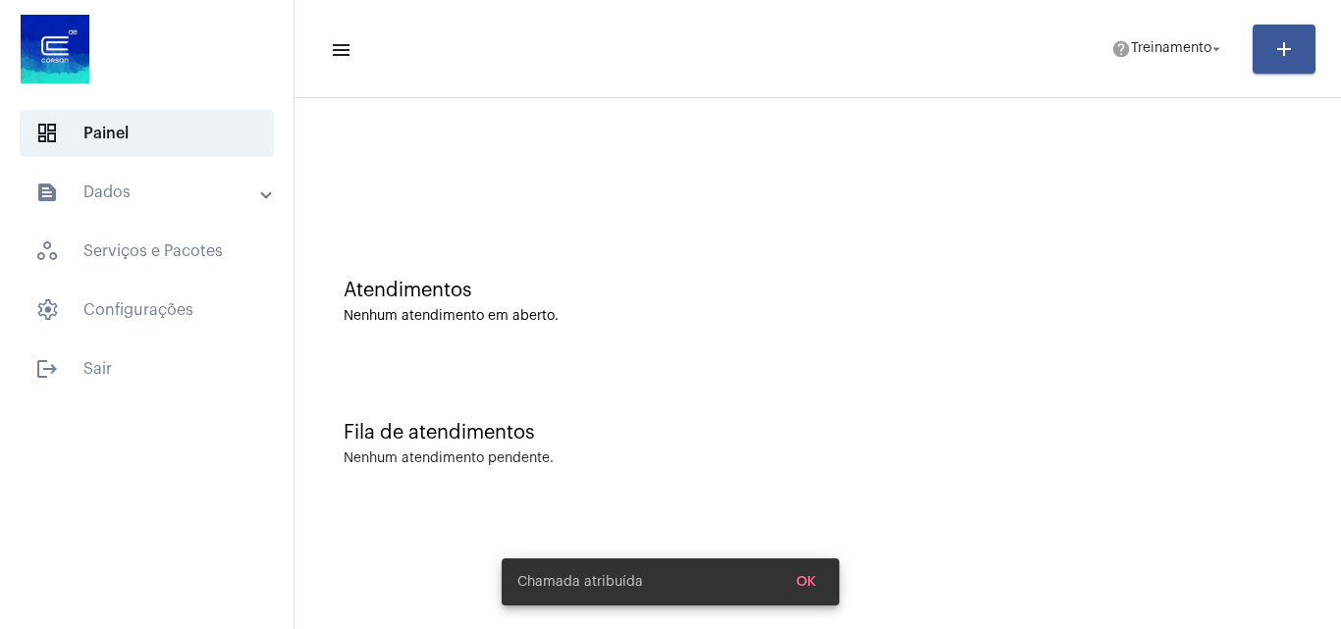
scroll to position [0, 0]
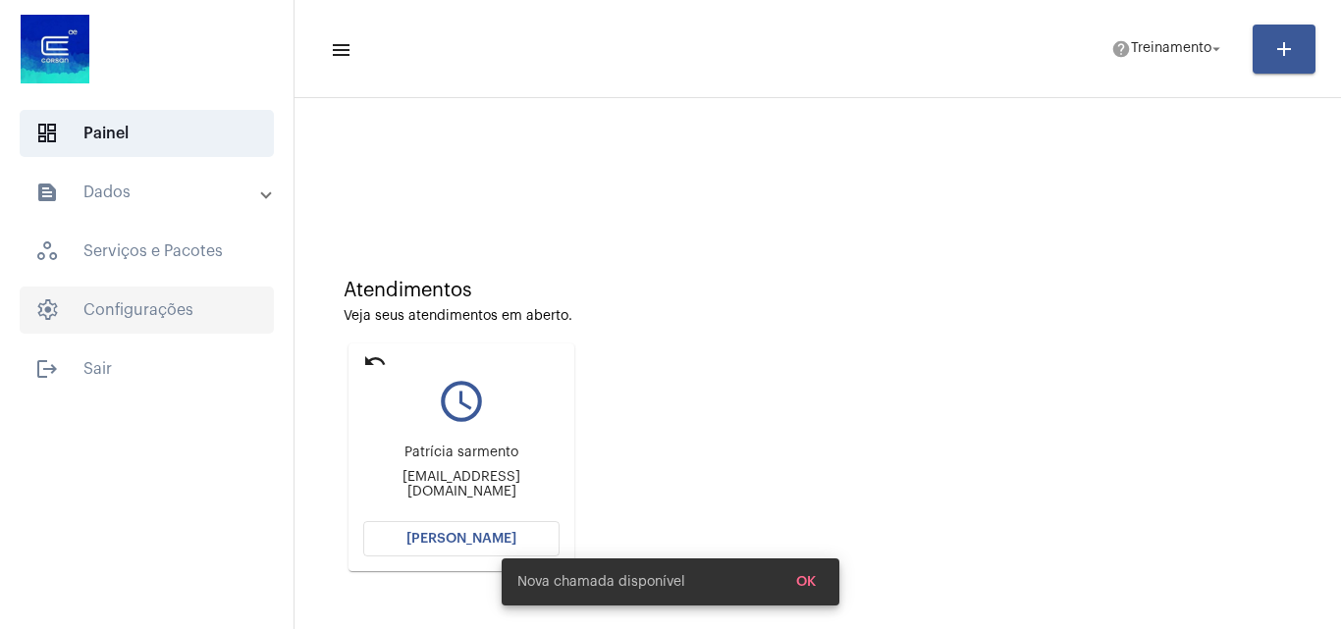
click at [183, 316] on span "settings Configurações" at bounding box center [147, 310] width 254 height 47
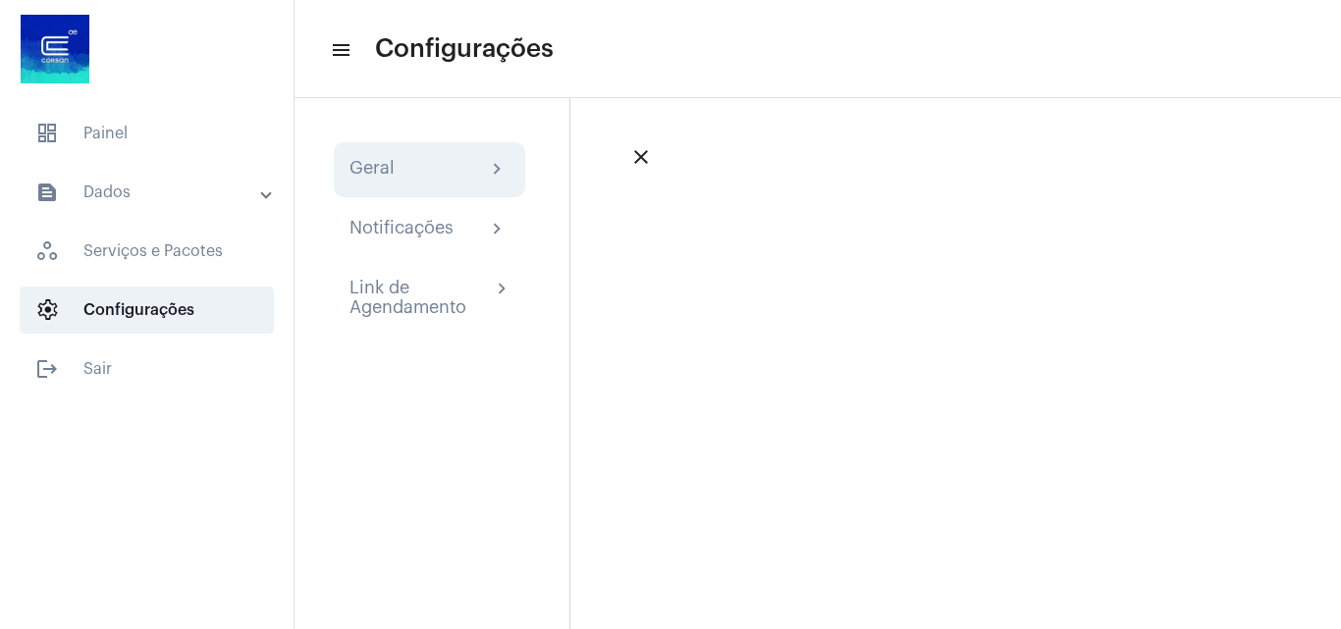
click at [431, 169] on div "Geral chevron_right" at bounding box center [429, 170] width 160 height 24
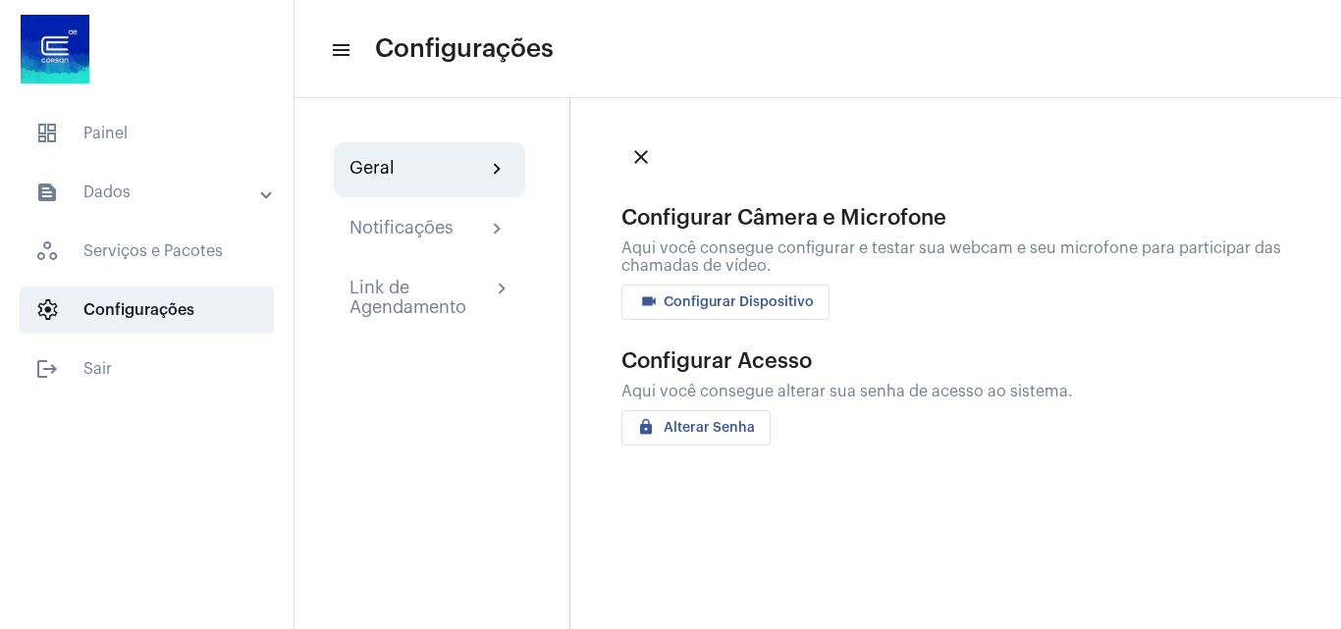
click at [727, 300] on span "videocam Configurar Dispositivo" at bounding box center [725, 302] width 177 height 14
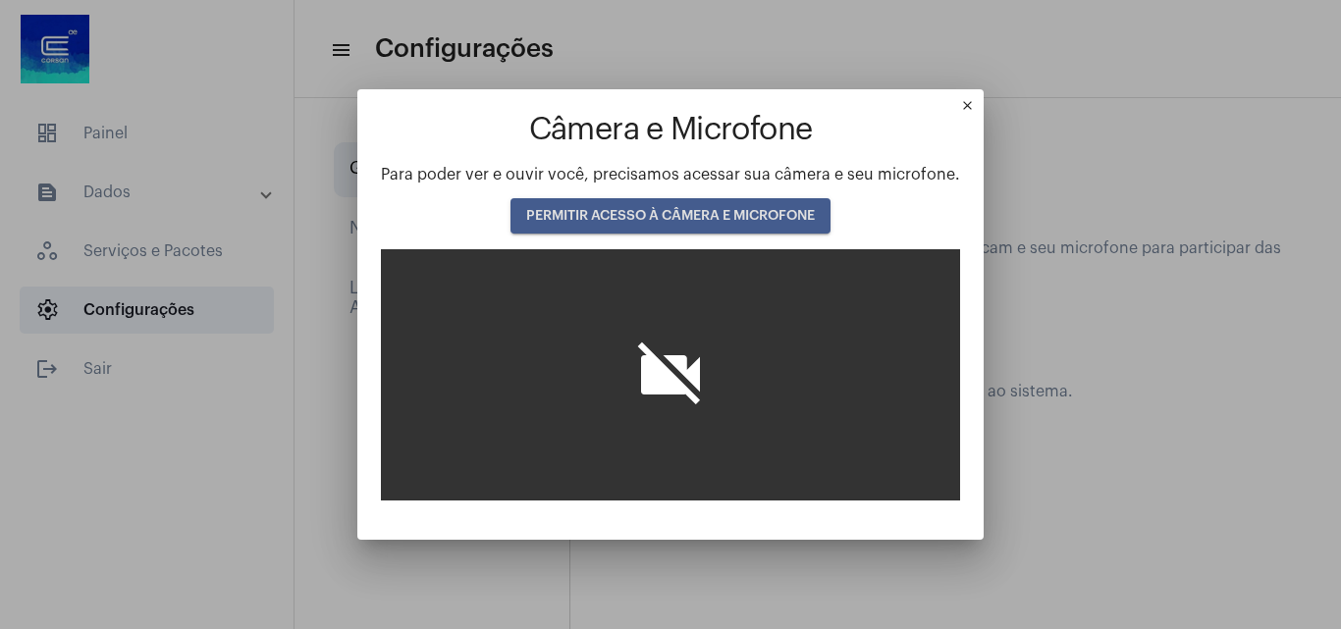
click at [697, 216] on span "PERMITIR ACESSO À CÂMERA E MICROFONE" at bounding box center [670, 216] width 289 height 14
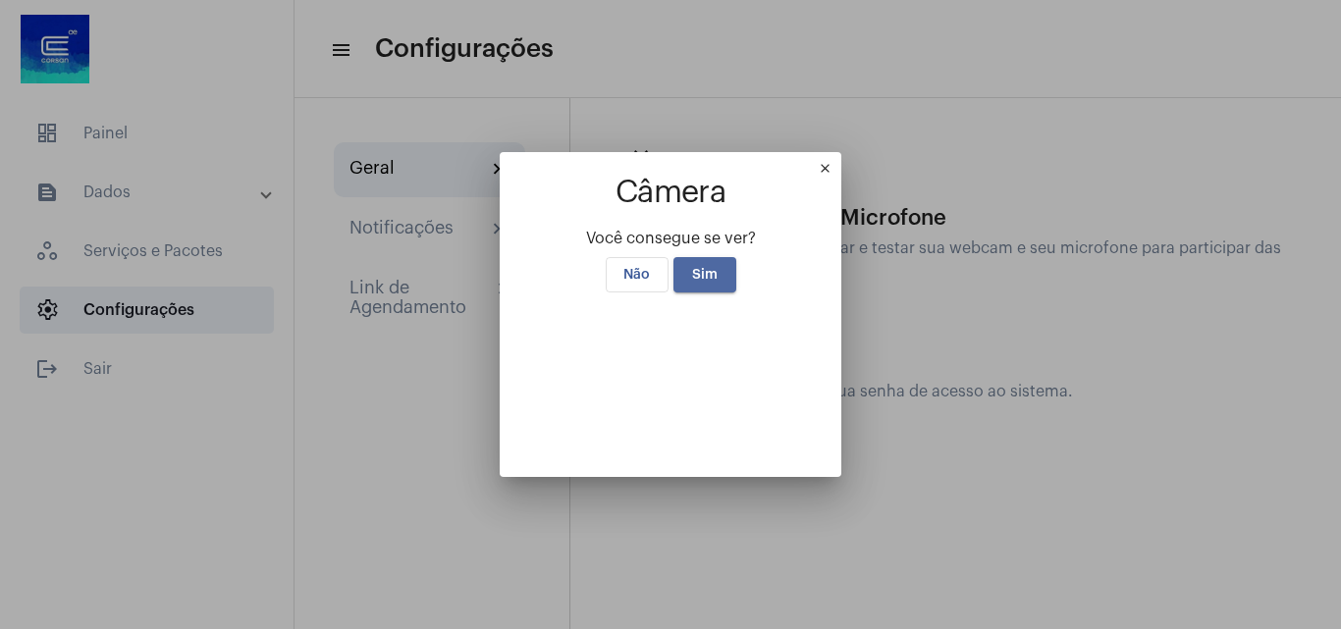
click at [692, 268] on span "Sim" at bounding box center [705, 275] width 26 height 14
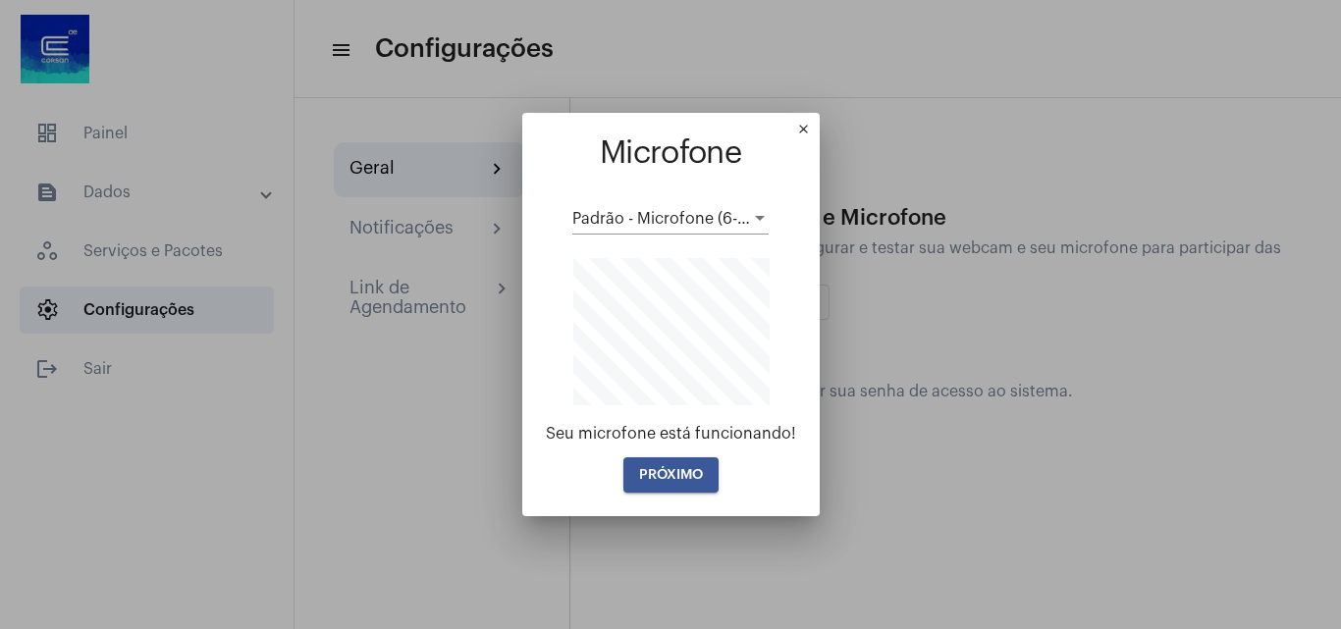
click at [690, 472] on span "PRÓXIMO" at bounding box center [671, 475] width 64 height 14
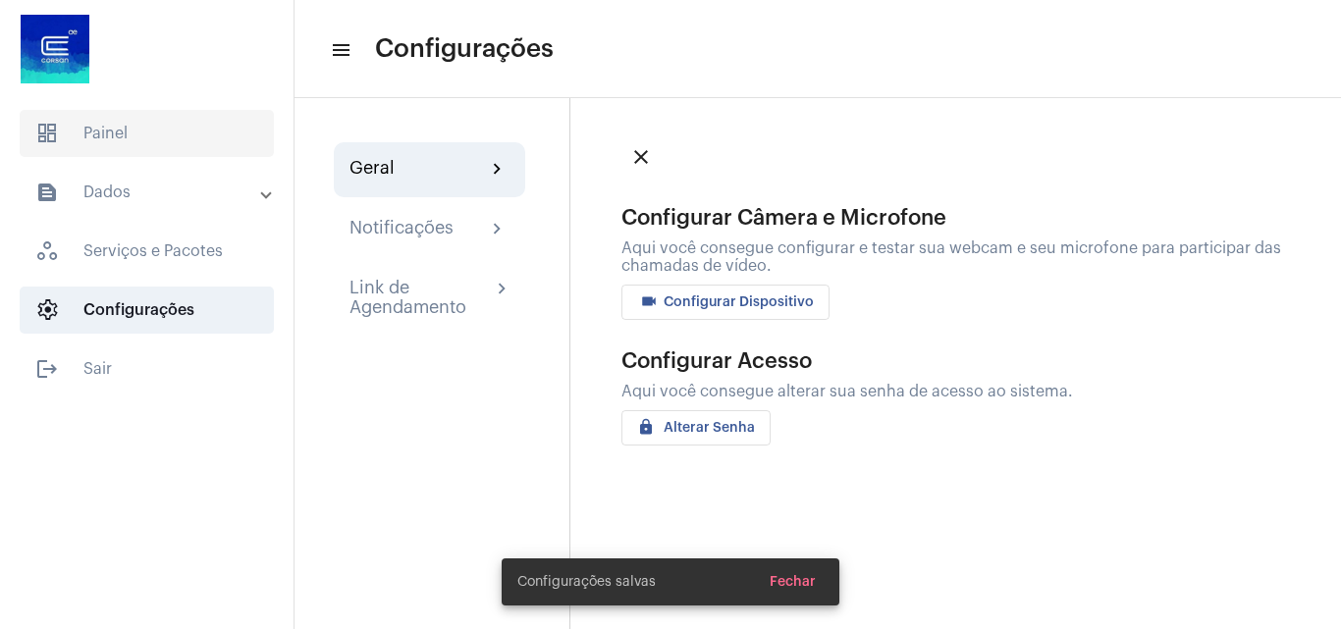
click at [60, 116] on span "dashboard Painel" at bounding box center [147, 133] width 254 height 47
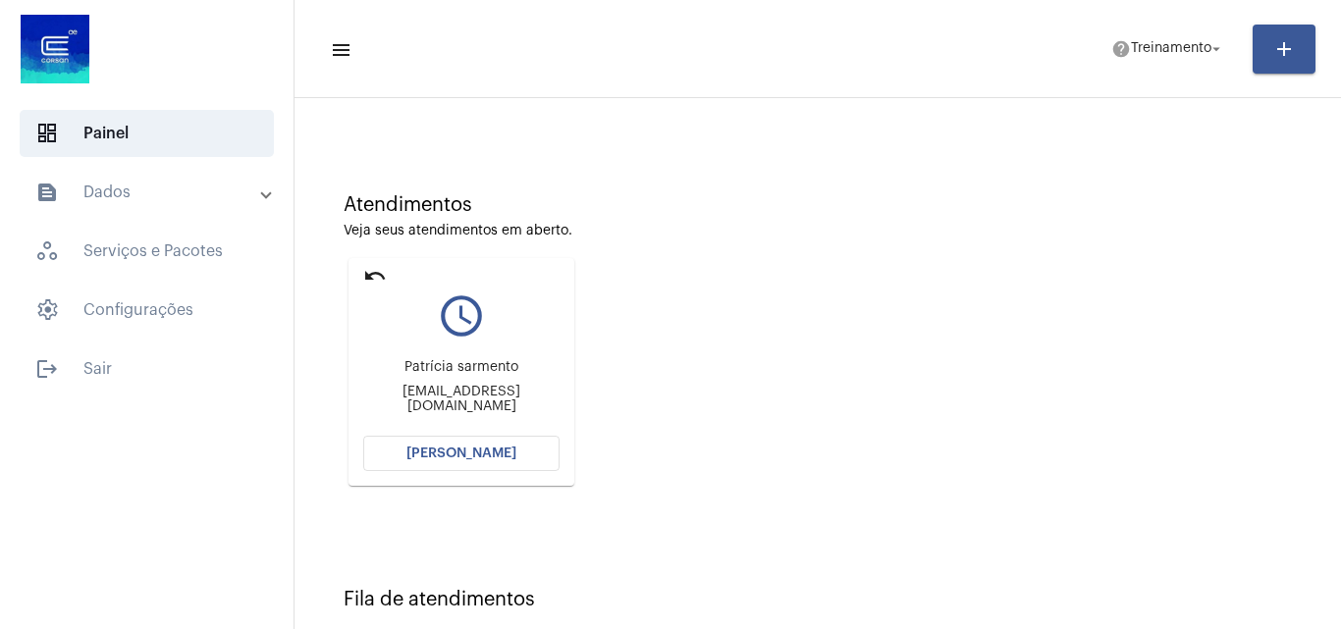
scroll to position [64, 0]
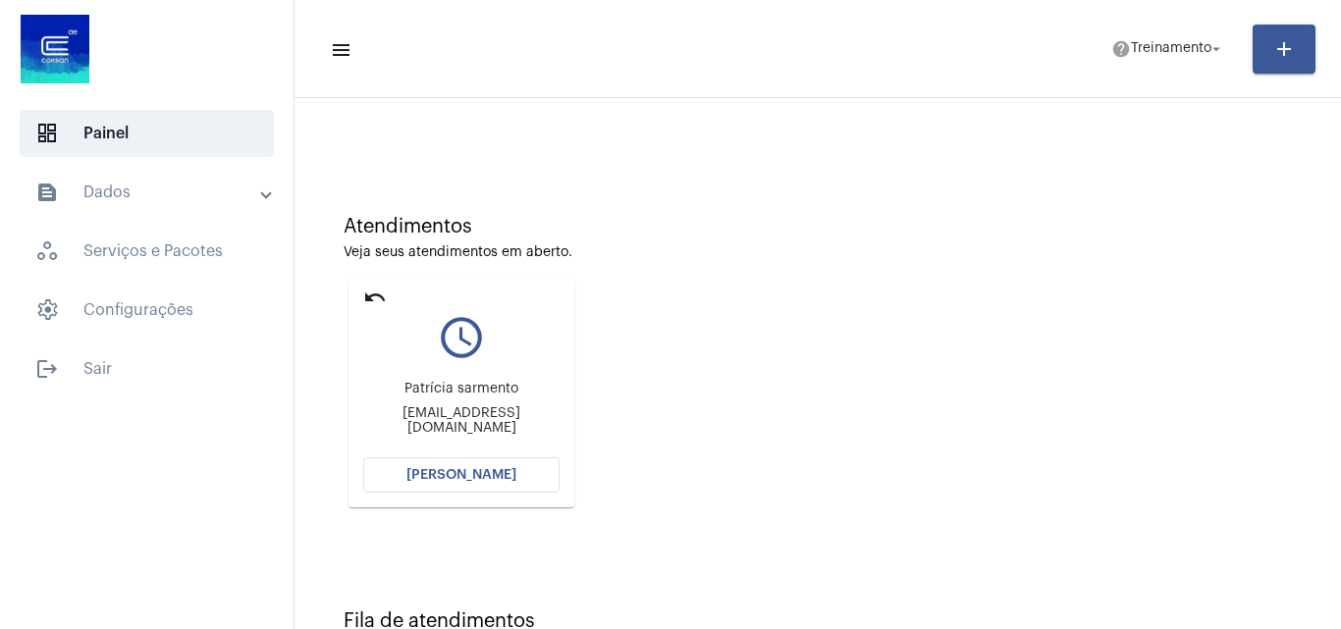
click at [459, 473] on span "[PERSON_NAME]" at bounding box center [461, 475] width 110 height 14
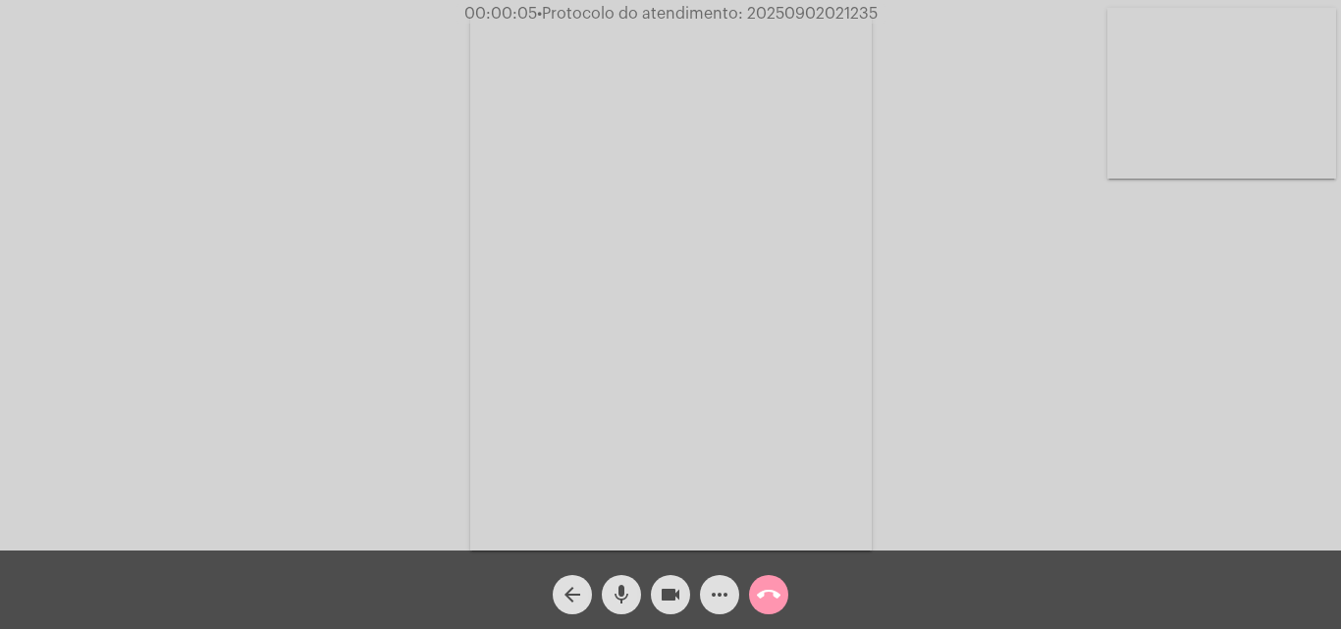
click at [629, 590] on mat-icon "mic" at bounding box center [622, 595] width 24 height 24
click at [624, 594] on mat-icon "mic_off" at bounding box center [622, 595] width 24 height 24
click at [719, 593] on mat-icon "more_horiz" at bounding box center [720, 595] width 24 height 24
click at [620, 588] on mat-icon "mic" at bounding box center [622, 595] width 24 height 24
click at [622, 593] on mat-icon "mic_off" at bounding box center [622, 595] width 24 height 24
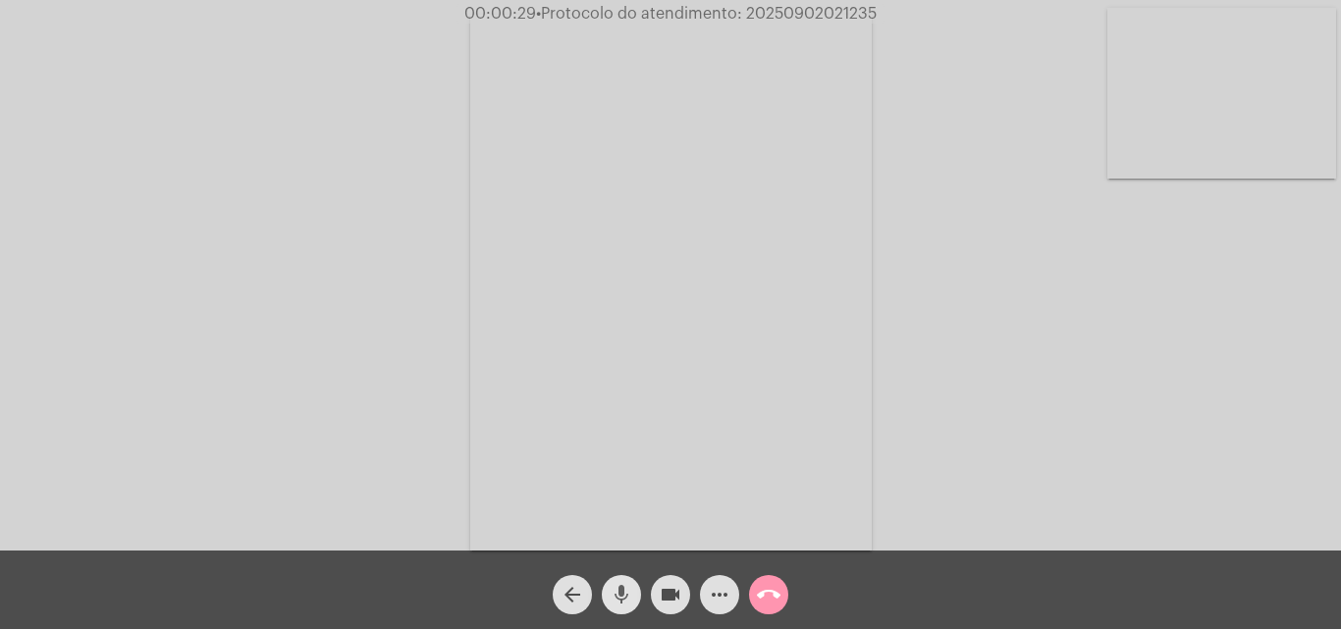
click at [622, 593] on mat-icon "mic" at bounding box center [622, 595] width 24 height 24
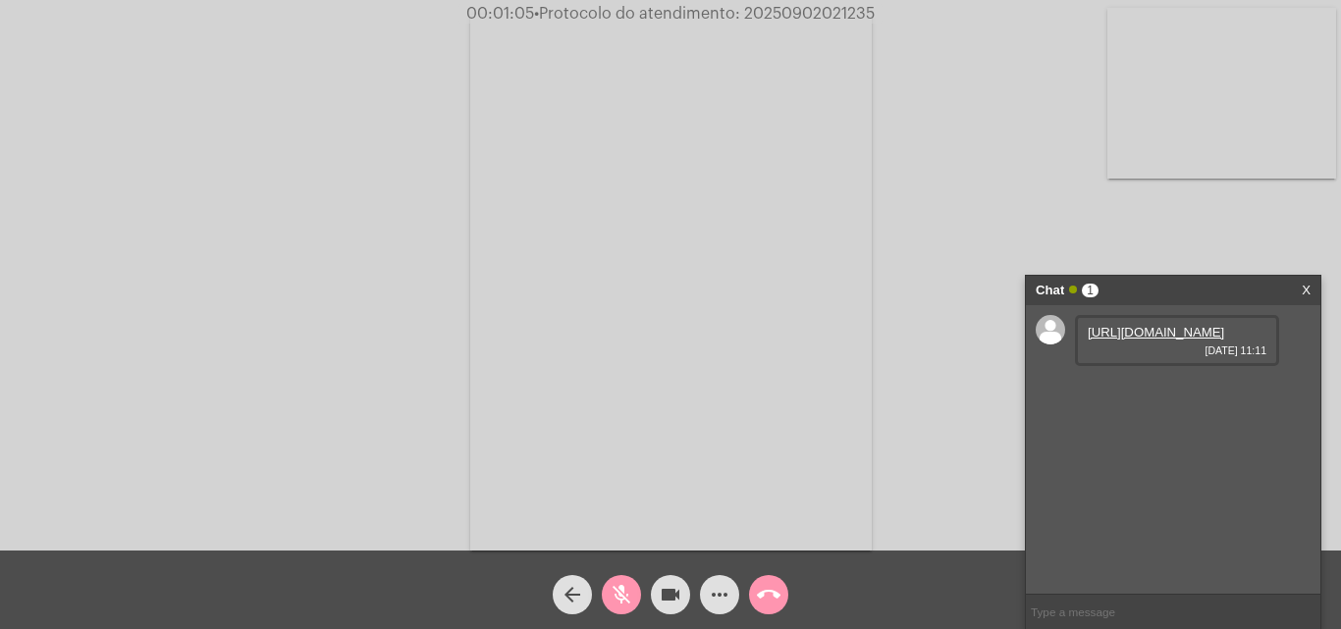
click at [615, 596] on mat-icon "mic_off" at bounding box center [622, 595] width 24 height 24
click at [1134, 340] on link "https://neft-transfer-bucket.s3.amazonaws.com/temp-218eae2a-858b-4213-7397-6683…" at bounding box center [1156, 332] width 136 height 15
click at [1174, 211] on div "Acessando Câmera e Microfone..." at bounding box center [670, 280] width 1337 height 551
click at [1172, 396] on link "https://neft-transfer-bucket.s3.amazonaws.com/temp-800a3563-d4b2-3082-28ba-0311…" at bounding box center [1156, 388] width 136 height 15
drag, startPoint x: 1161, startPoint y: 184, endPoint x: 1174, endPoint y: 205, distance: 25.1
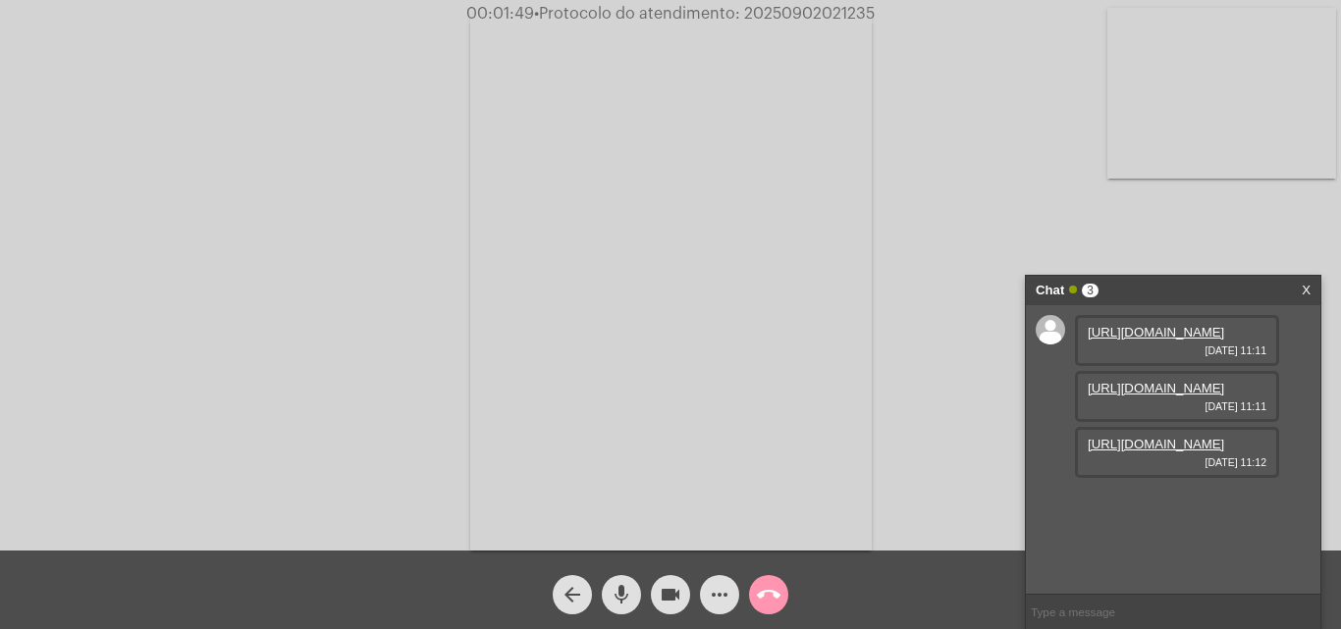
click at [1161, 184] on div "Acessando Câmera e Microfone..." at bounding box center [670, 280] width 1337 height 551
drag, startPoint x: 1129, startPoint y: 546, endPoint x: 868, endPoint y: 364, distance: 318.0
click at [1129, 452] on link "https://neft-transfer-bucket.s3.amazonaws.com/temp-11f42229-ed4f-7651-1342-b82d…" at bounding box center [1156, 444] width 136 height 15
click at [1212, 233] on div "Acessando Câmera e Microfone..." at bounding box center [670, 280] width 1337 height 551
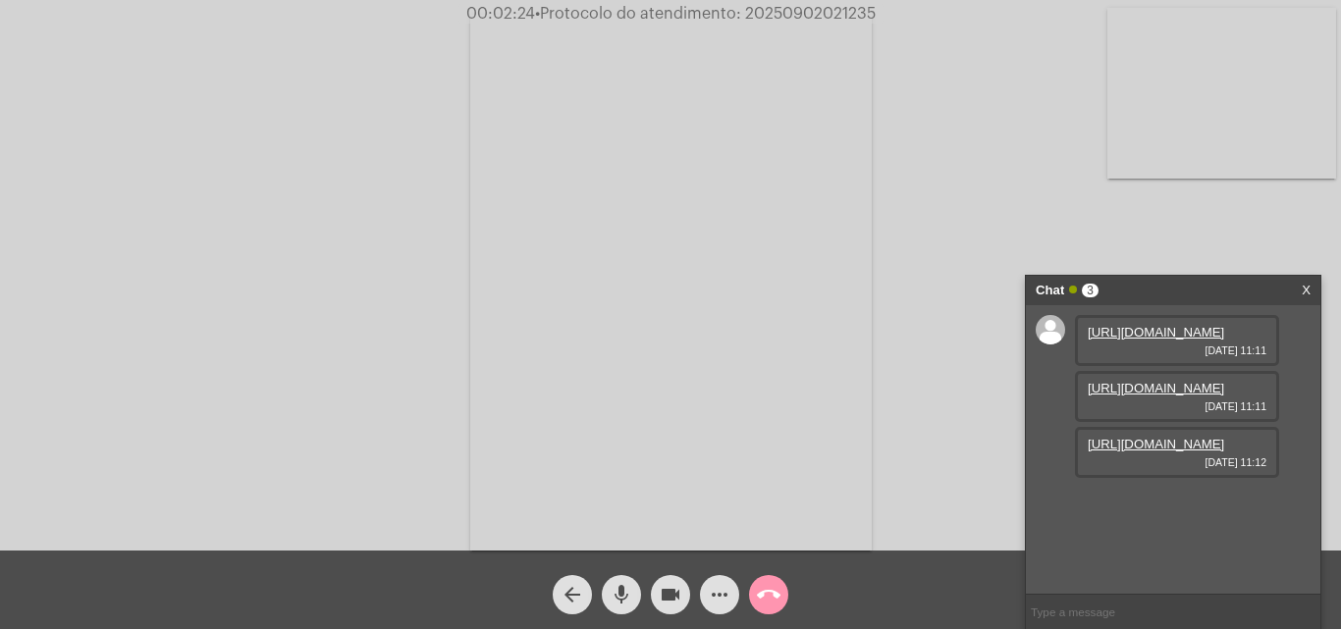
click at [625, 584] on mat-icon "mic" at bounding box center [622, 595] width 24 height 24
click at [621, 590] on mat-icon "mic_off" at bounding box center [622, 595] width 24 height 24
click at [1109, 214] on div "Acessando Câmera e Microfone..." at bounding box center [670, 280] width 1337 height 551
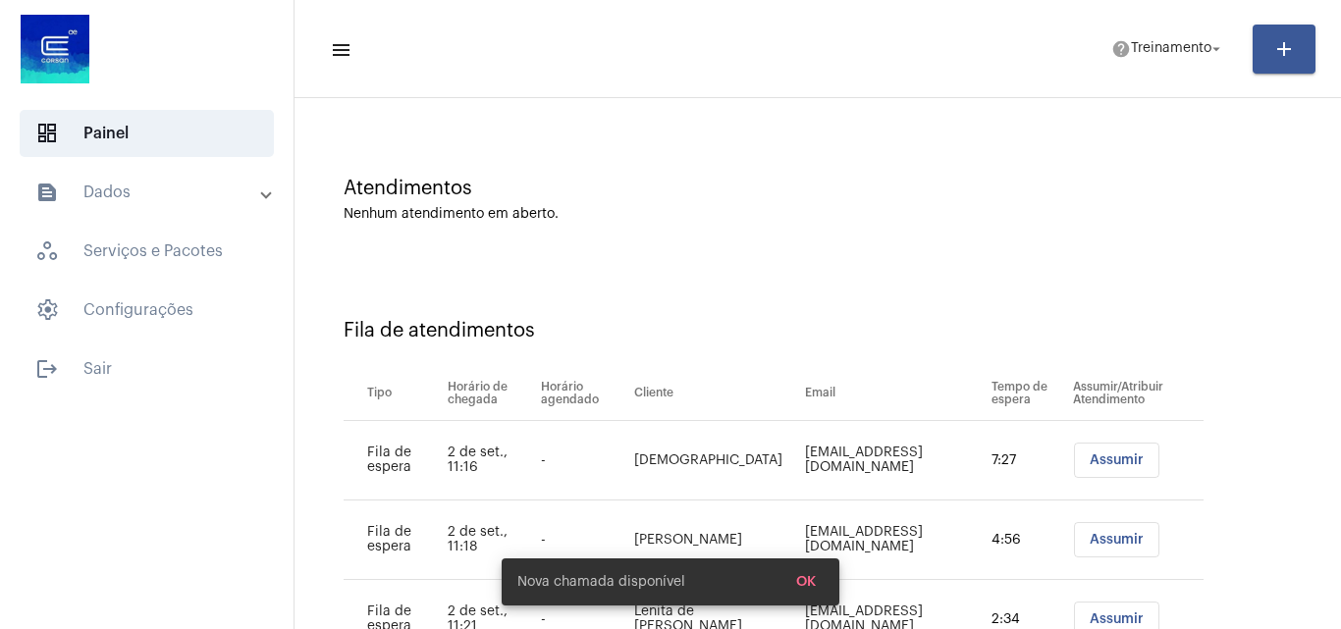
scroll to position [186, 0]
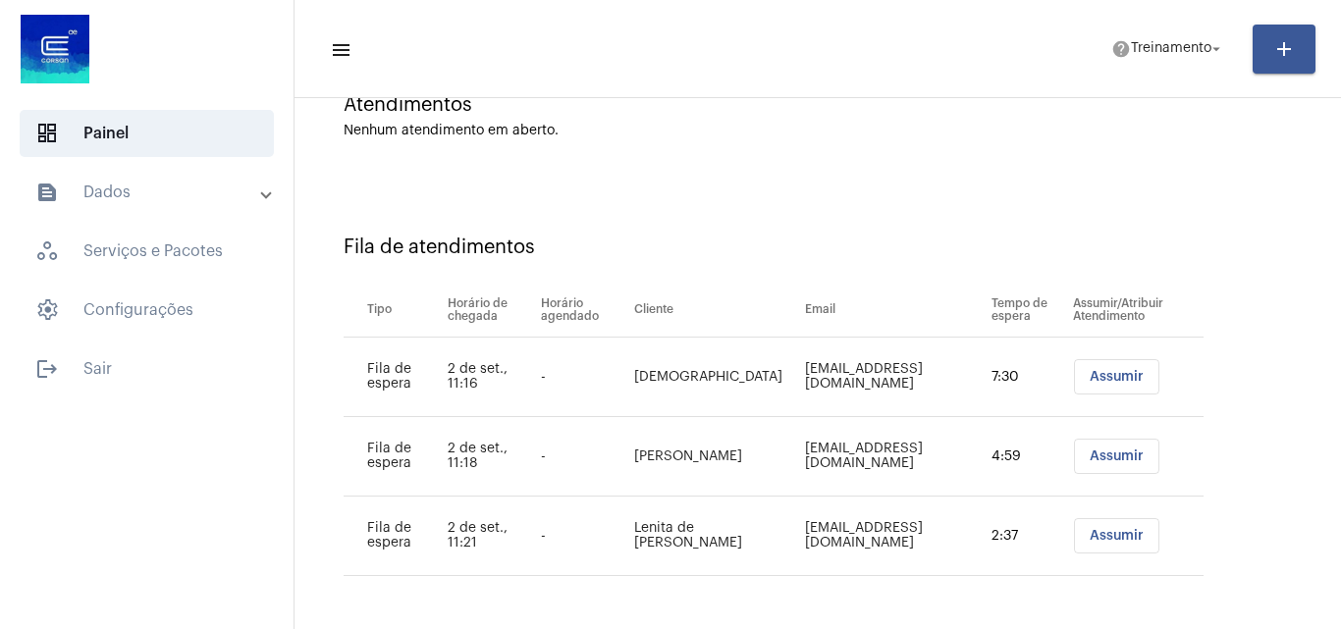
click at [1095, 369] on button "Assumir" at bounding box center [1116, 376] width 85 height 35
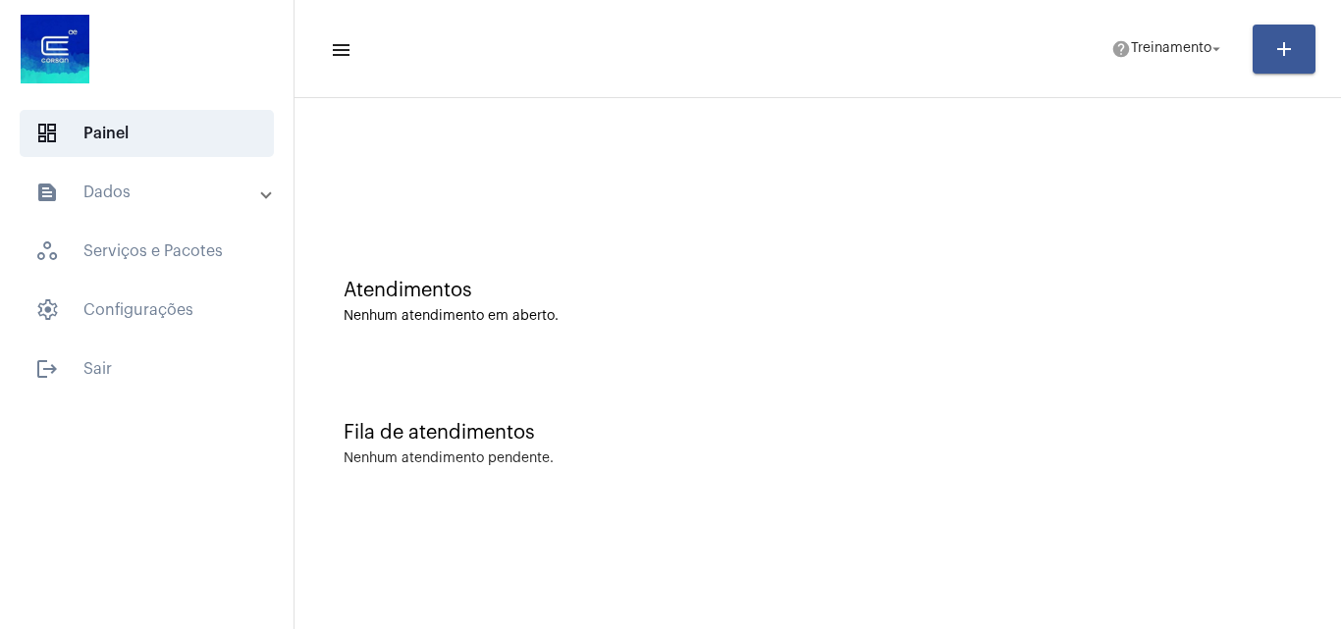
scroll to position [0, 0]
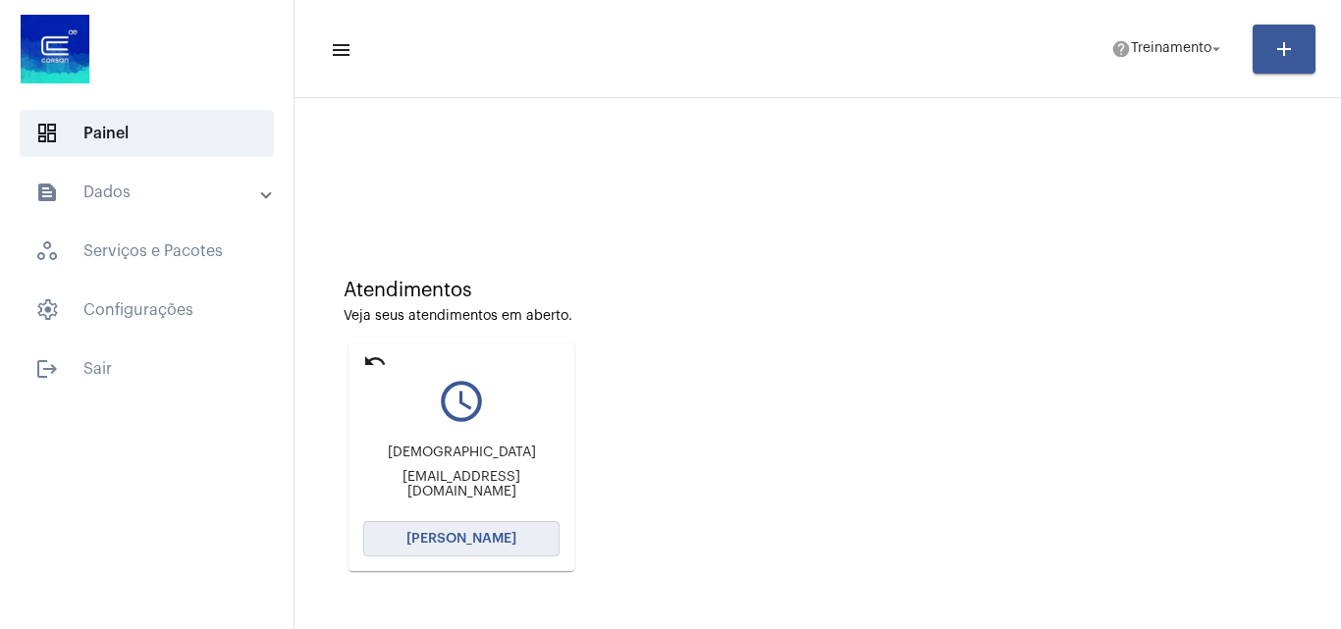
click at [458, 541] on span "[PERSON_NAME]" at bounding box center [461, 539] width 110 height 14
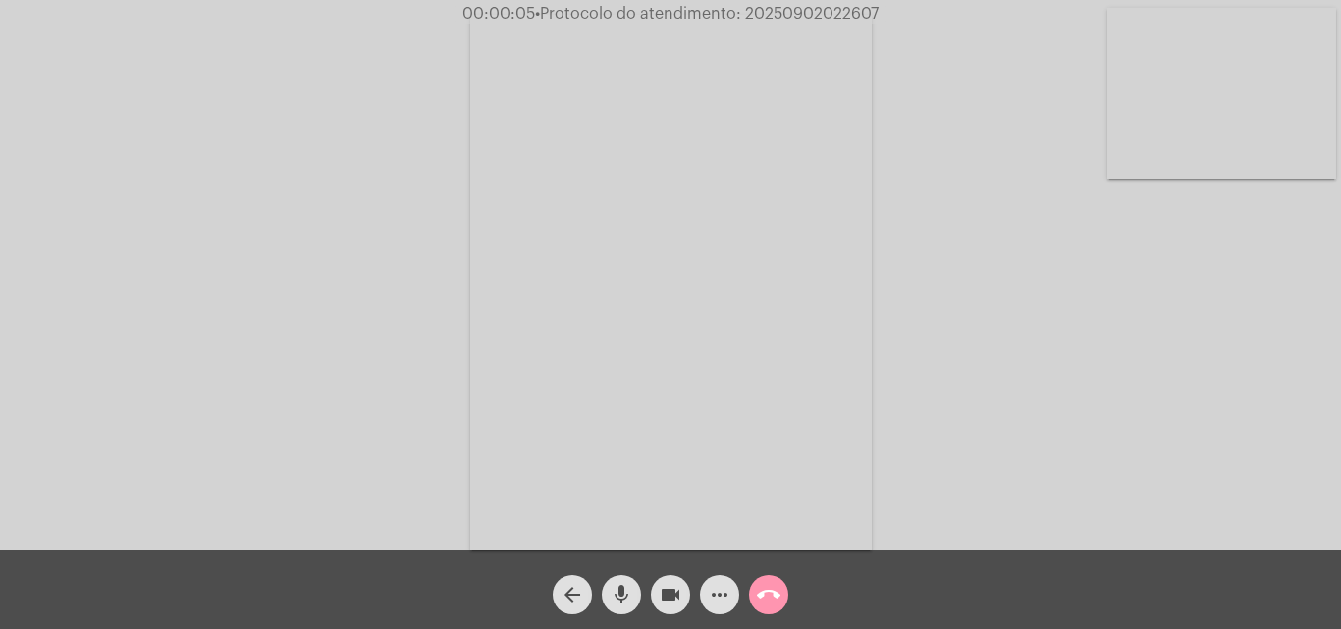
click at [619, 589] on mat-icon "mic" at bounding box center [622, 595] width 24 height 24
click at [621, 590] on mat-icon "mic_off" at bounding box center [622, 595] width 24 height 24
click at [621, 590] on mat-icon "mic" at bounding box center [622, 595] width 24 height 24
click at [621, 590] on mat-icon "mic_off" at bounding box center [622, 595] width 24 height 24
click at [633, 591] on button "mic" at bounding box center [621, 594] width 39 height 39
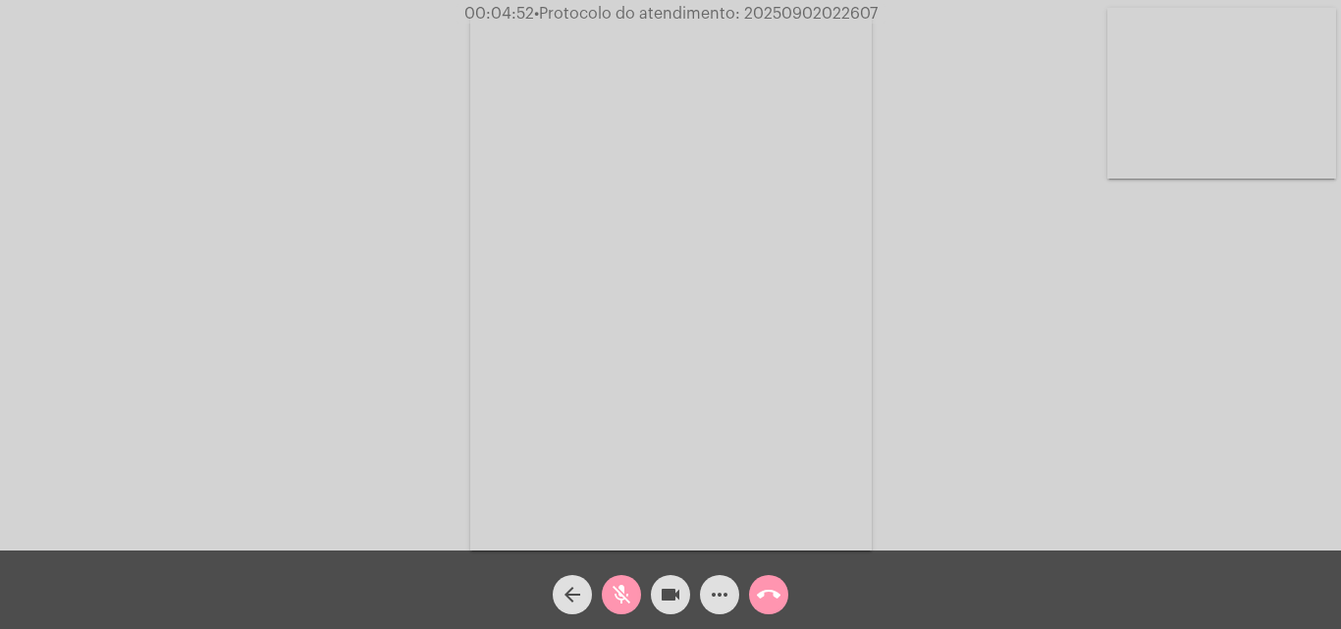
click at [618, 594] on mat-icon "mic_off" at bounding box center [622, 595] width 24 height 24
click at [778, 5] on span "00:05:14 • Protocolo do atendimento: 20250902022607" at bounding box center [670, 14] width 426 height 20
click at [778, 5] on span "00:05:15 • Protocolo do atendimento: 20250902022607" at bounding box center [670, 14] width 425 height 20
click at [627, 591] on mat-icon "mic" at bounding box center [622, 595] width 24 height 24
click at [622, 596] on mat-icon "mic_off" at bounding box center [622, 595] width 24 height 24
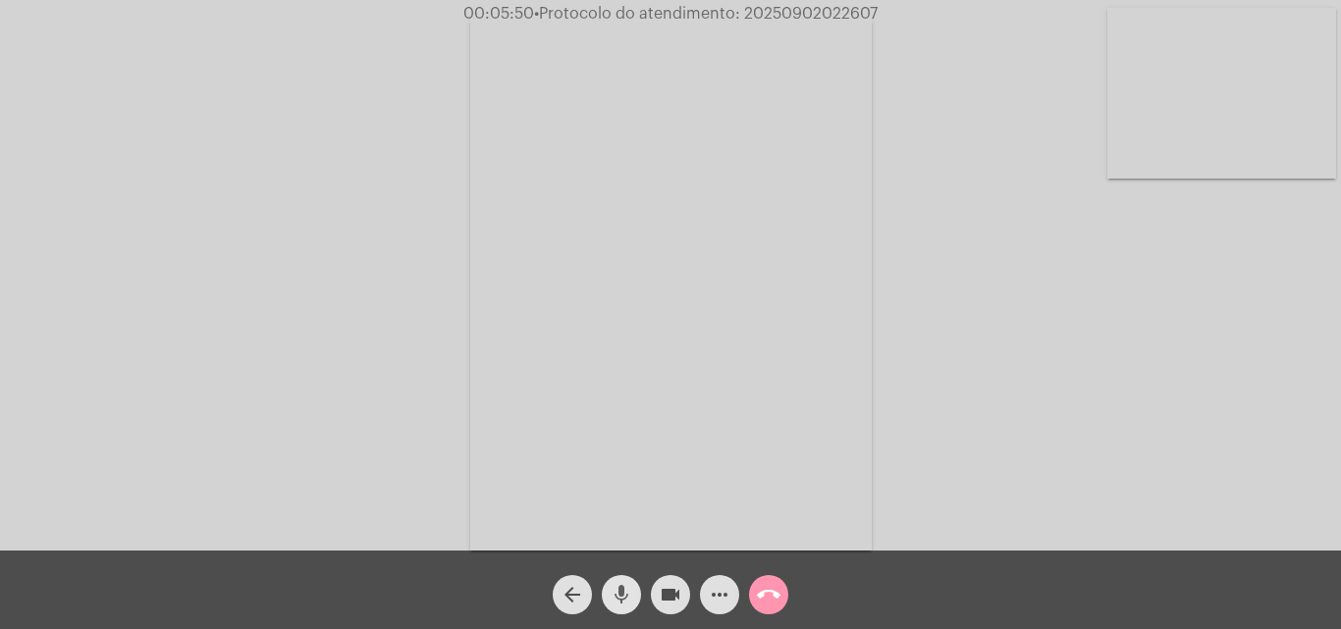
click at [622, 596] on mat-icon "mic" at bounding box center [622, 595] width 24 height 24
click at [622, 596] on mat-icon "mic_off" at bounding box center [622, 595] width 24 height 24
click at [767, 597] on mat-icon "call_end" at bounding box center [769, 595] width 24 height 24
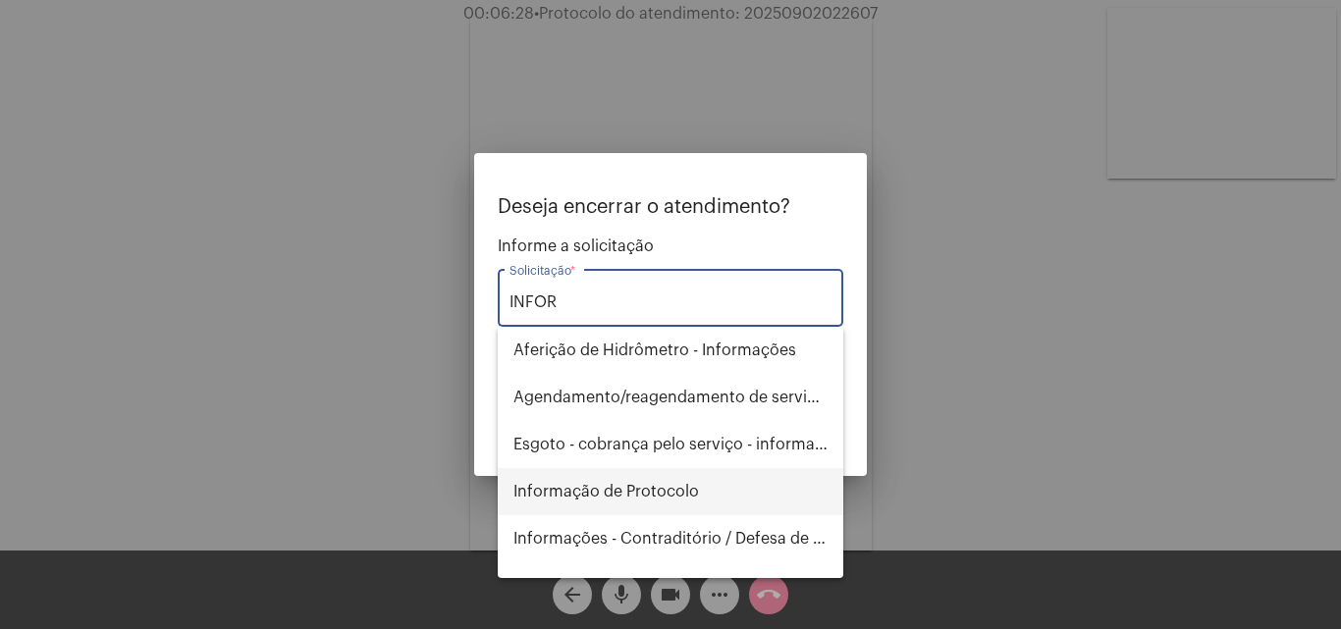
click at [605, 486] on span "Informação de Protocolo" at bounding box center [670, 491] width 314 height 47
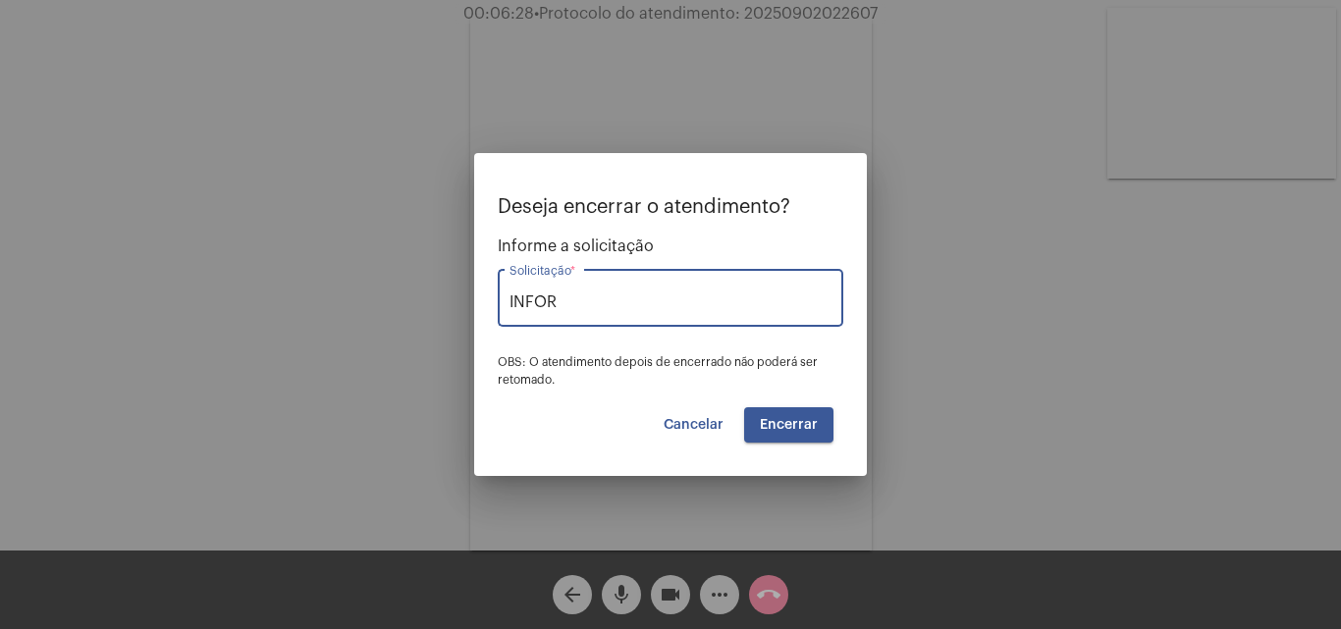
type input "Informação de Protocolo"
click at [778, 427] on span "Encerrar" at bounding box center [789, 425] width 58 height 14
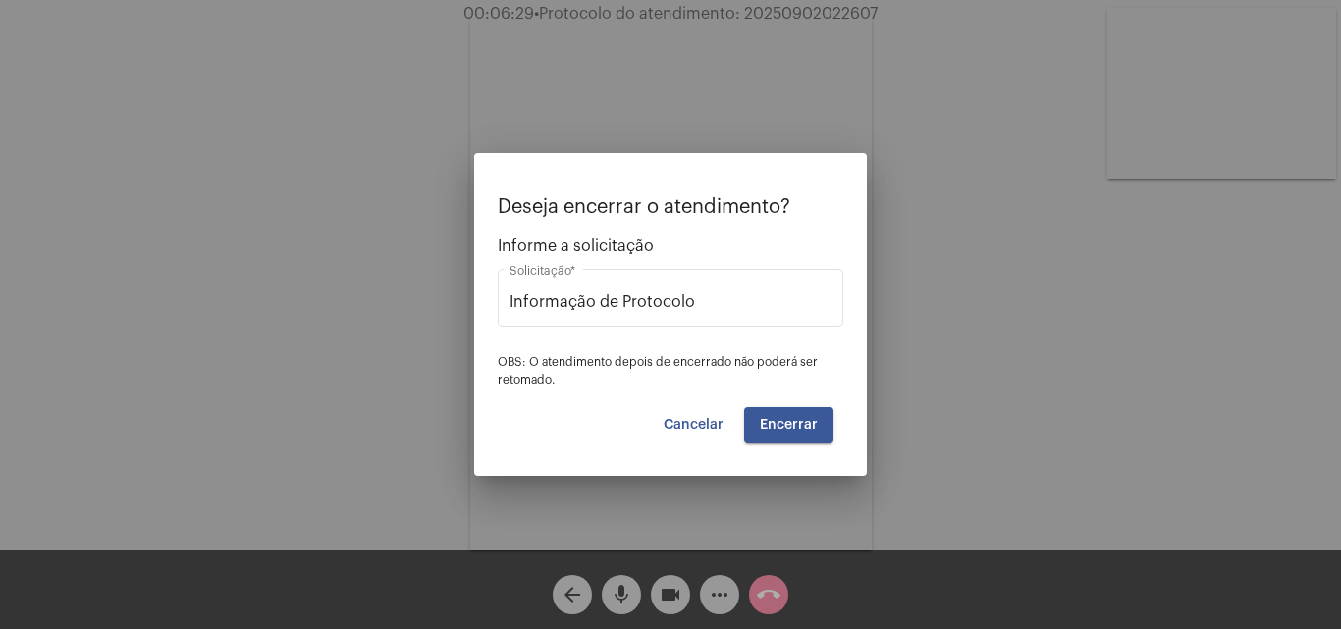
click at [777, 422] on span "Encerrar" at bounding box center [789, 425] width 58 height 14
click at [702, 418] on span "Cancelar" at bounding box center [694, 425] width 60 height 14
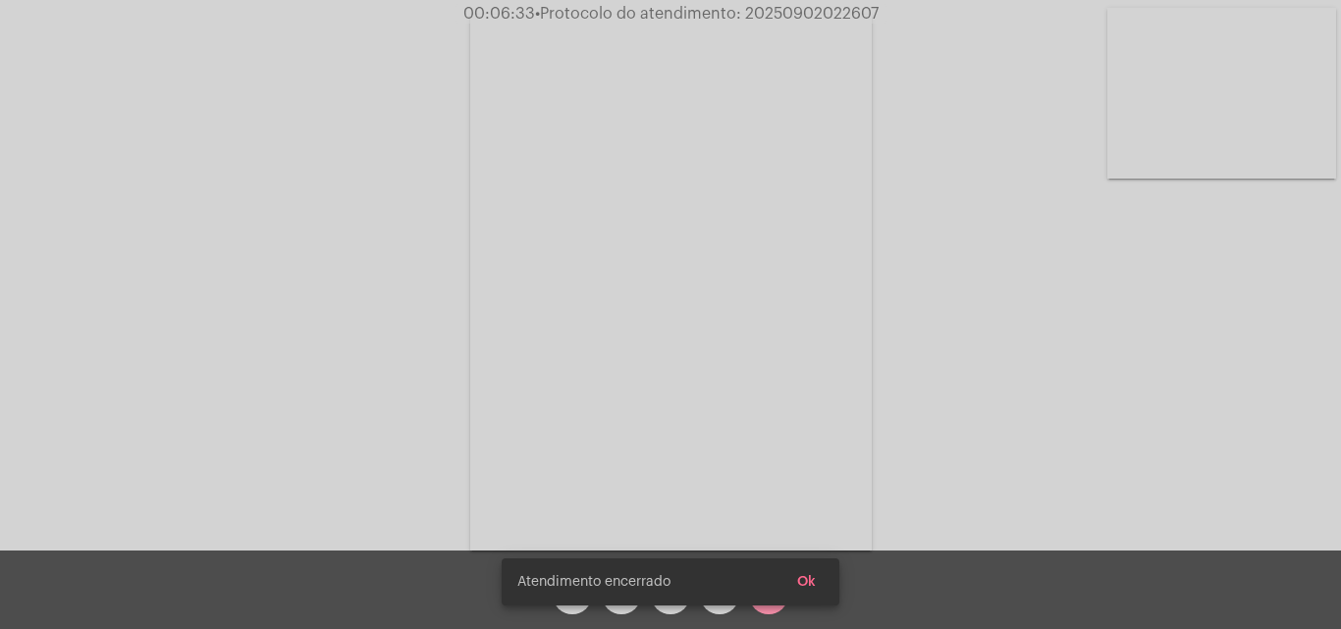
click at [805, 585] on span "Ok" at bounding box center [806, 582] width 19 height 14
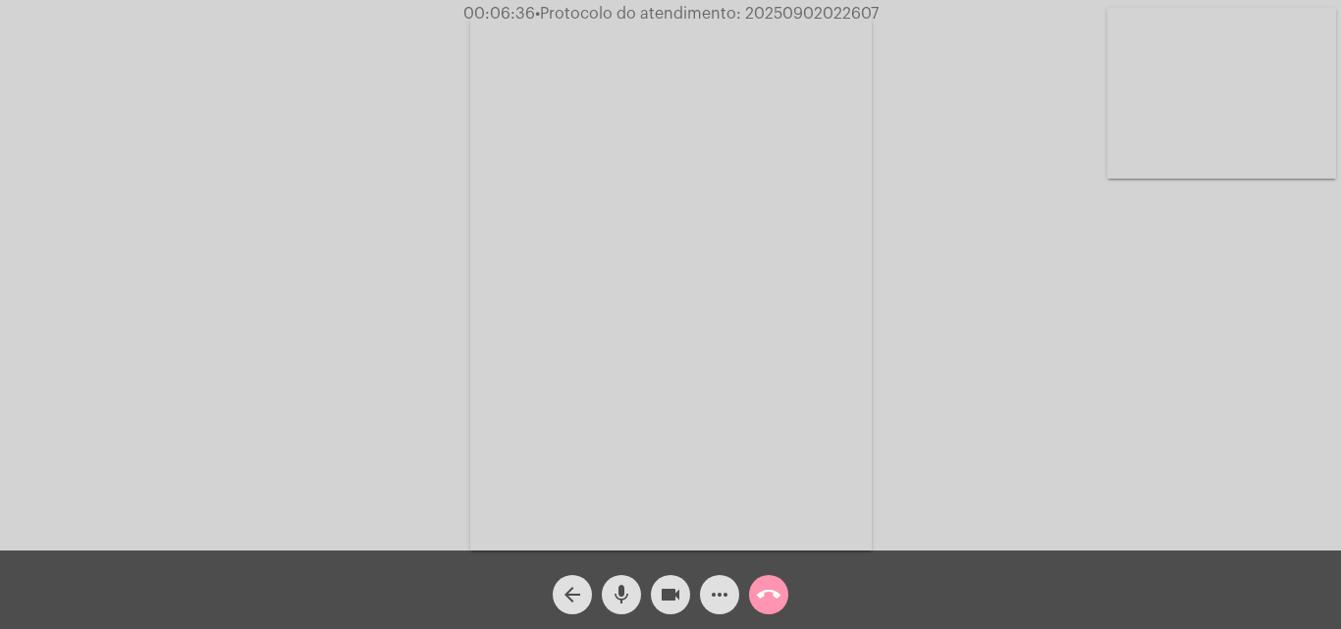
click at [585, 591] on button "arrow_back" at bounding box center [572, 594] width 39 height 39
click at [584, 591] on button "arrow_back" at bounding box center [572, 594] width 39 height 39
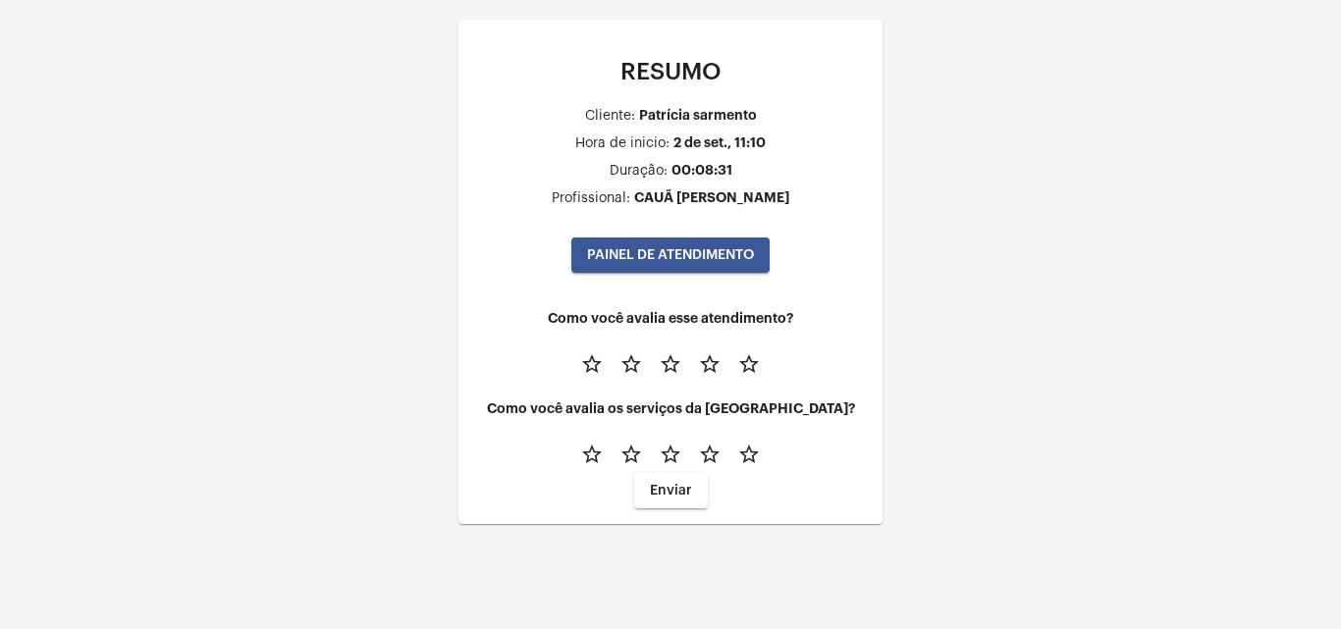
click at [751, 357] on mat-icon "star_border" at bounding box center [749, 364] width 24 height 24
click at [749, 453] on mat-icon "star_border" at bounding box center [749, 455] width 24 height 24
click at [680, 493] on span "Enviar" at bounding box center [671, 491] width 42 height 14
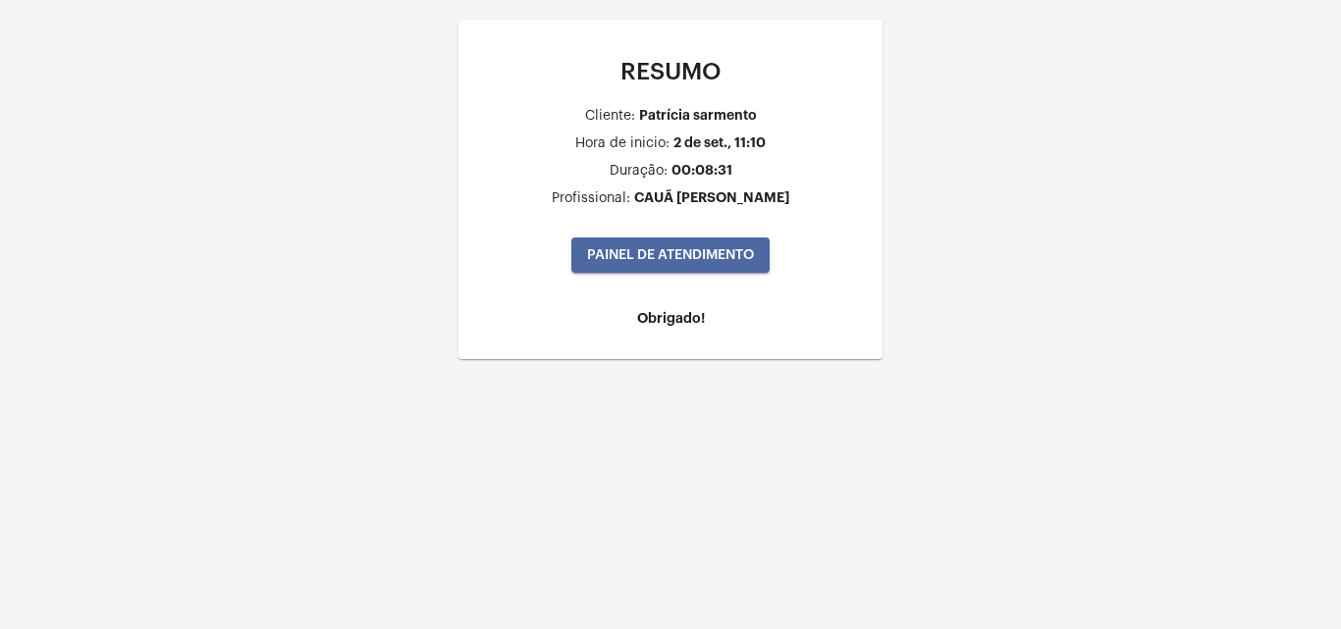
click at [639, 249] on span "PAINEL DE ATENDIMENTO" at bounding box center [670, 255] width 167 height 14
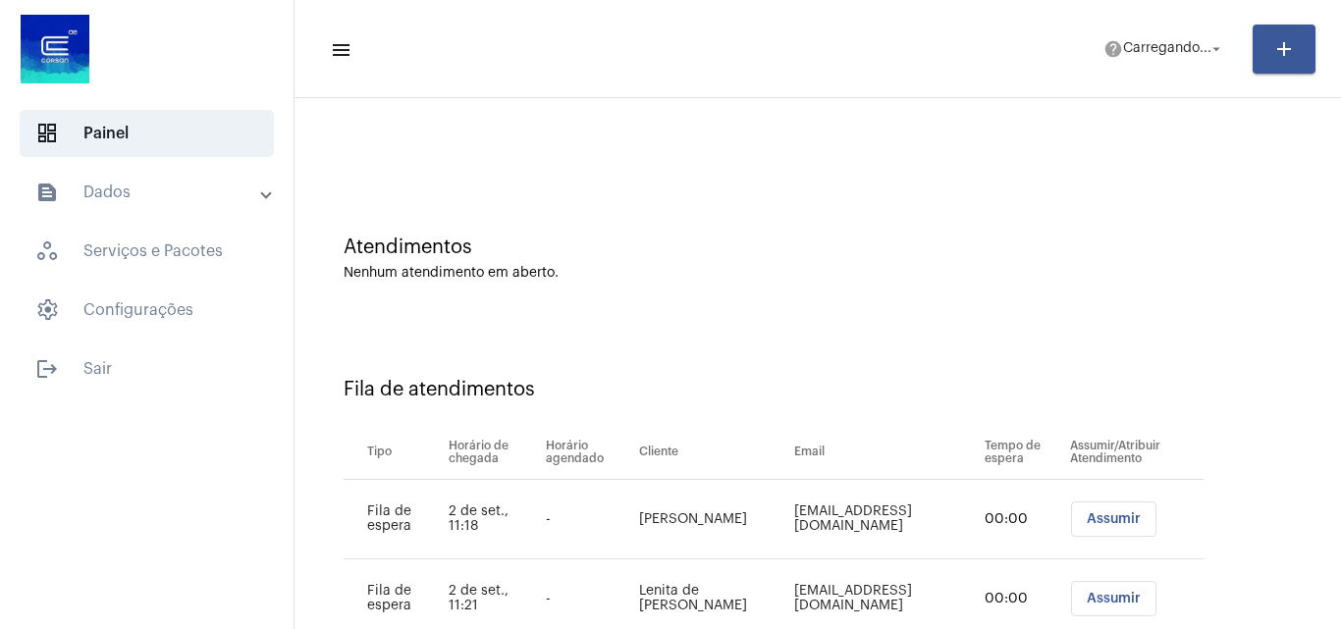
scroll to position [106, 0]
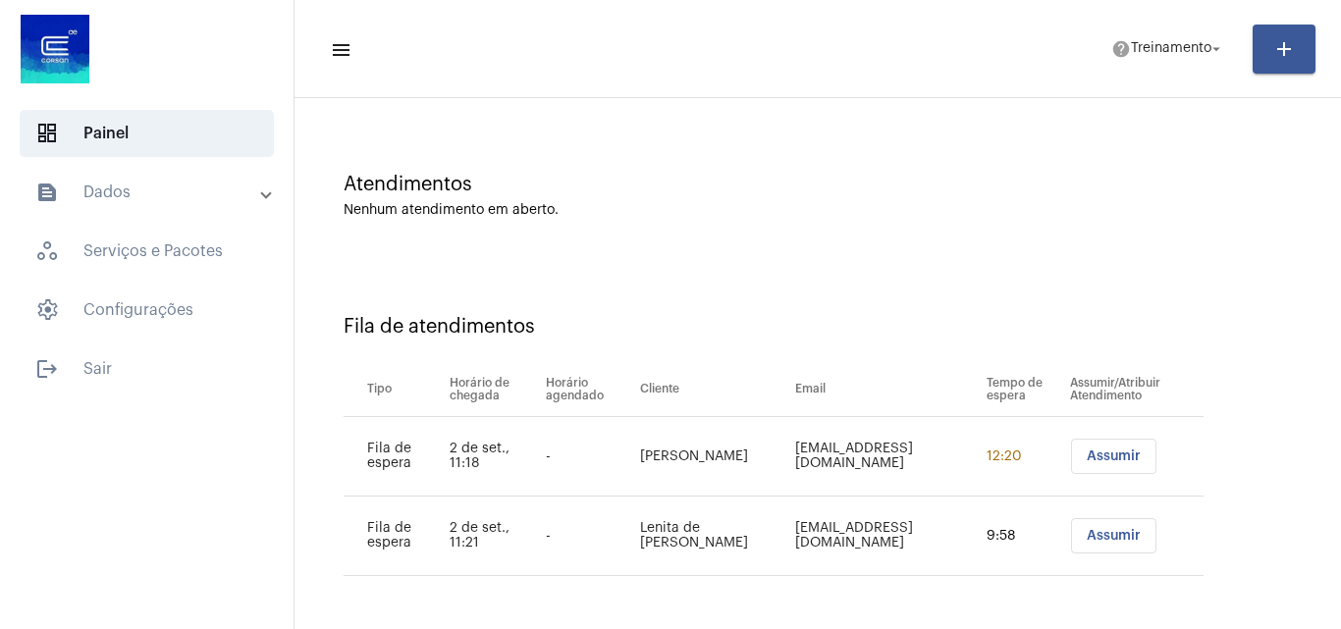
click at [1087, 453] on span "Assumir" at bounding box center [1114, 457] width 54 height 14
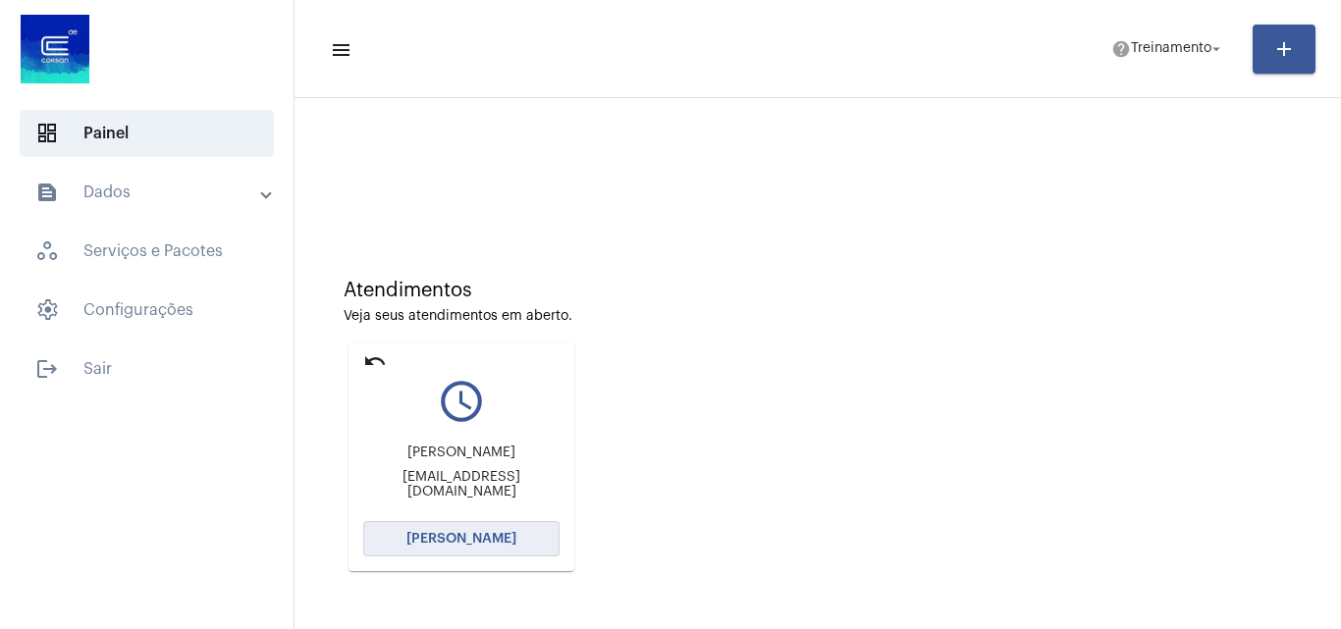
click at [520, 533] on button "[PERSON_NAME]" at bounding box center [461, 538] width 196 height 35
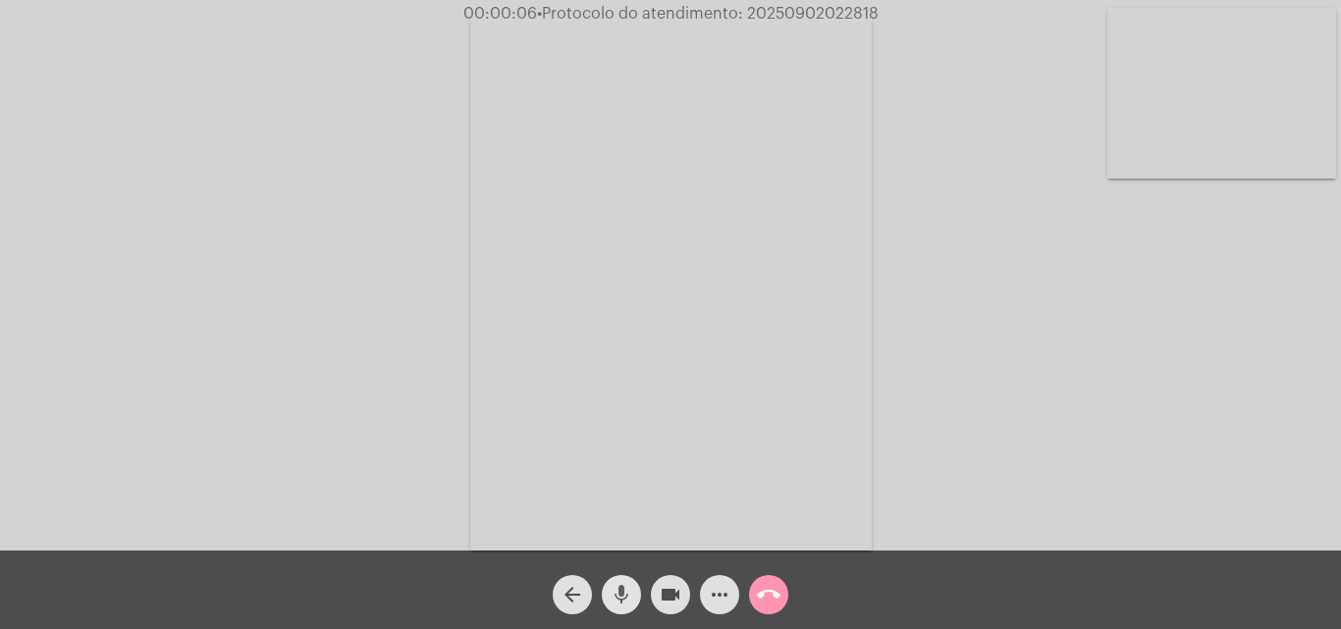
click at [627, 591] on mat-icon "mic" at bounding box center [622, 595] width 24 height 24
click at [630, 589] on mat-icon "mic_off" at bounding box center [622, 595] width 24 height 24
click at [623, 589] on mat-icon "mic" at bounding box center [622, 595] width 24 height 24
click at [666, 598] on mat-icon "videocam" at bounding box center [671, 595] width 24 height 24
click at [624, 586] on mat-icon "mic_off" at bounding box center [622, 595] width 24 height 24
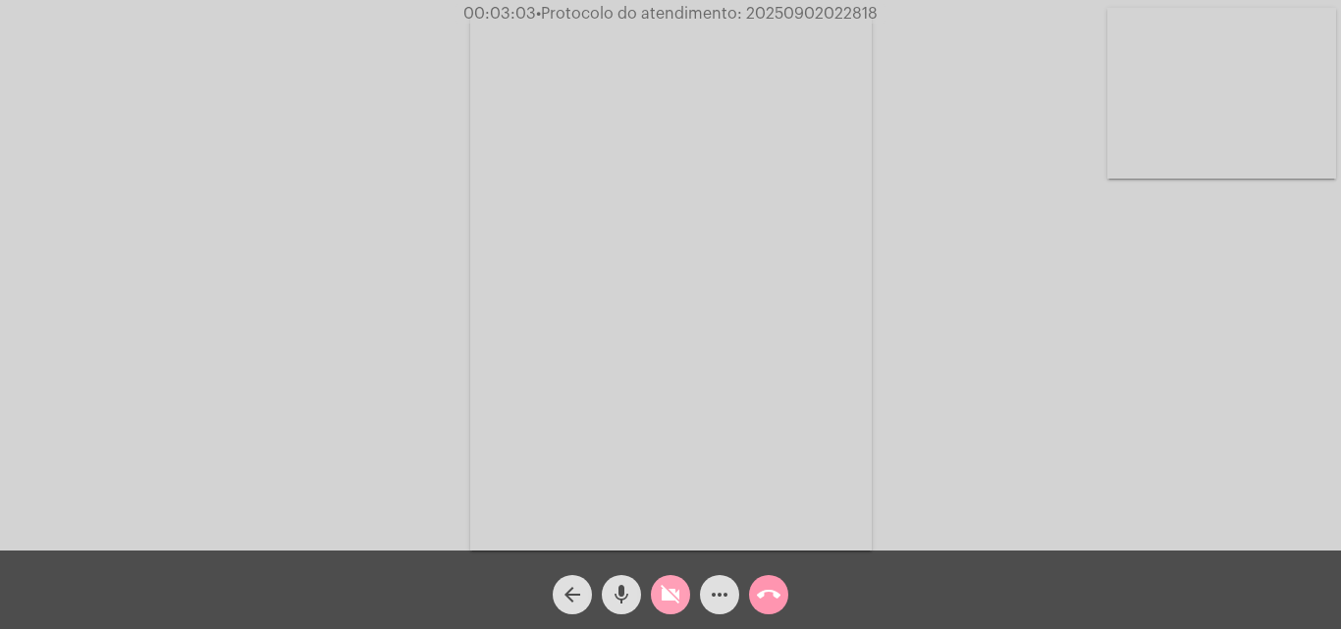
click at [671, 580] on span "videocam_off" at bounding box center [671, 594] width 24 height 39
click at [620, 596] on mat-icon "mic" at bounding box center [622, 595] width 24 height 24
click at [625, 592] on mat-icon "mic_off" at bounding box center [622, 595] width 24 height 24
click at [615, 591] on mat-icon "mic" at bounding box center [622, 595] width 24 height 24
click at [625, 581] on span "mic_off" at bounding box center [622, 594] width 24 height 39
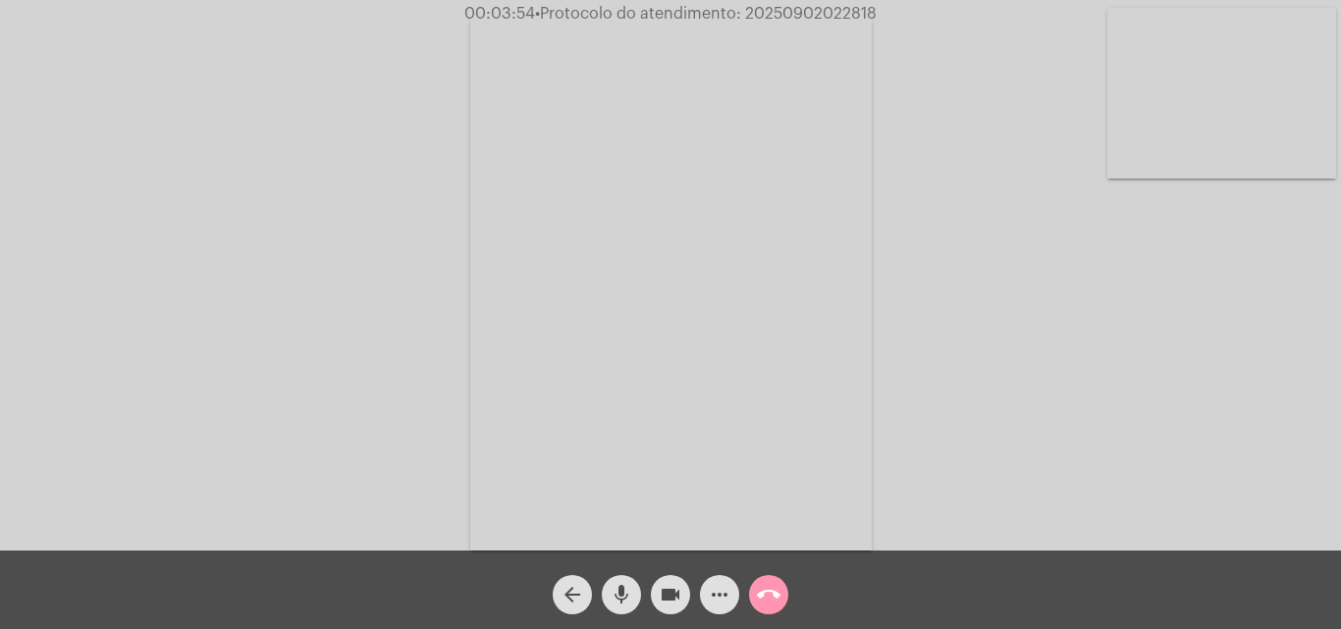
click at [617, 592] on mat-icon "mic" at bounding box center [622, 595] width 24 height 24
click at [618, 599] on mat-icon "mic_off" at bounding box center [622, 595] width 24 height 24
click at [799, 11] on span "• Protocolo do atendimento: 20250902022818" at bounding box center [705, 14] width 342 height 16
copy span "20250902022818"
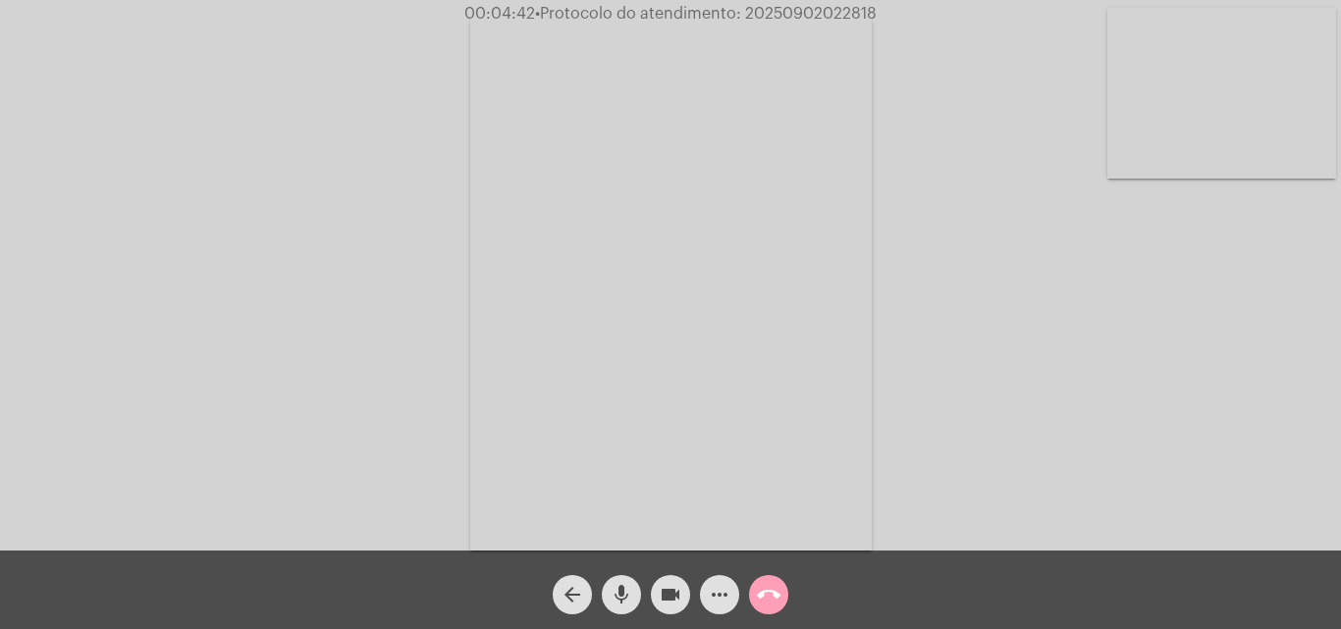
click at [767, 591] on mat-icon "call_end" at bounding box center [769, 595] width 24 height 24
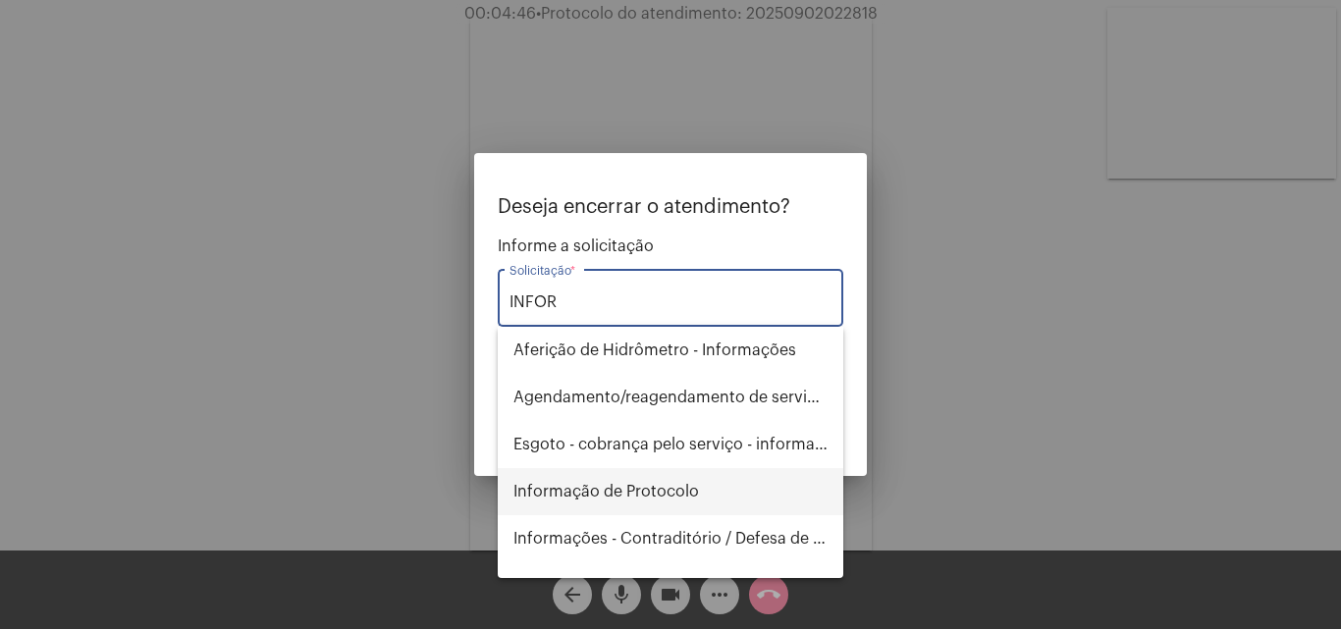
type input "INFOR"
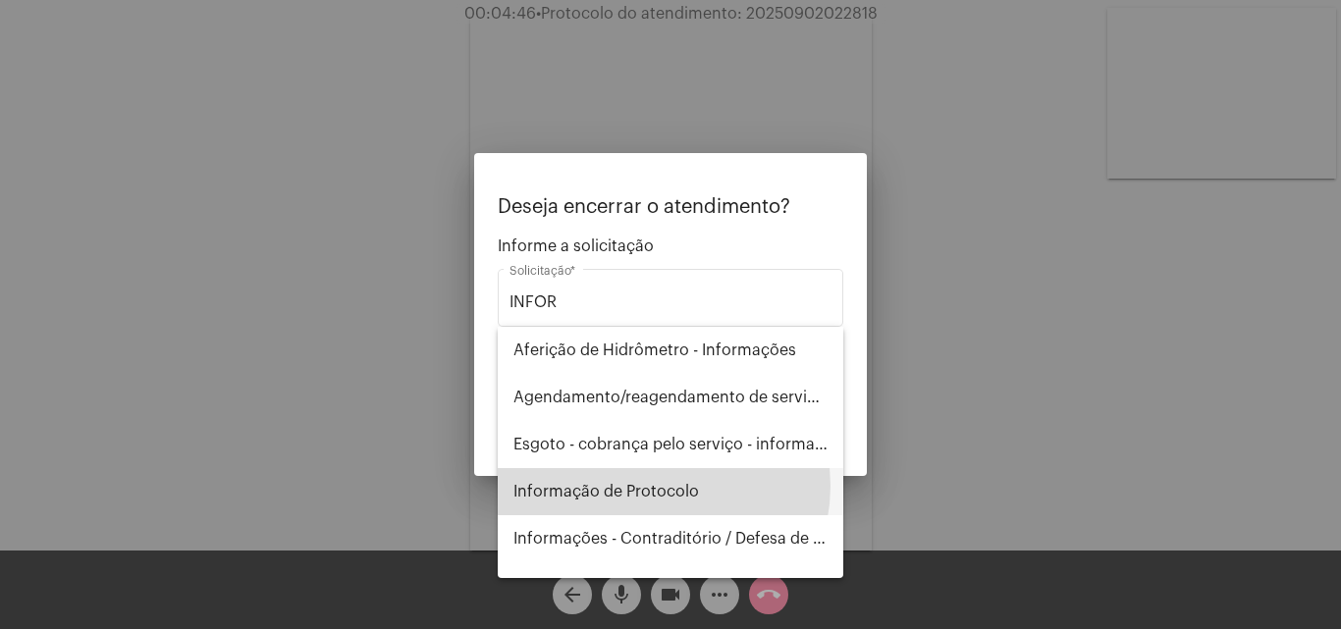
click at [649, 486] on span "Informação de Protocolo" at bounding box center [670, 491] width 314 height 47
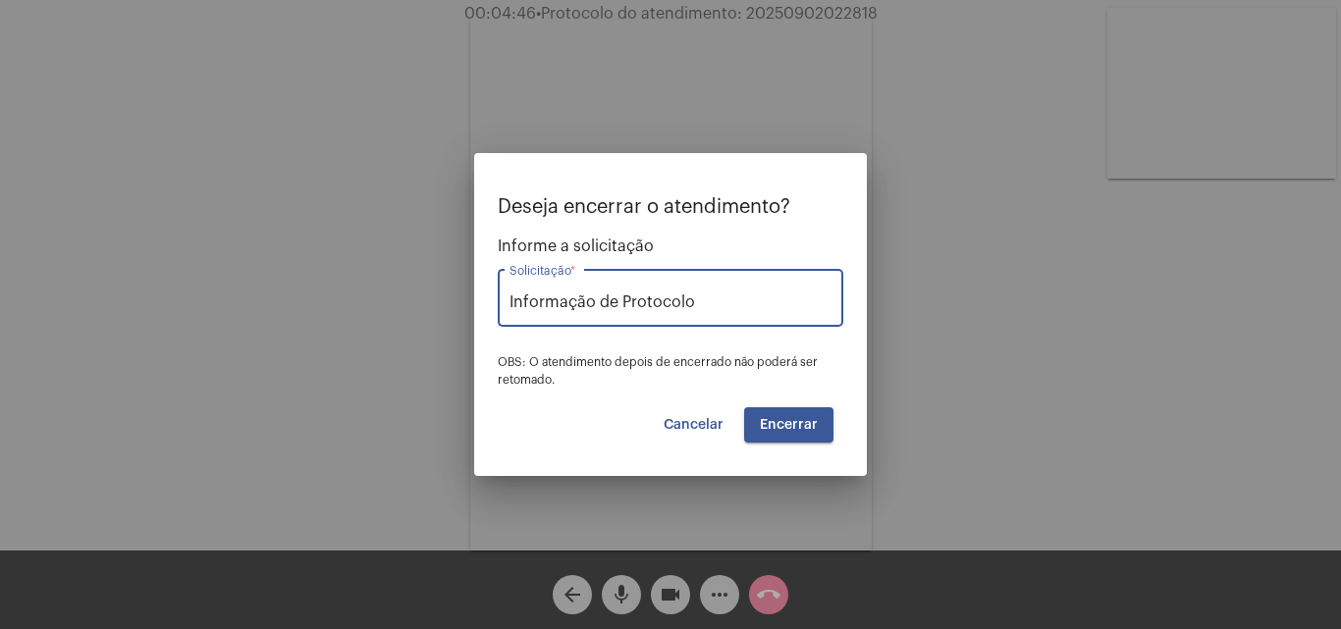
click at [778, 426] on span "Encerrar" at bounding box center [789, 425] width 58 height 14
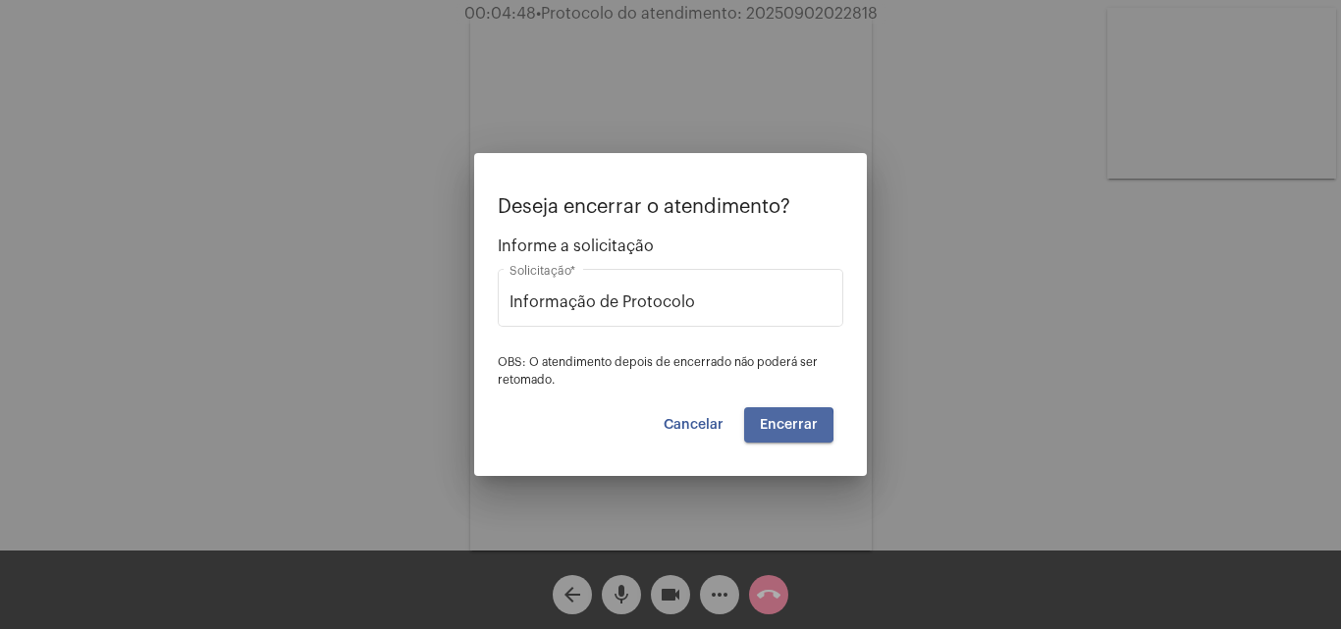
click at [778, 426] on span "Encerrar" at bounding box center [789, 425] width 58 height 14
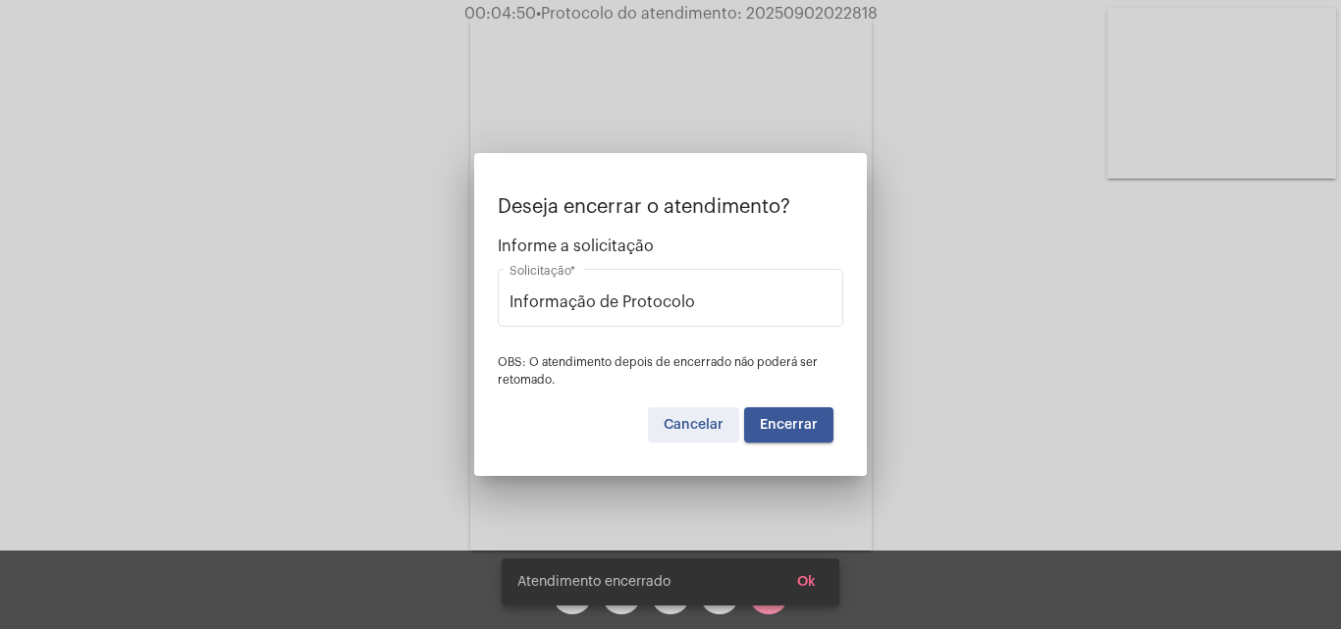
click at [701, 424] on span "Cancelar" at bounding box center [694, 425] width 60 height 14
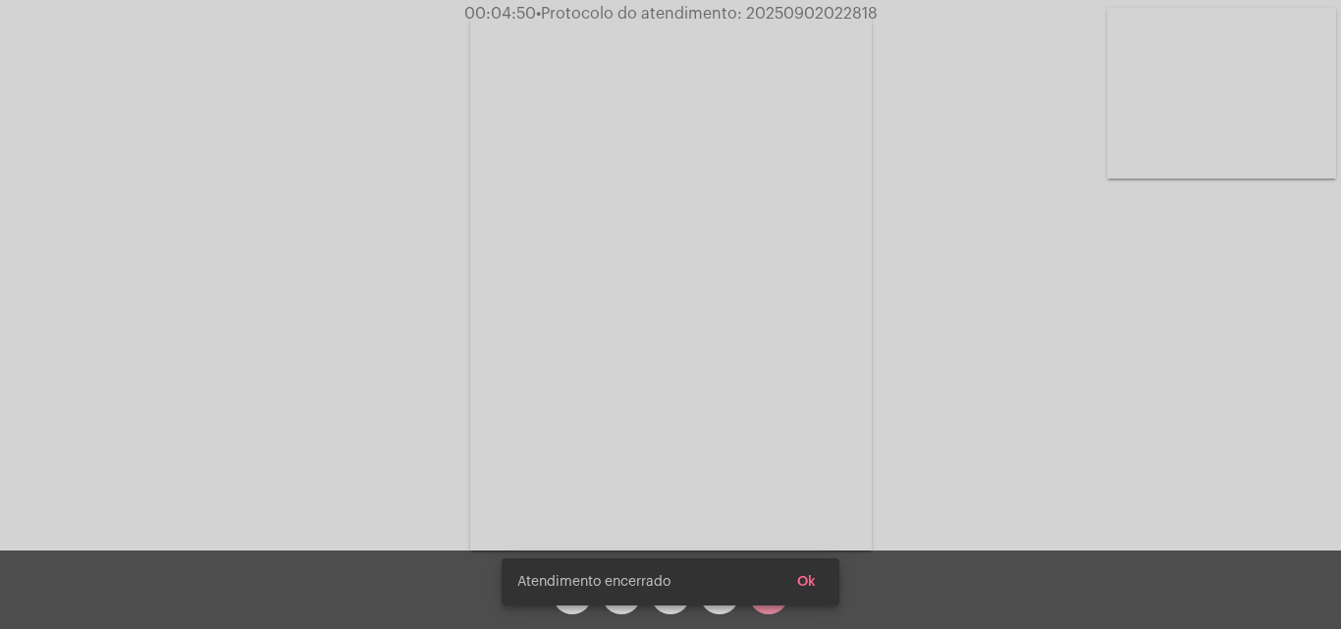
click at [812, 584] on span "Ok" at bounding box center [806, 582] width 19 height 14
click at [810, 582] on span "Ok" at bounding box center [806, 582] width 19 height 14
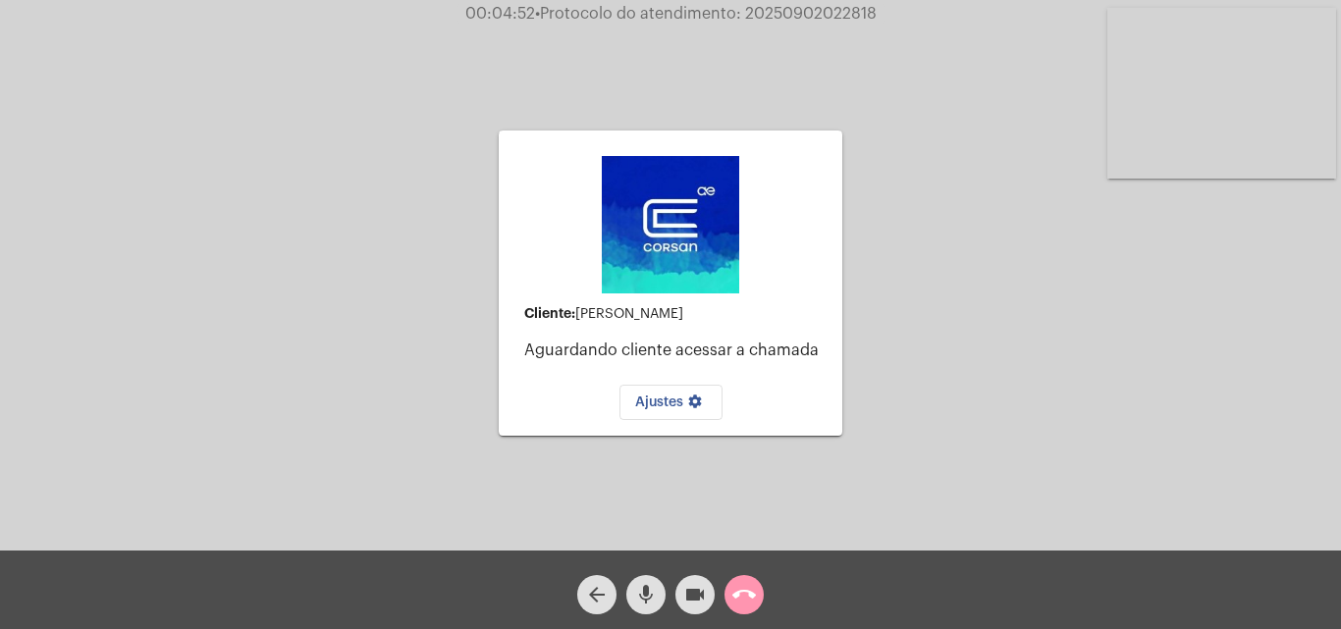
click at [601, 593] on mat-icon "arrow_back" at bounding box center [597, 595] width 24 height 24
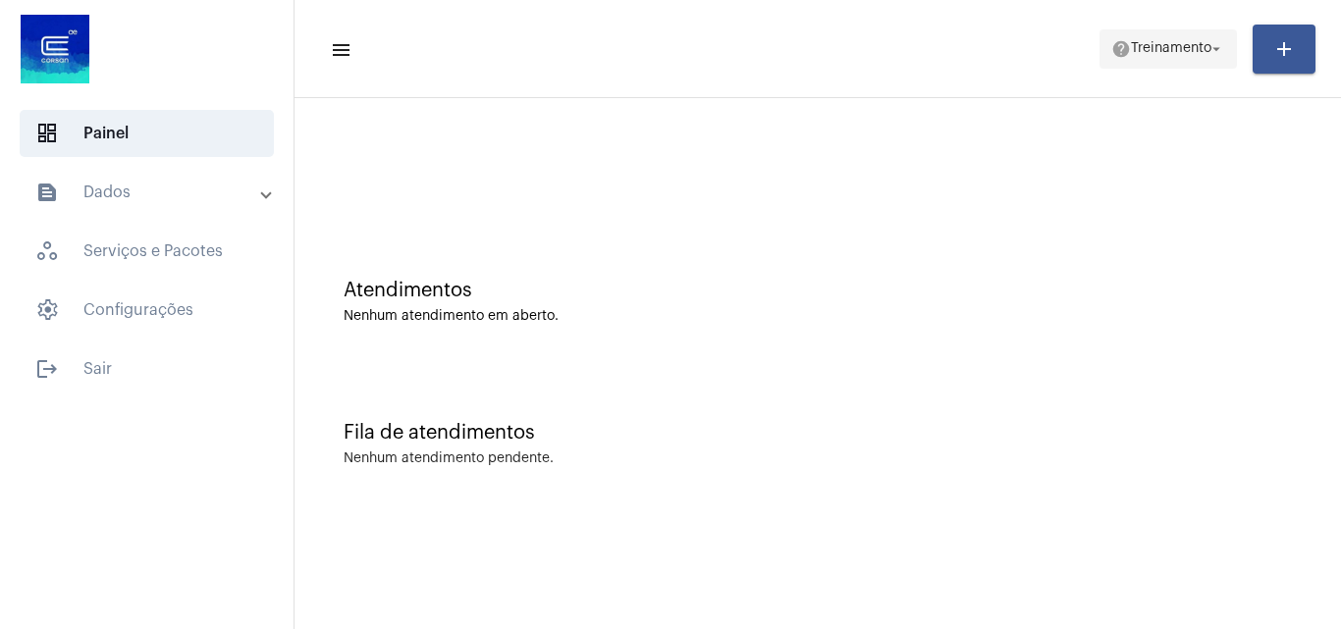
click at [1181, 42] on span "Treinamento" at bounding box center [1171, 49] width 80 height 14
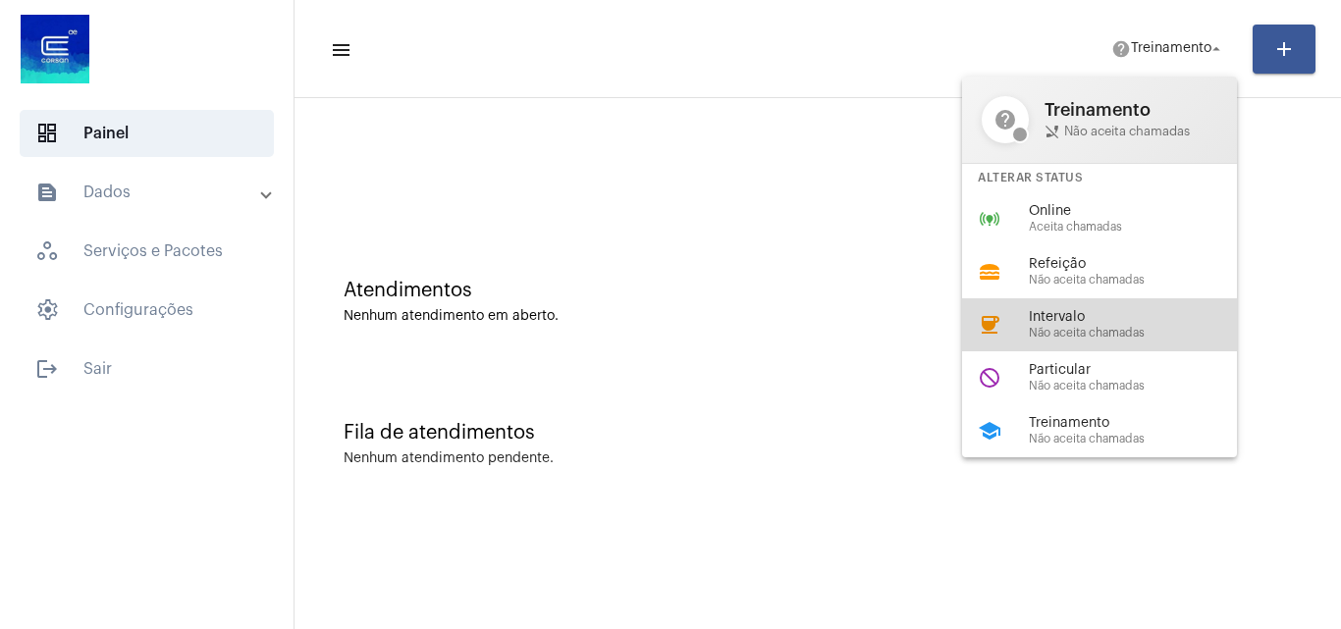
click at [1142, 335] on span "Não aceita chamadas" at bounding box center [1141, 333] width 224 height 13
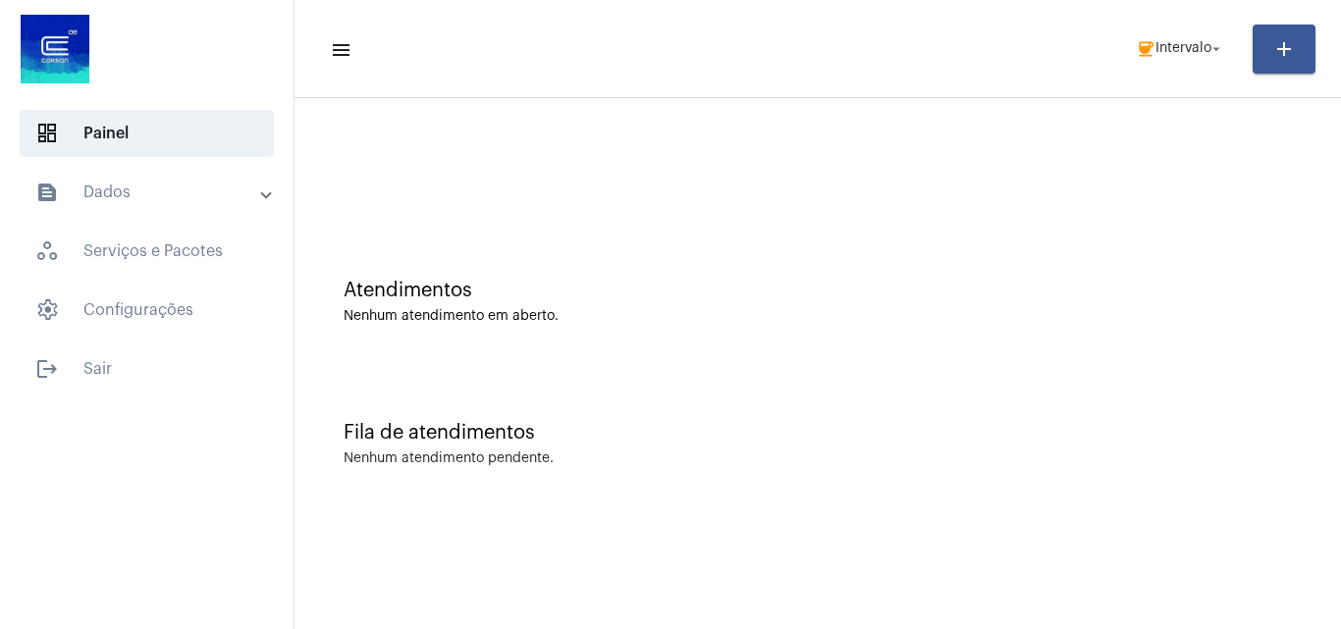
click at [173, 196] on mat-panel-title "text_snippet_outlined Dados" at bounding box center [148, 193] width 227 height 24
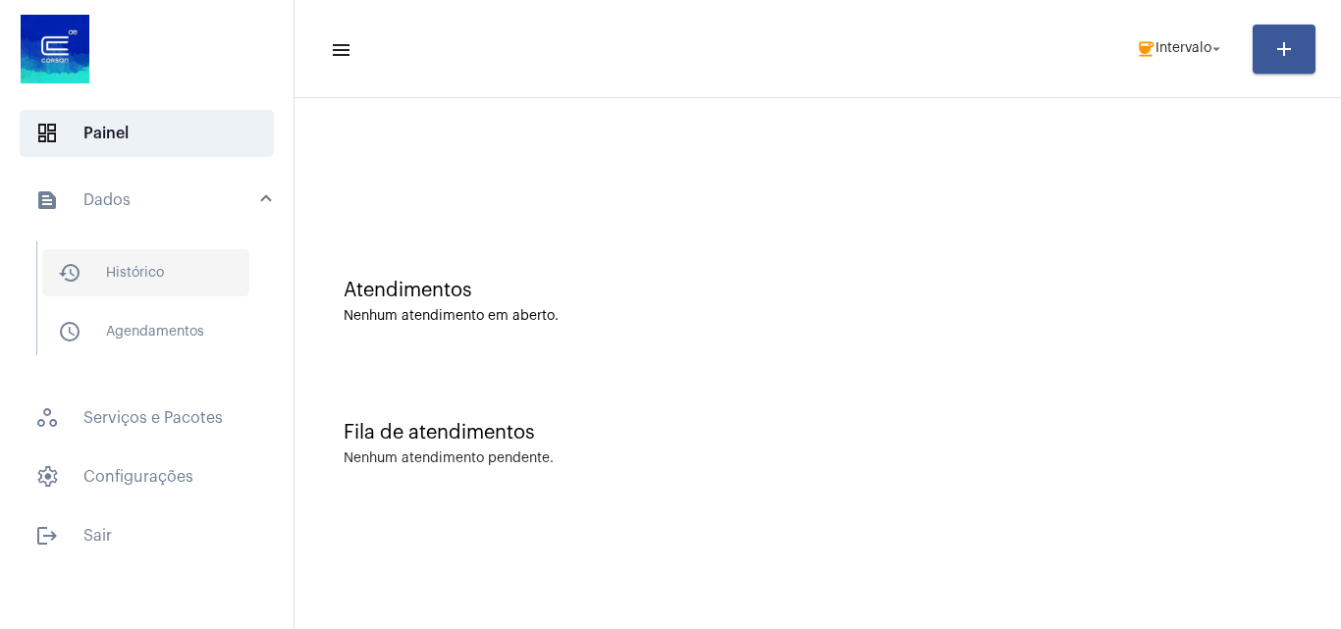
click at [196, 277] on span "history_outlined Histórico" at bounding box center [145, 272] width 207 height 47
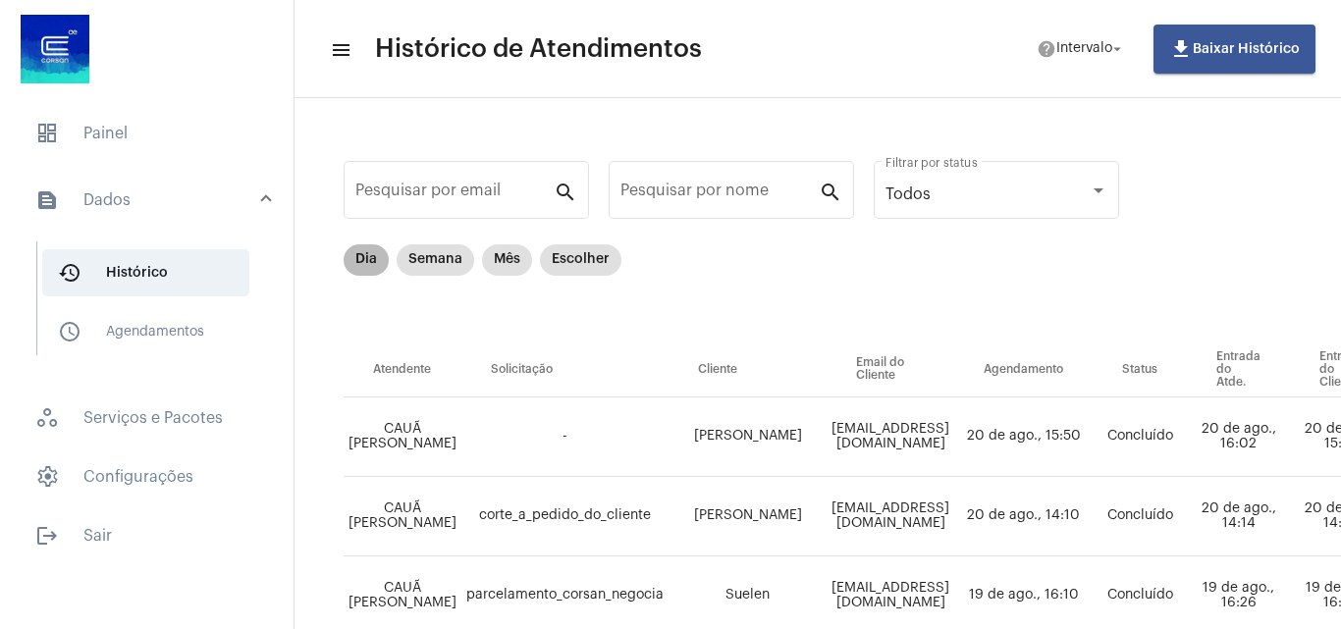
click at [376, 259] on mat-chip "Dia" at bounding box center [366, 259] width 45 height 31
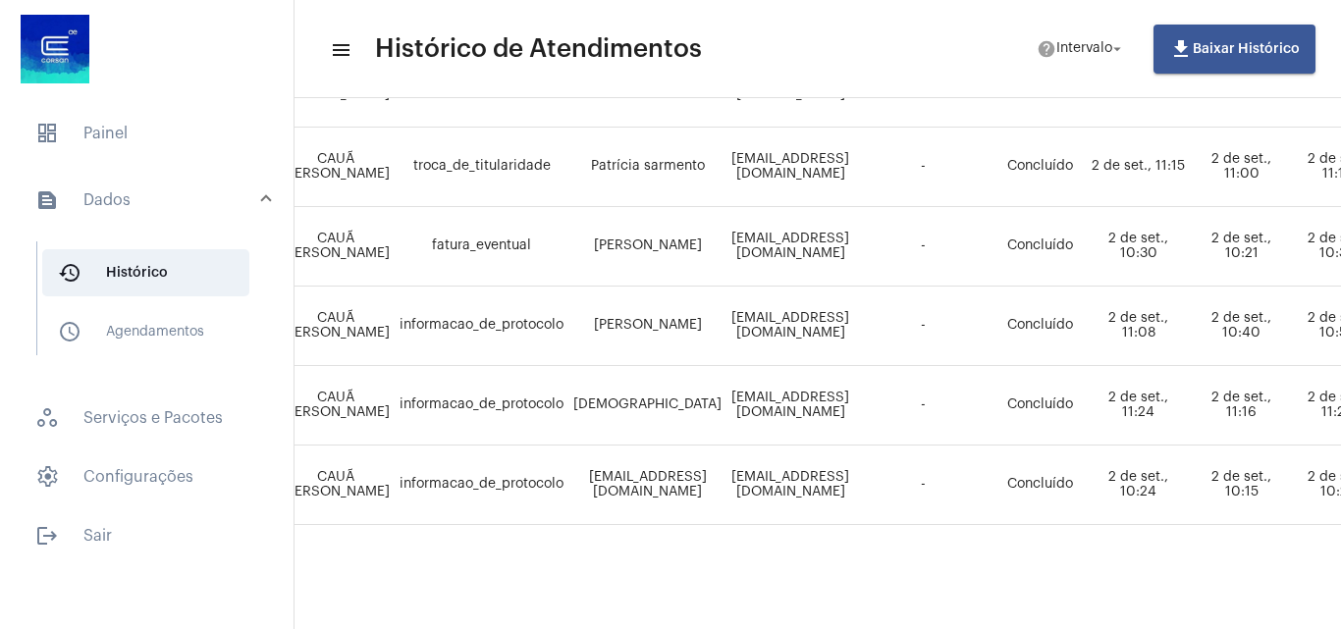
scroll to position [523, 67]
